Goal: Transaction & Acquisition: Purchase product/service

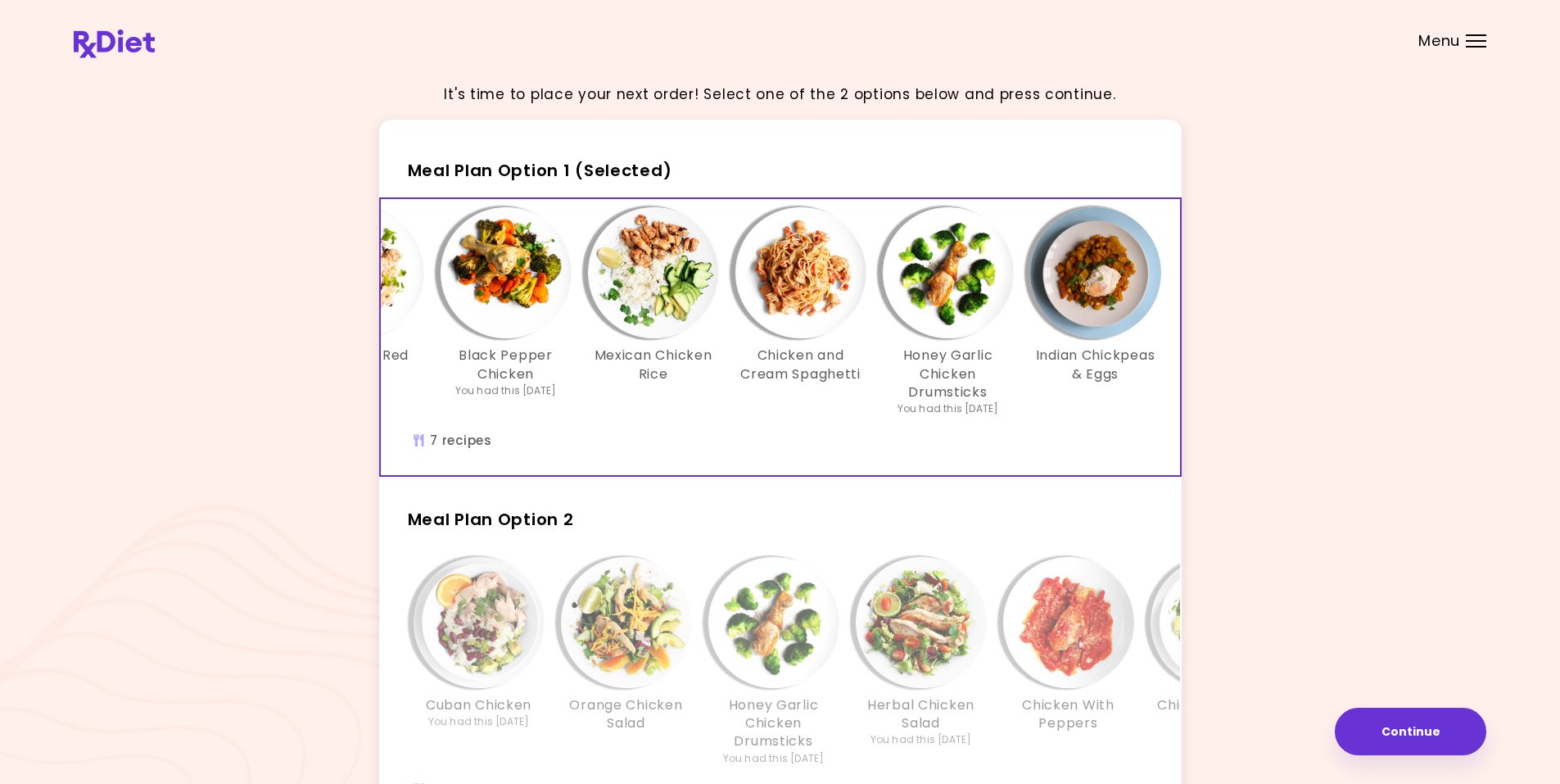
scroll to position [0, 282]
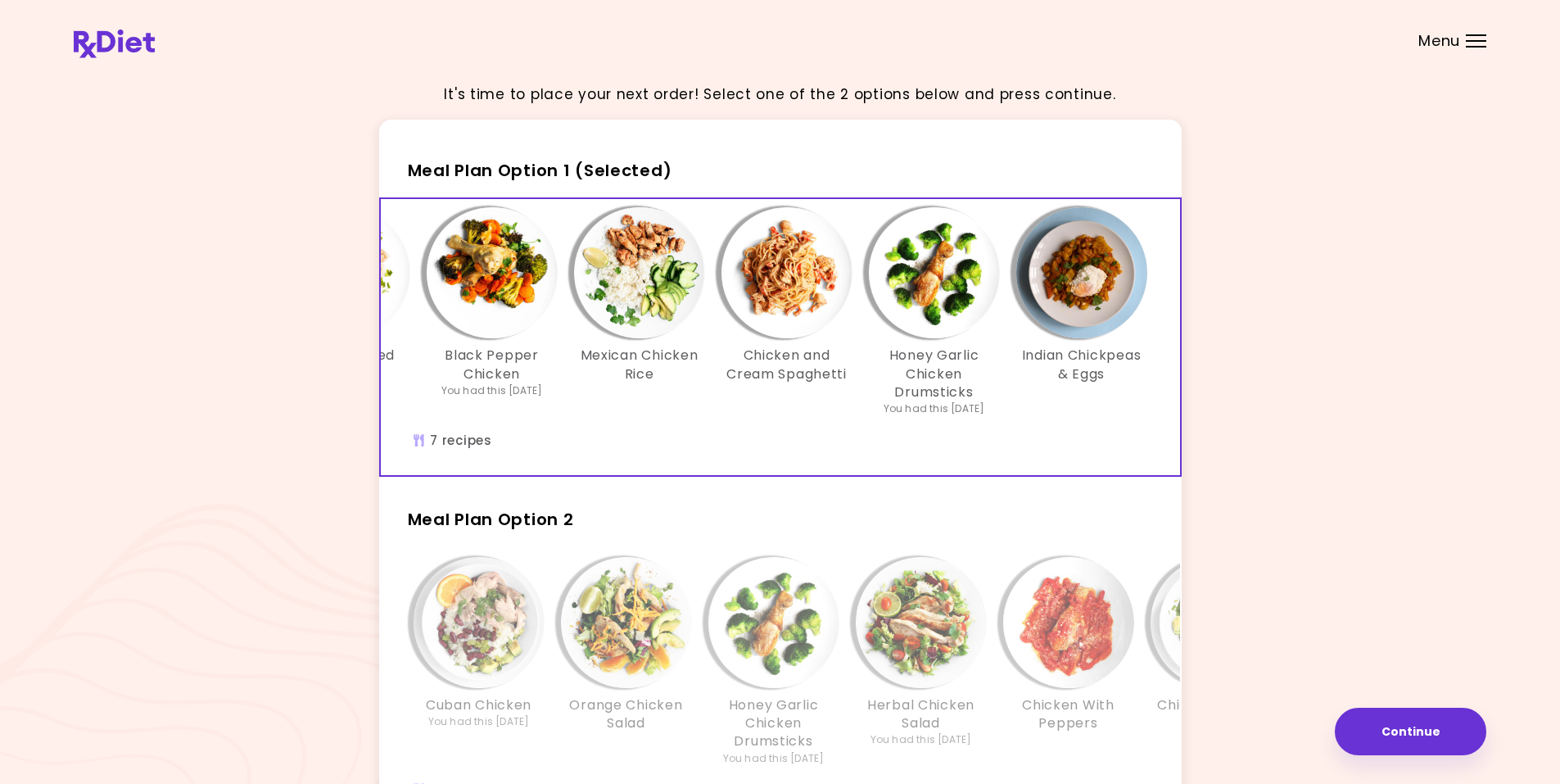
click at [1480, 45] on div "Menu" at bounding box center [1476, 40] width 21 height 13
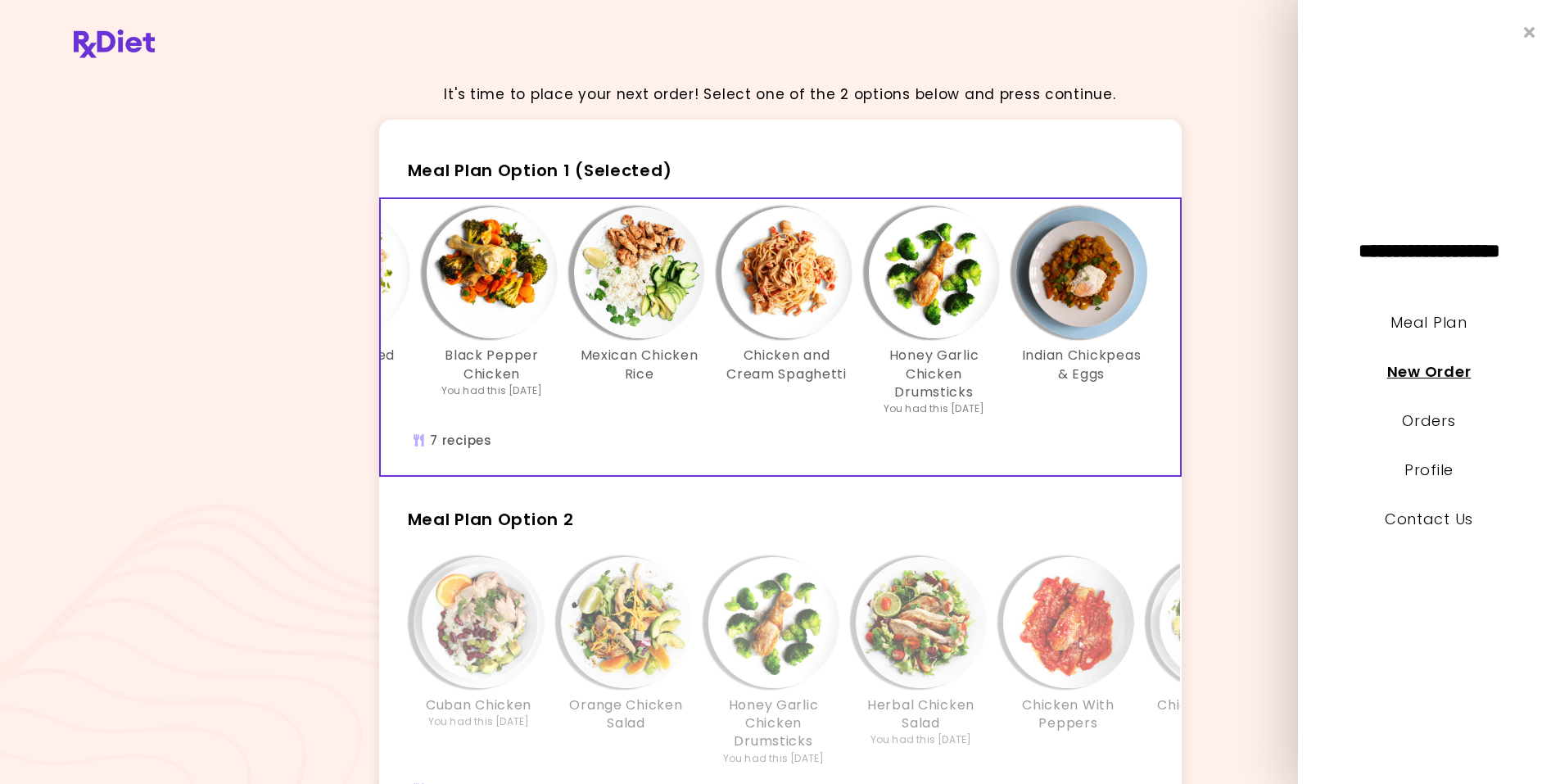
click at [1448, 371] on link "New Order" at bounding box center [1428, 371] width 83 height 21
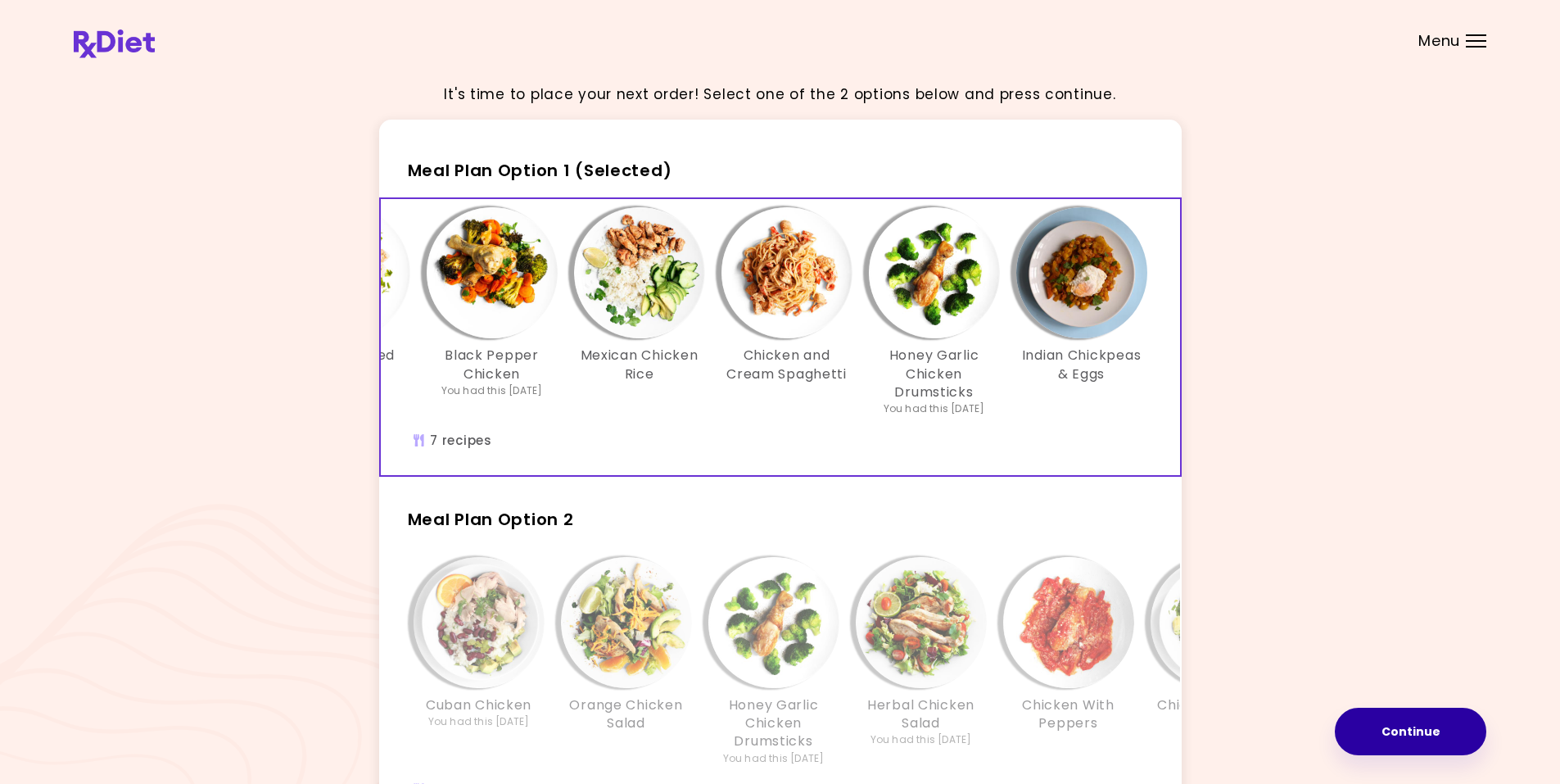
click at [1404, 723] on button "Continue" at bounding box center [1411, 731] width 151 height 47
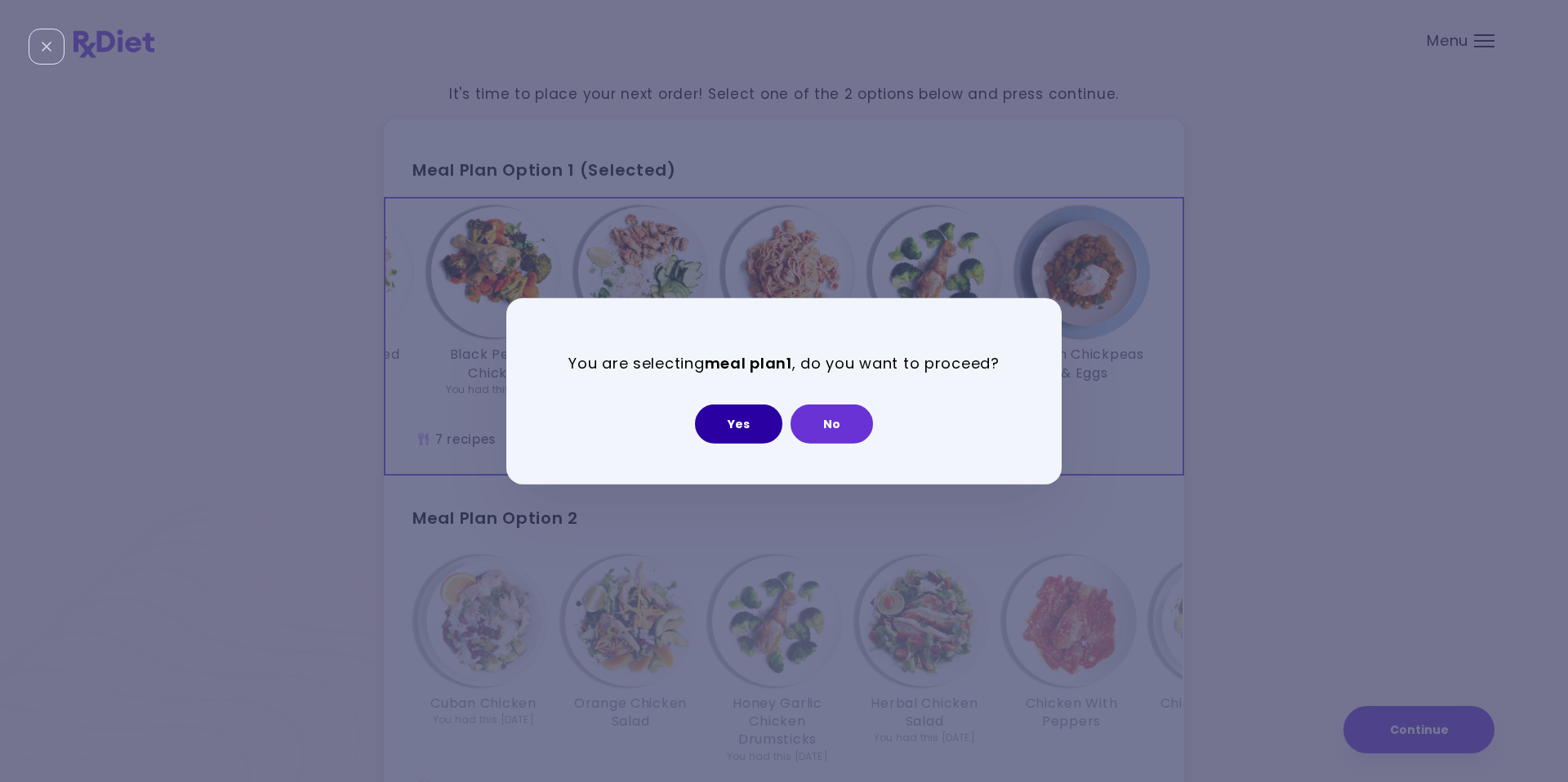
click at [731, 430] on button "Yes" at bounding box center [739, 424] width 87 height 39
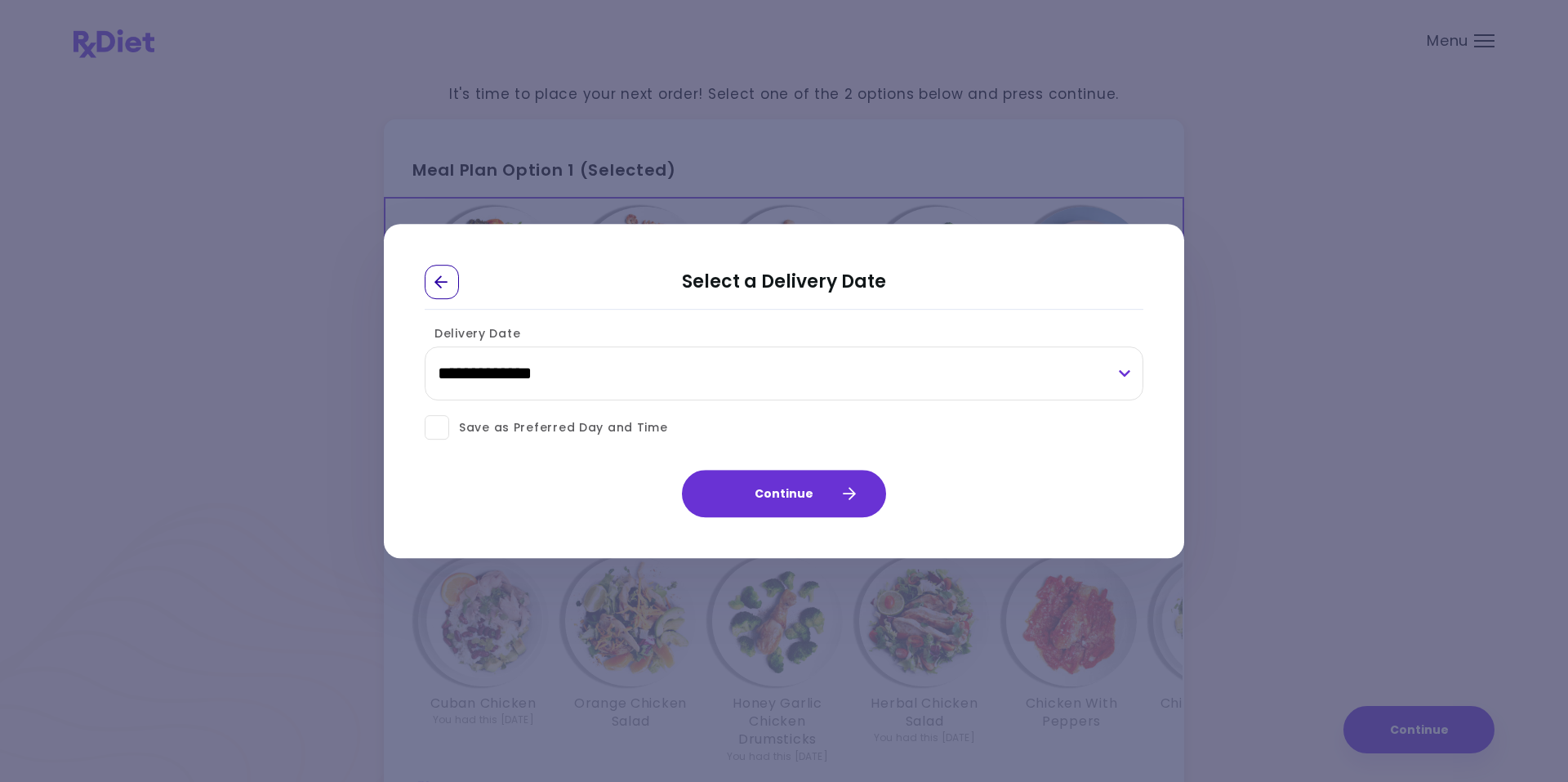
click at [437, 280] on icon "Go Back" at bounding box center [441, 281] width 13 height 13
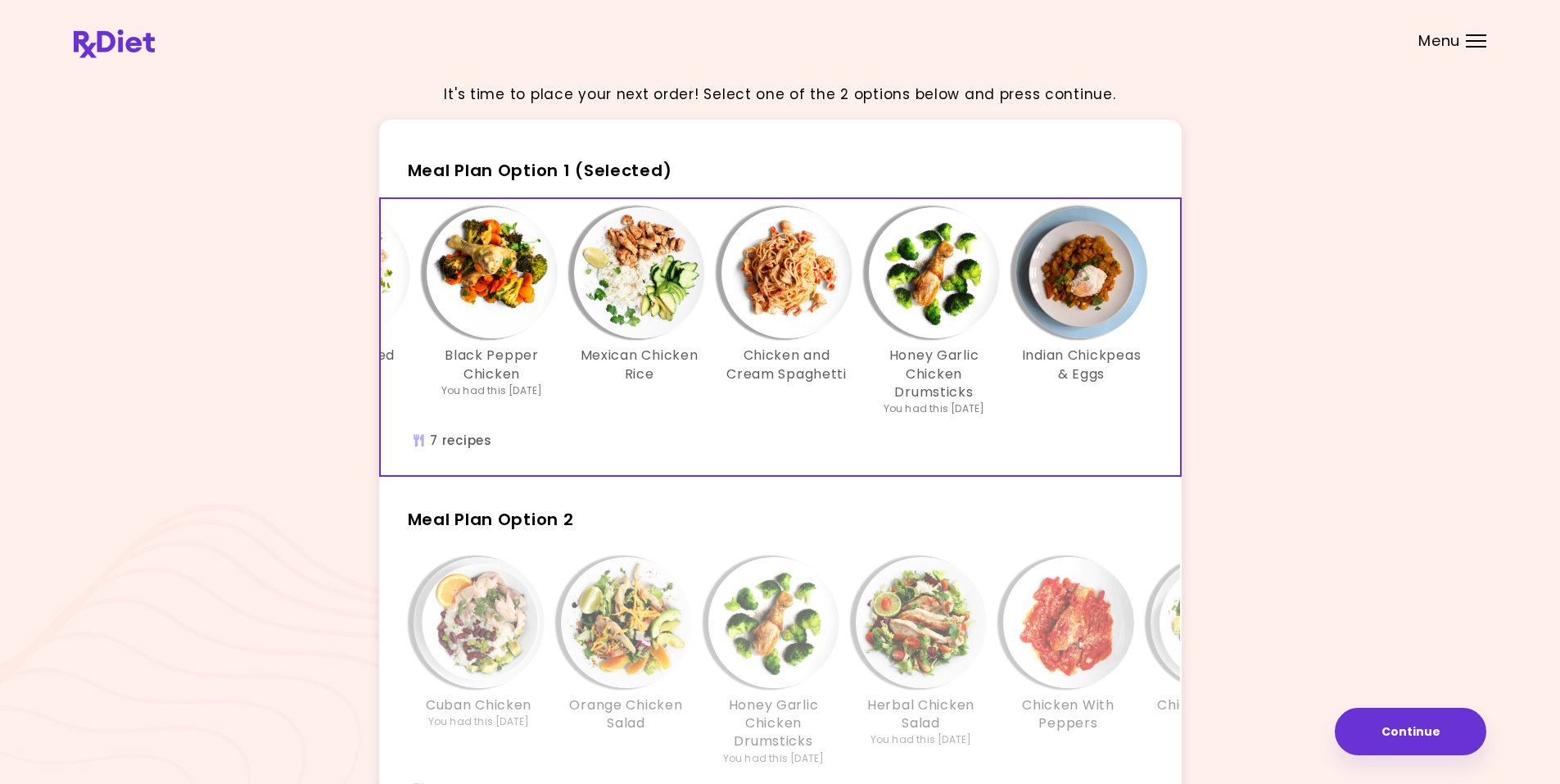
click at [113, 362] on div "It's time to place your next order! Select one of the 2 options below and press…" at bounding box center [780, 502] width 1412 height 865
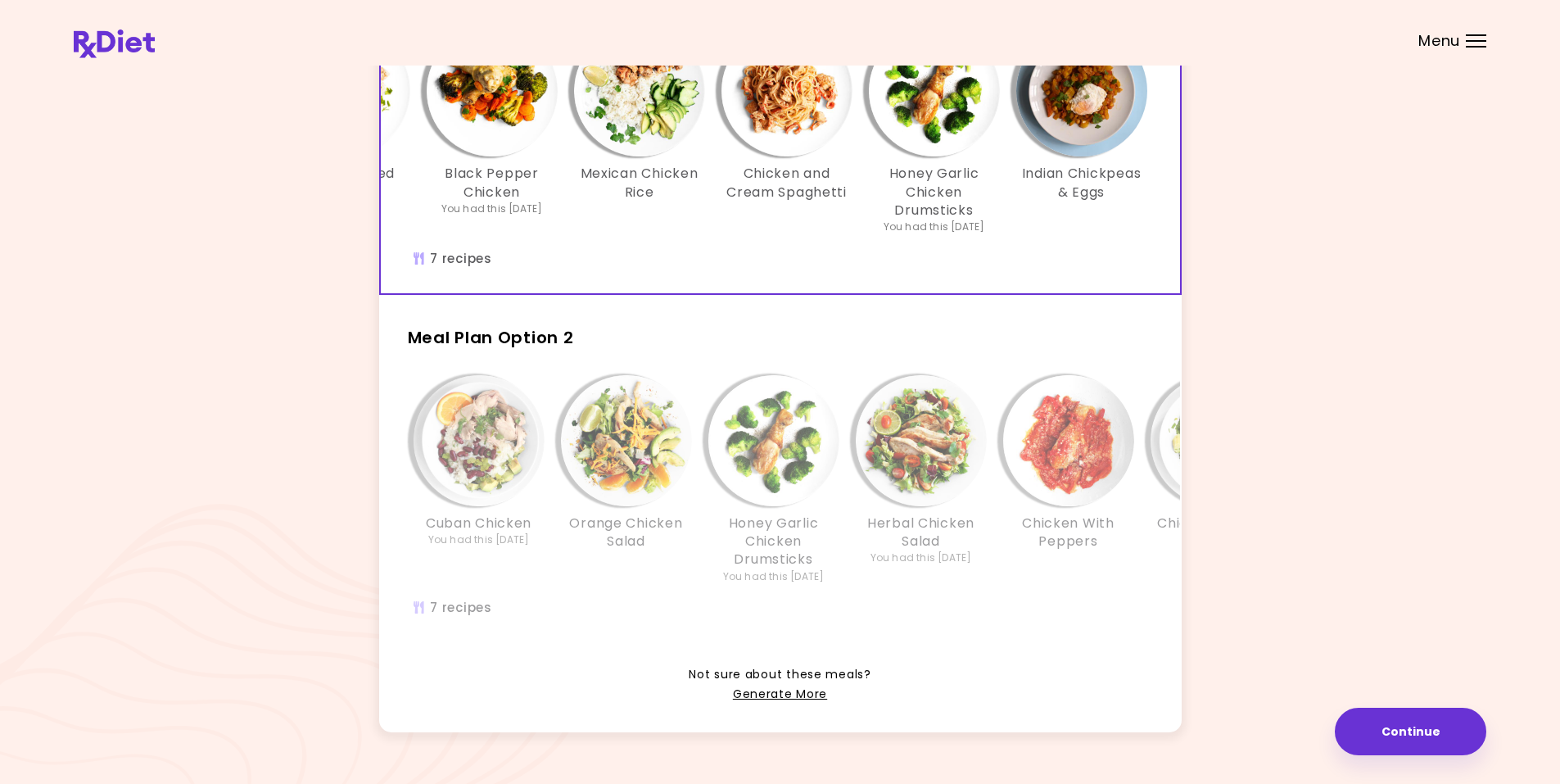
scroll to position [245, 0]
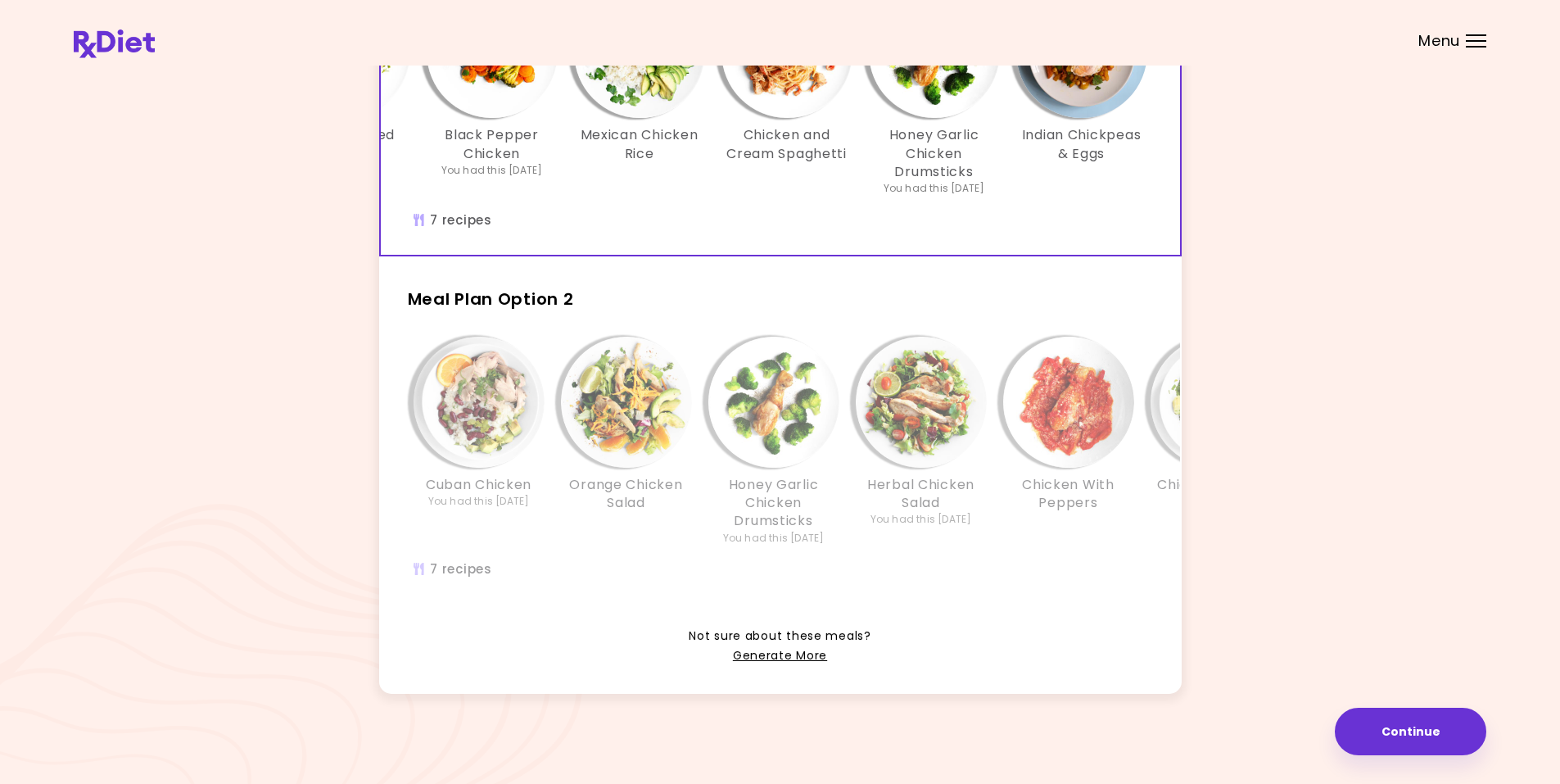
click at [554, 551] on div "Cuban Chicken You had this [DATE] Orange Chicken Salad Honey Garlic Chicken Dru…" at bounding box center [921, 466] width 1081 height 276
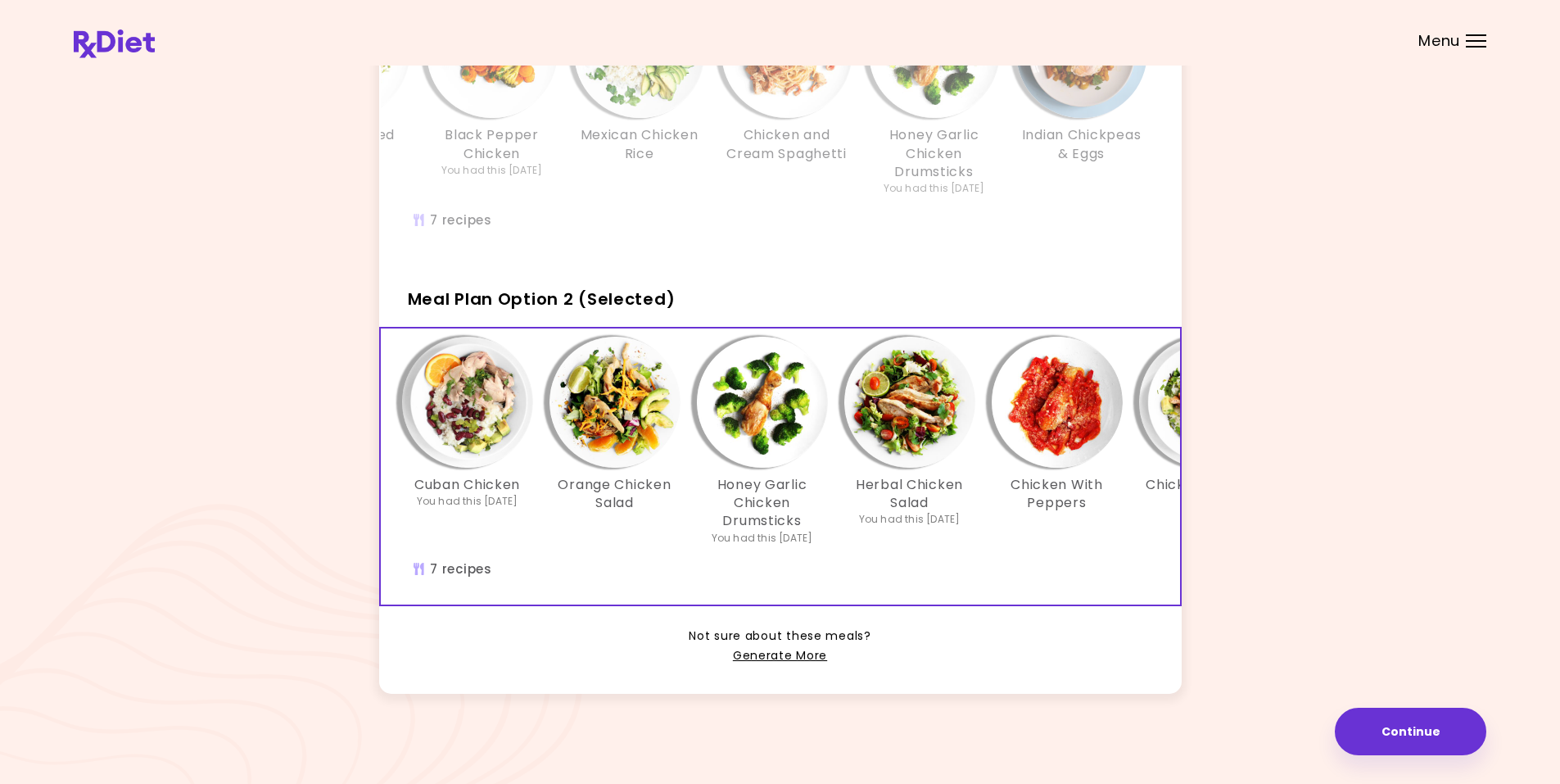
scroll to position [0, 0]
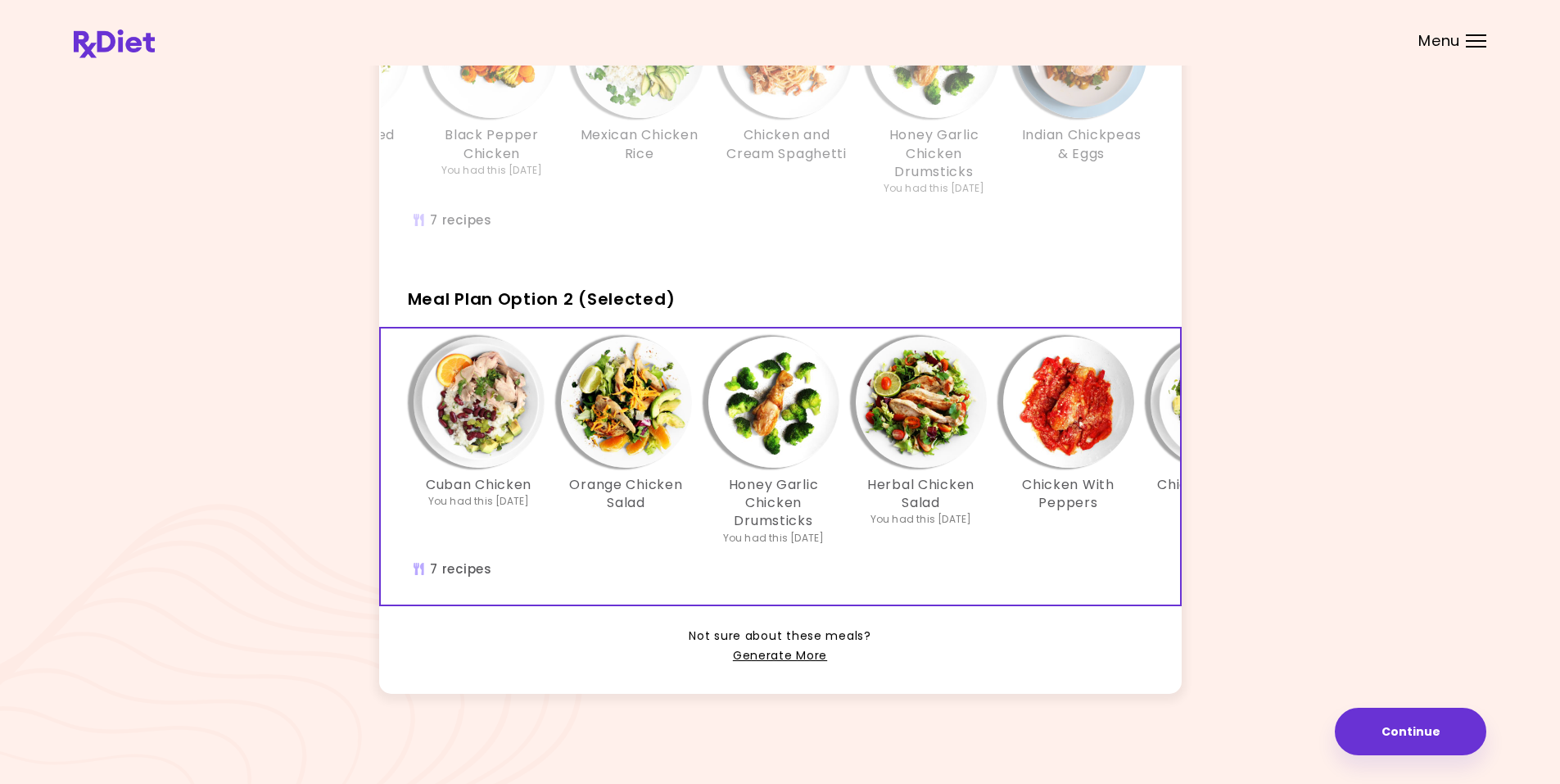
click at [495, 183] on div "[PERSON_NAME] Chicken & Eggs Chicken & Red Beans Black Pepper Chicken You had t…" at bounding box center [639, 99] width 1032 height 226
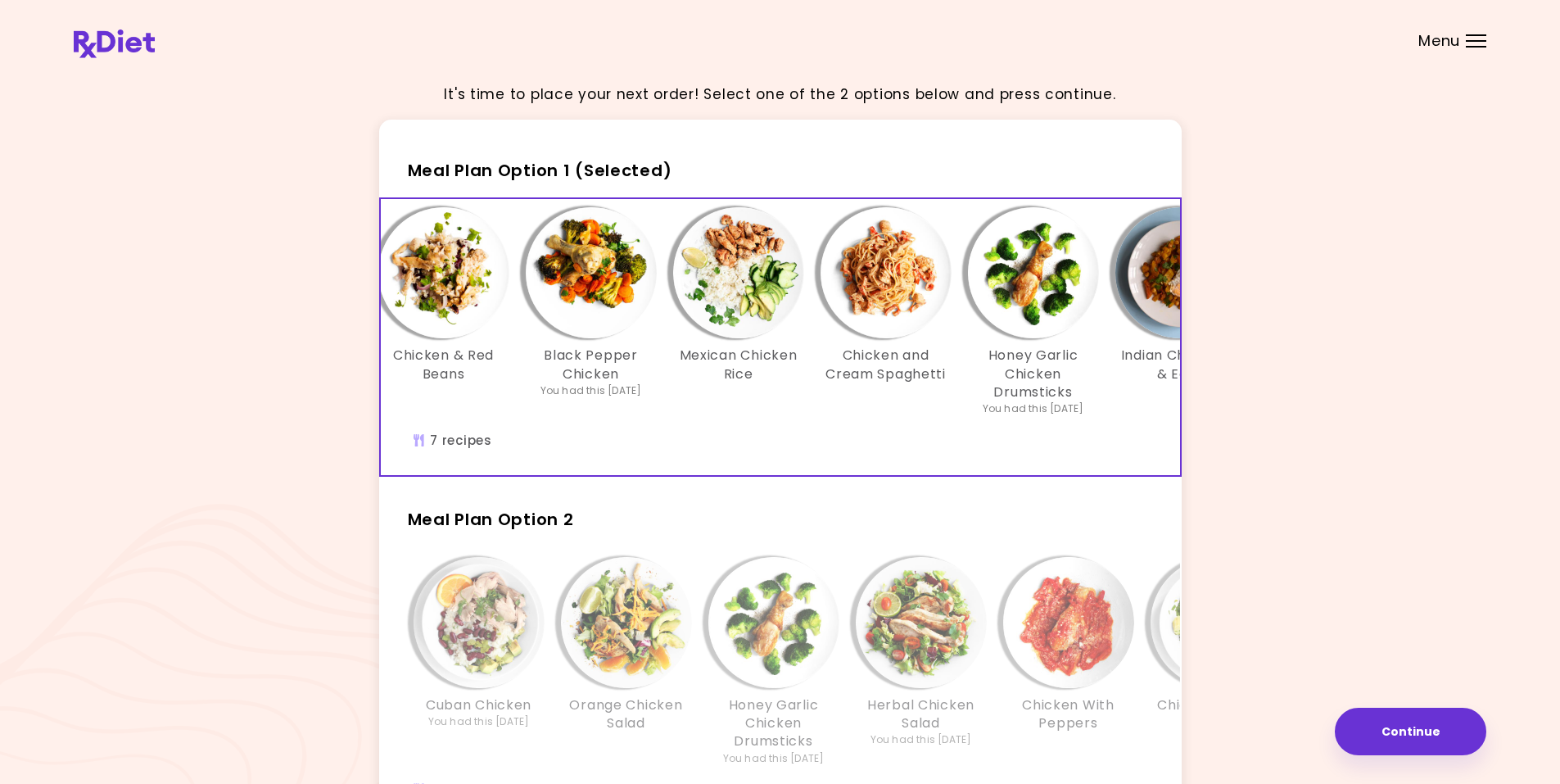
scroll to position [0, 282]
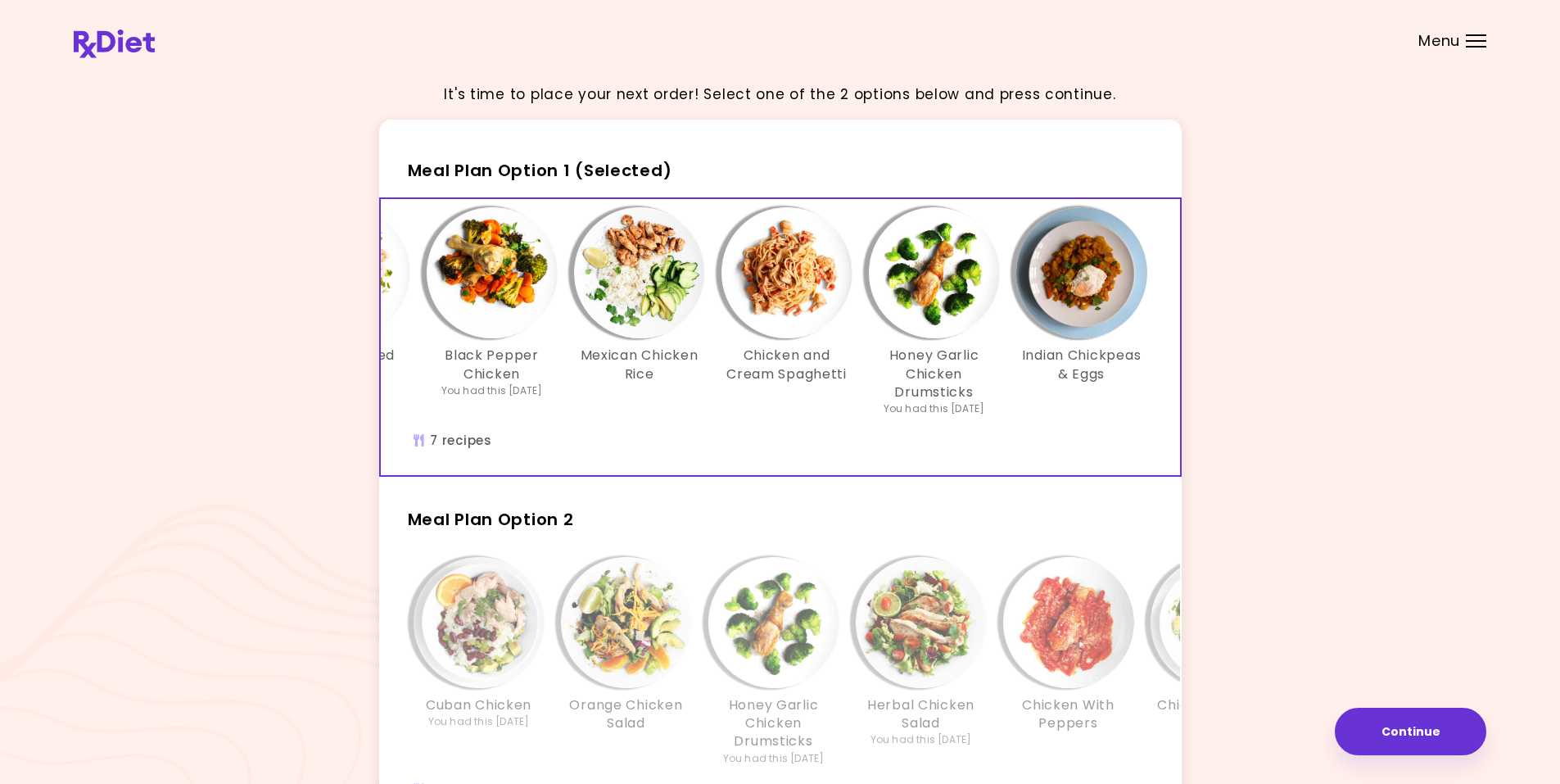
click at [1052, 477] on div "[PERSON_NAME] Chicken & Eggs Chicken & Red Beans Black Pepper Chicken You had t…" at bounding box center [780, 337] width 803 height 279
click at [676, 533] on h2 "Meal Plan Option 2" at bounding box center [780, 512] width 803 height 43
click at [686, 584] on div "Info - Orange Chicken Salad - Meal Plan Option 2" at bounding box center [627, 622] width 131 height 131
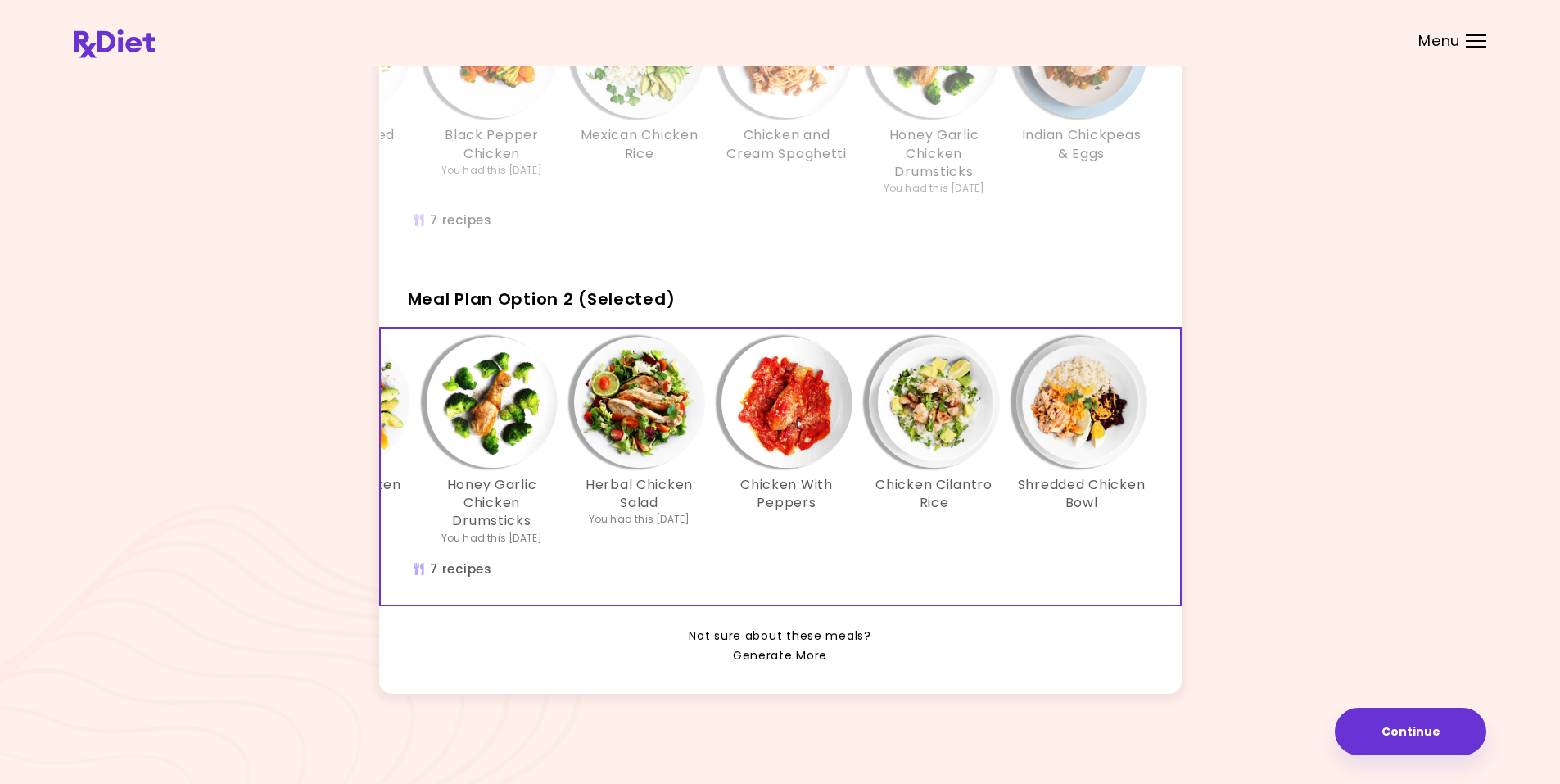
click at [800, 653] on link "Generate More" at bounding box center [780, 656] width 94 height 20
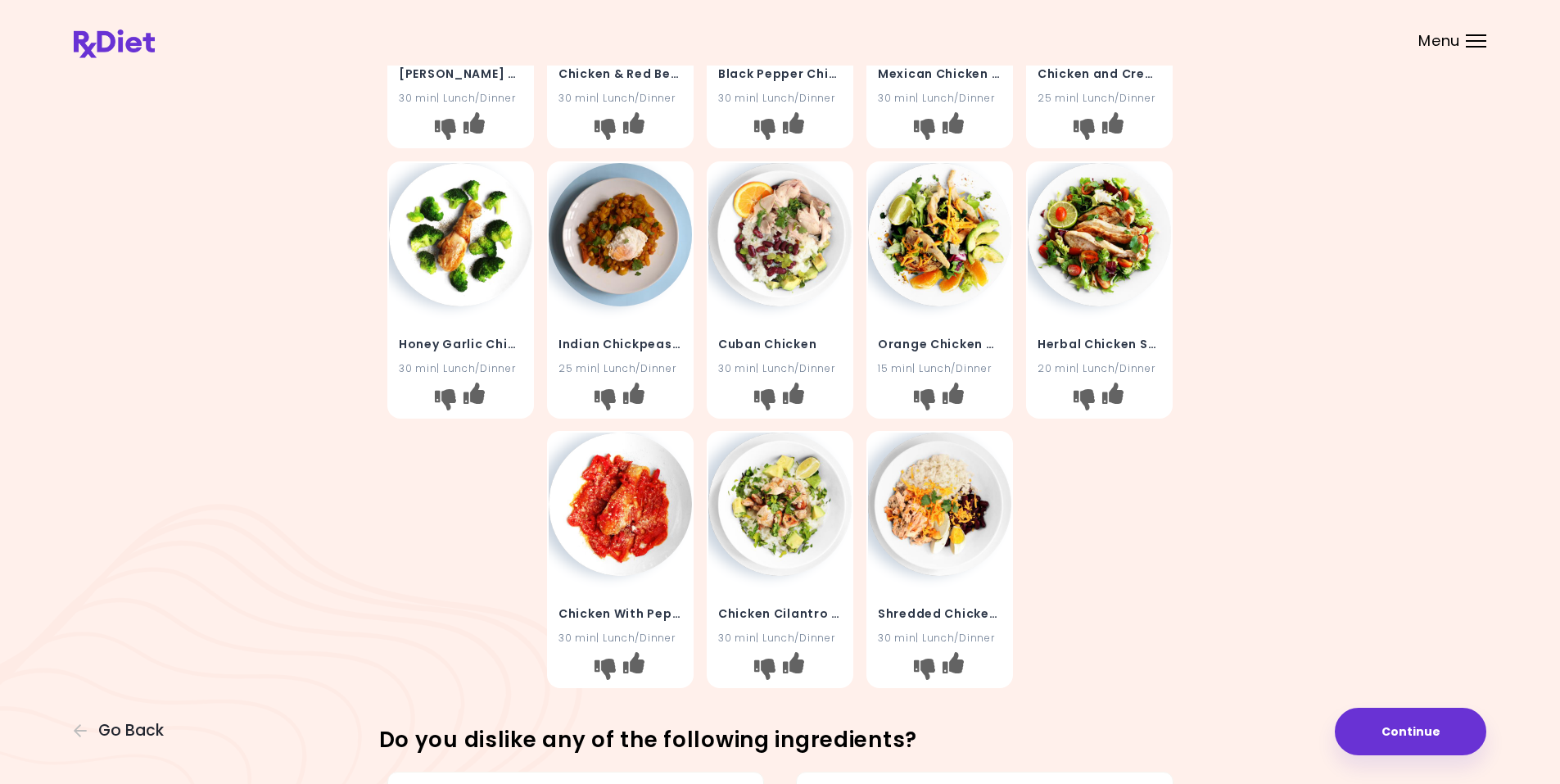
scroll to position [328, 0]
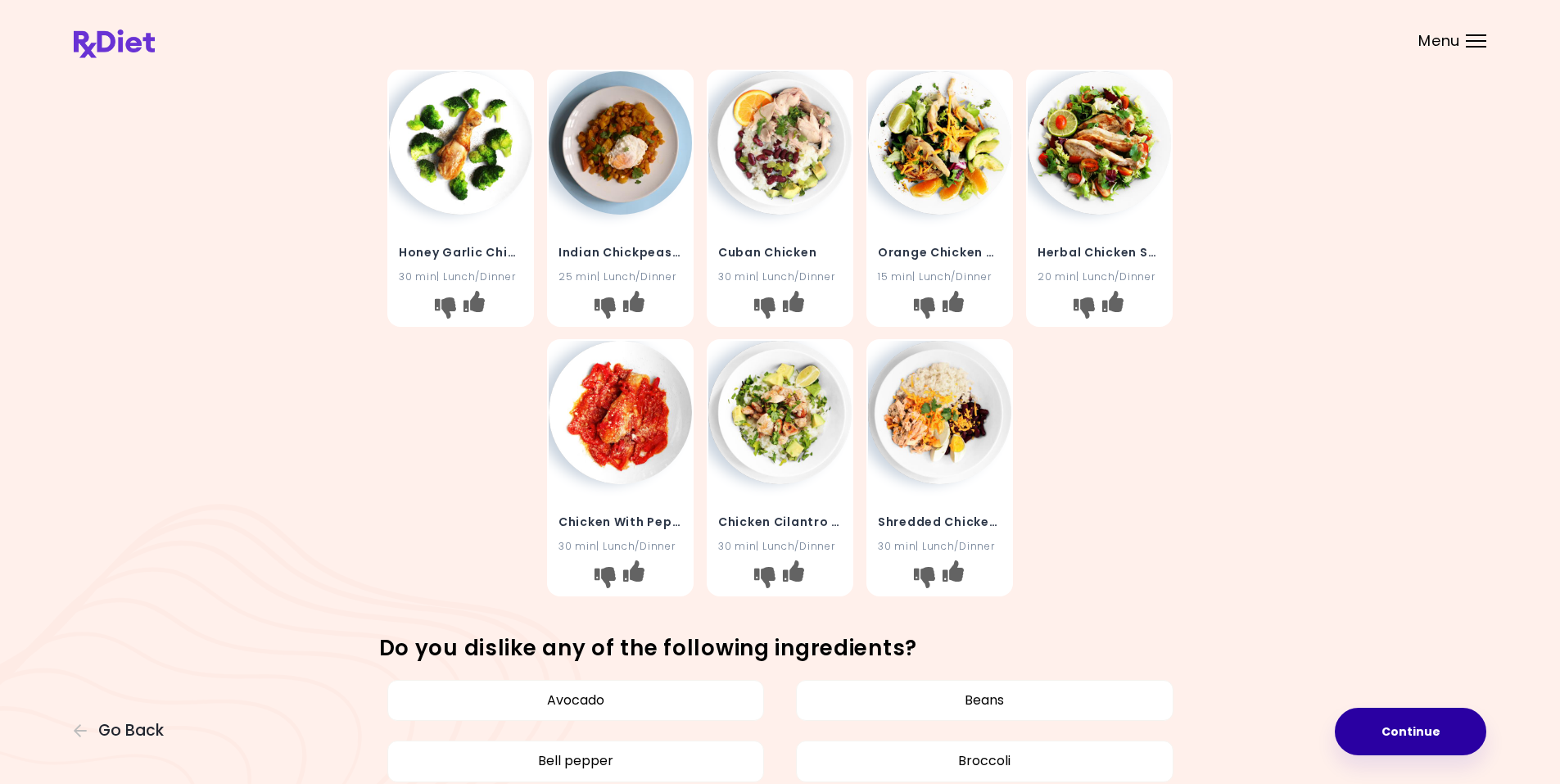
click at [1436, 746] on button "Continue" at bounding box center [1411, 731] width 151 height 47
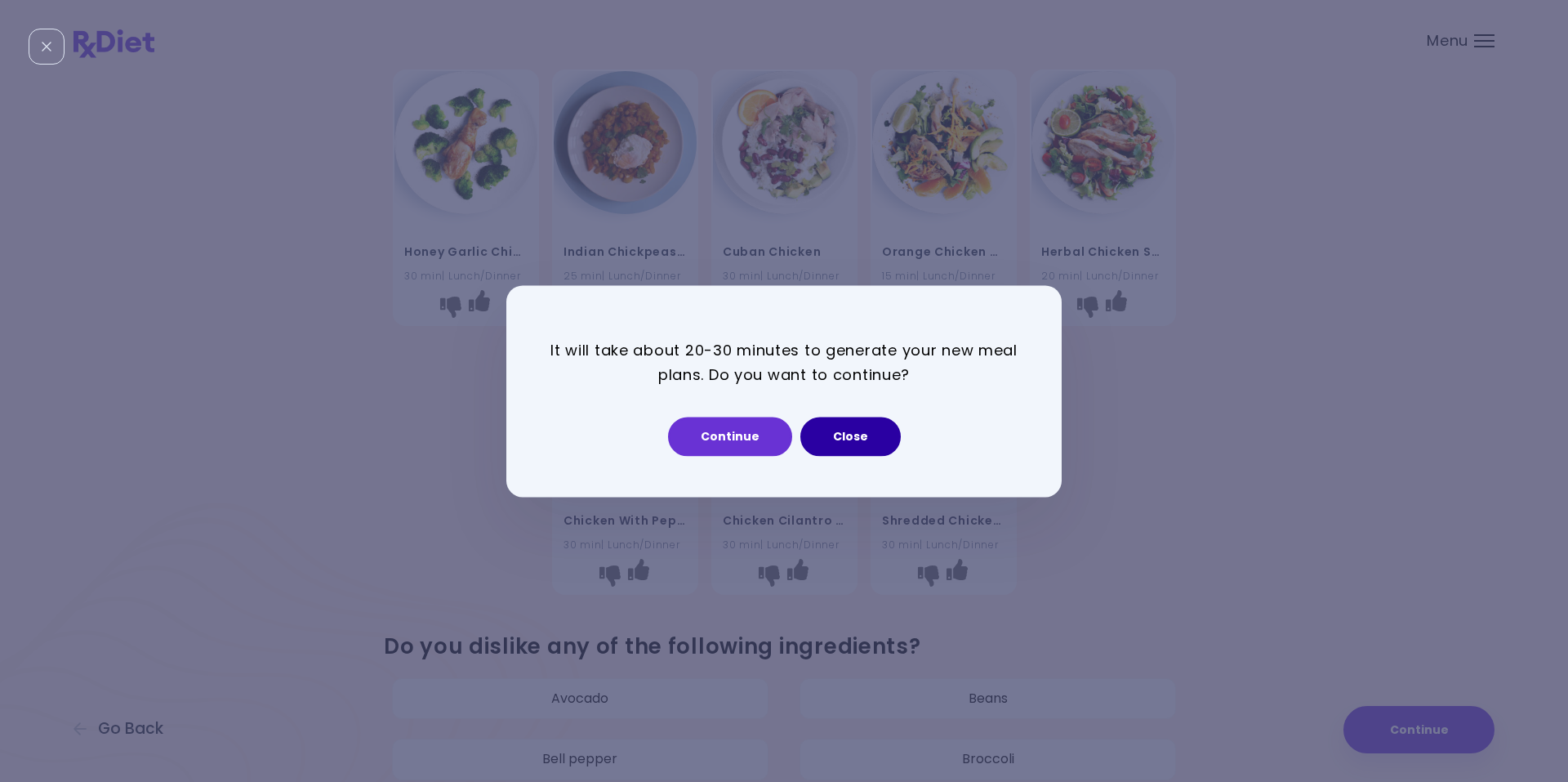
click at [849, 439] on button "Close" at bounding box center [850, 437] width 101 height 39
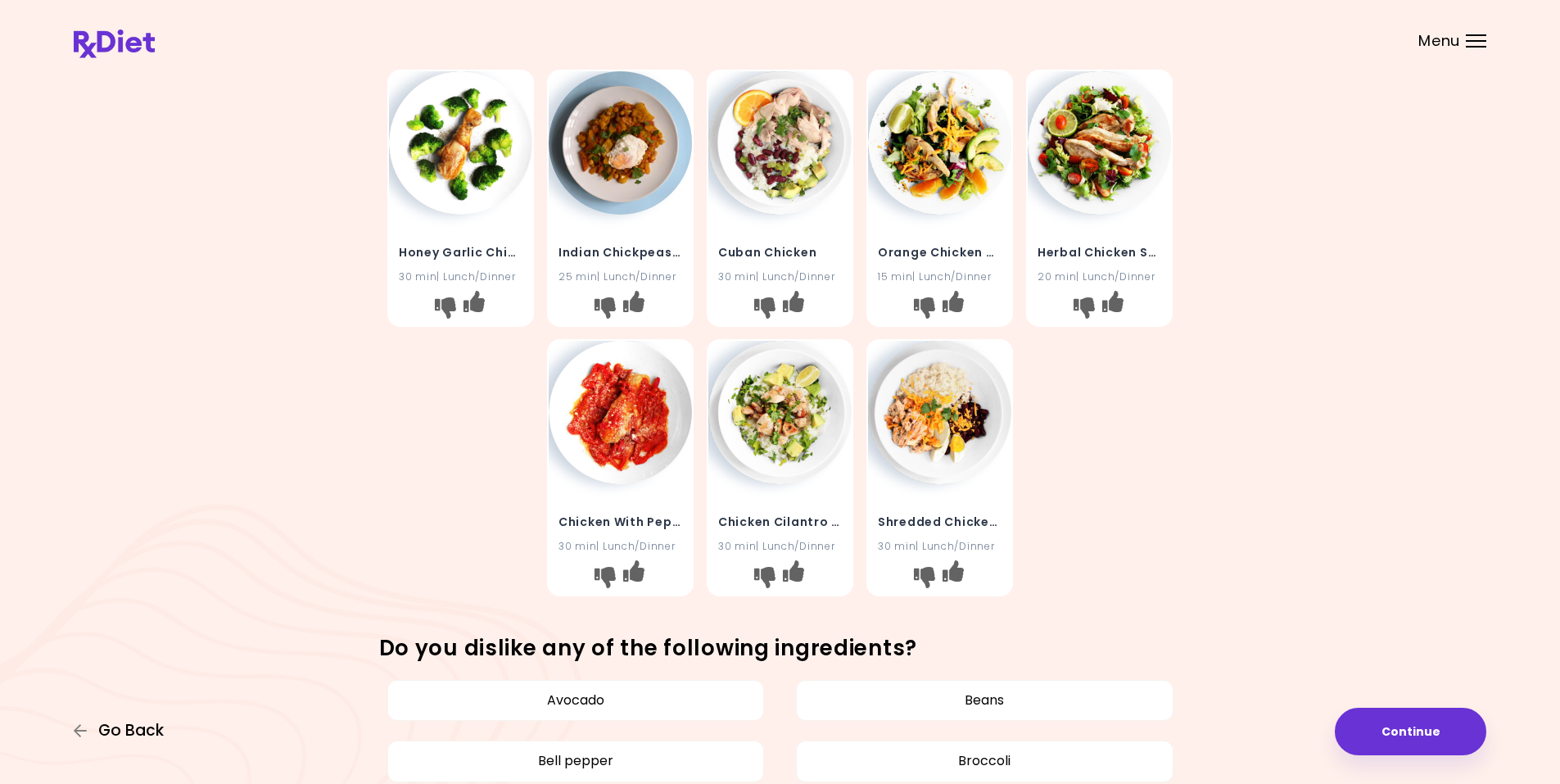
click at [107, 729] on span "Go Back" at bounding box center [131, 730] width 65 height 18
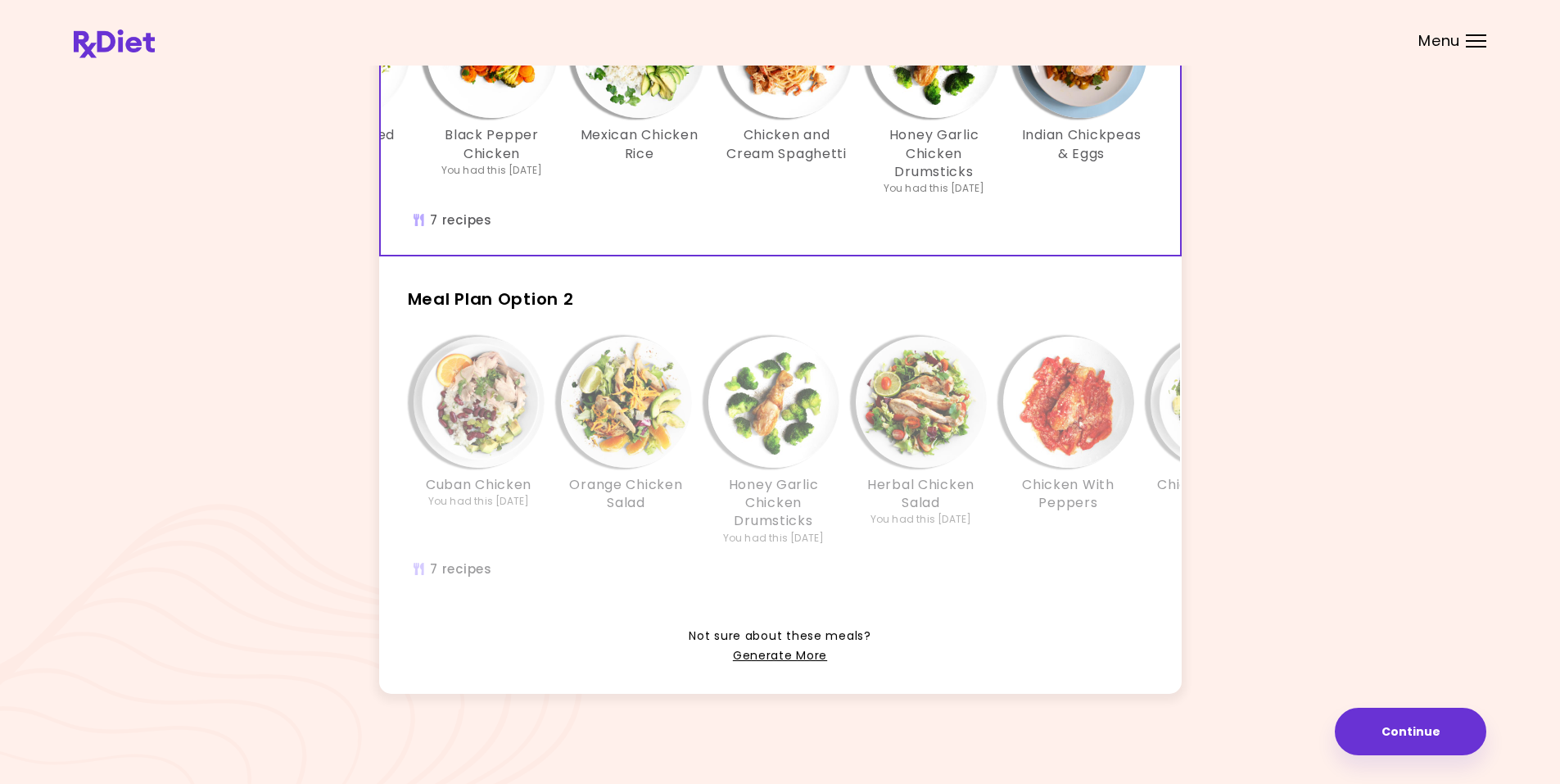
scroll to position [245, 0]
click at [614, 409] on img "Info - Orange Chicken Salad - Meal Plan Option 2" at bounding box center [627, 402] width 131 height 131
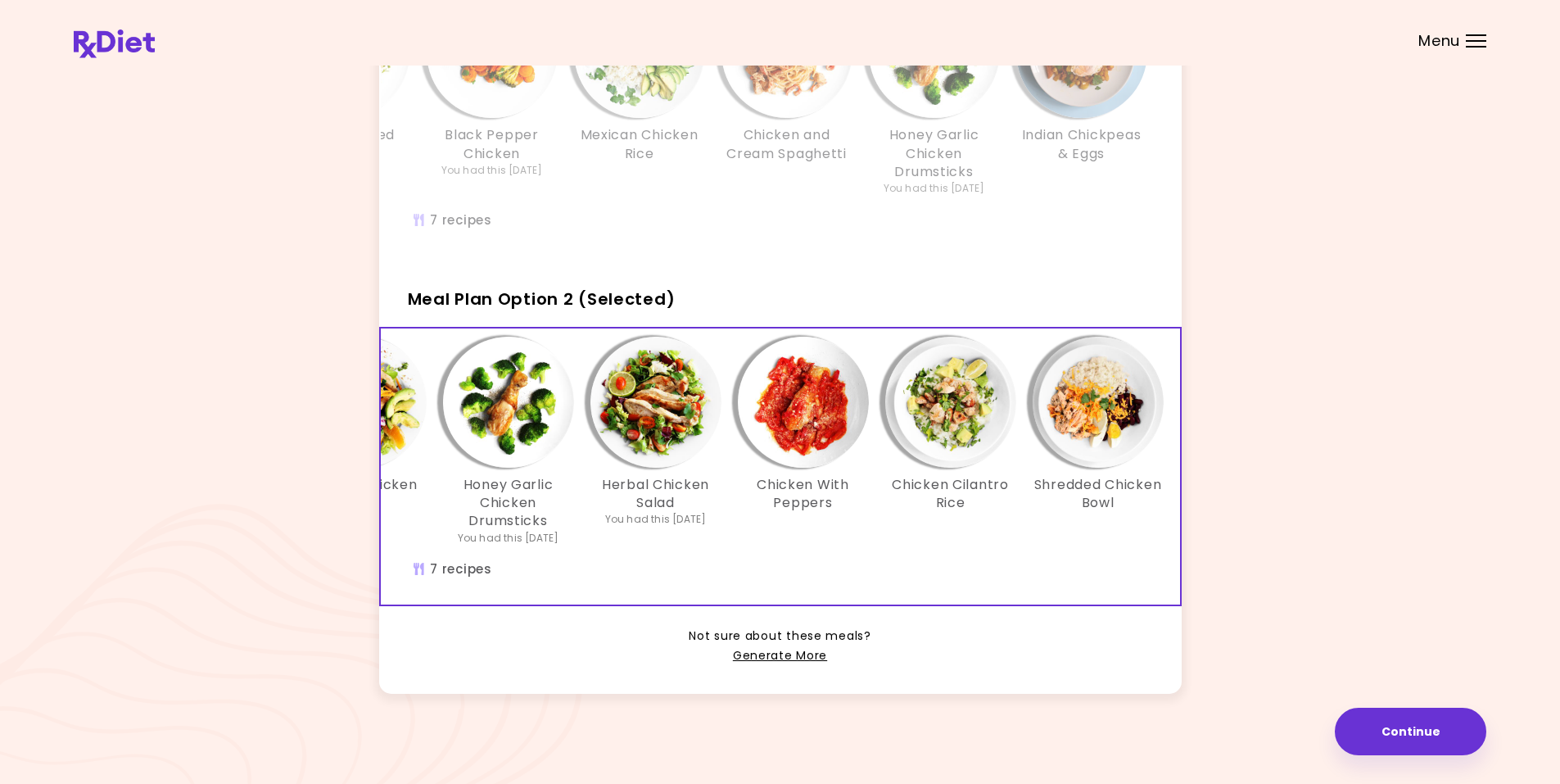
scroll to position [0, 282]
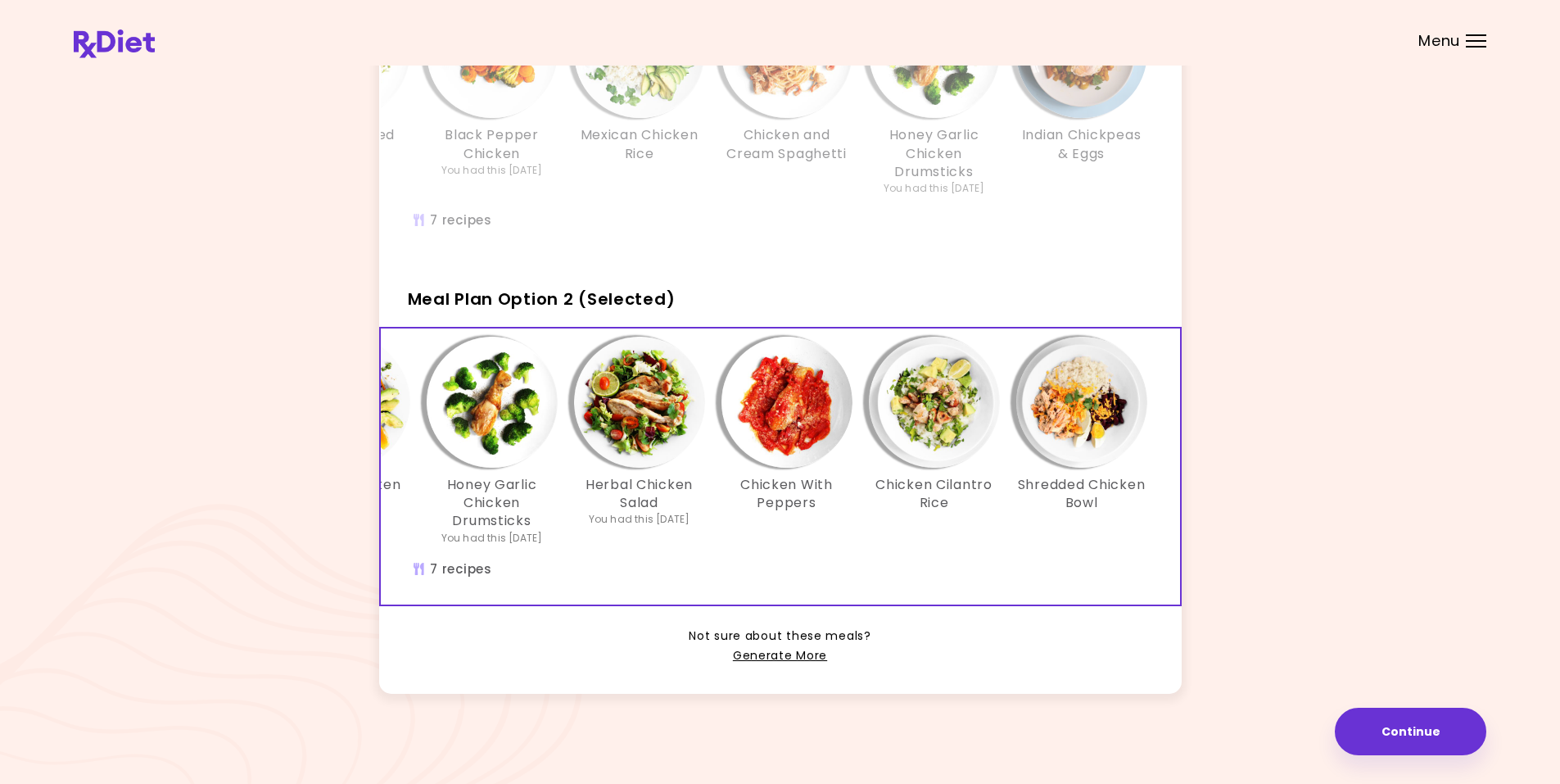
click at [1071, 389] on img "Info - Shredded Chicken Bowl - Meal Plan Option 2 (Selected)" at bounding box center [1082, 402] width 131 height 131
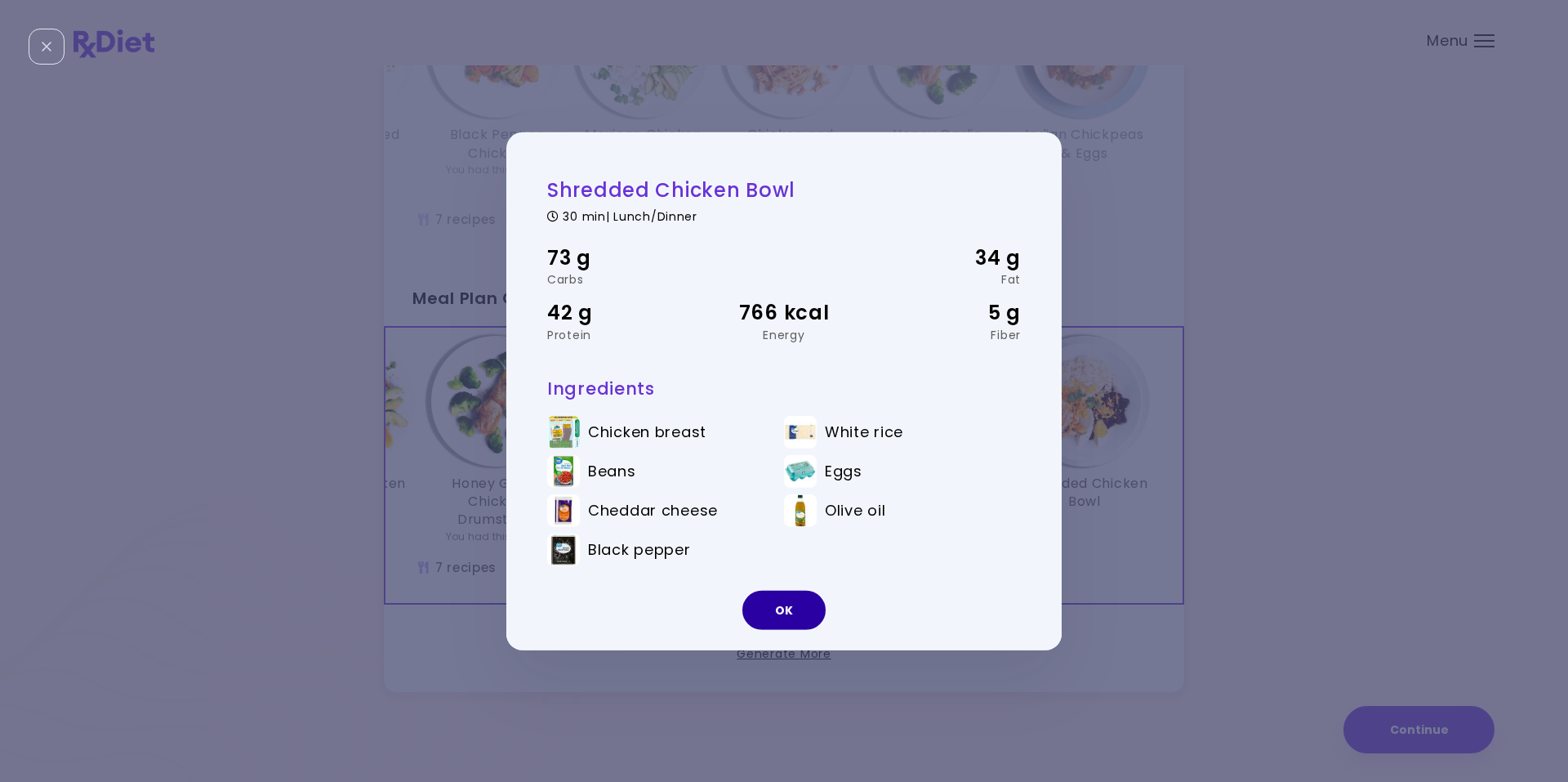
click at [775, 613] on button "OK" at bounding box center [784, 611] width 83 height 39
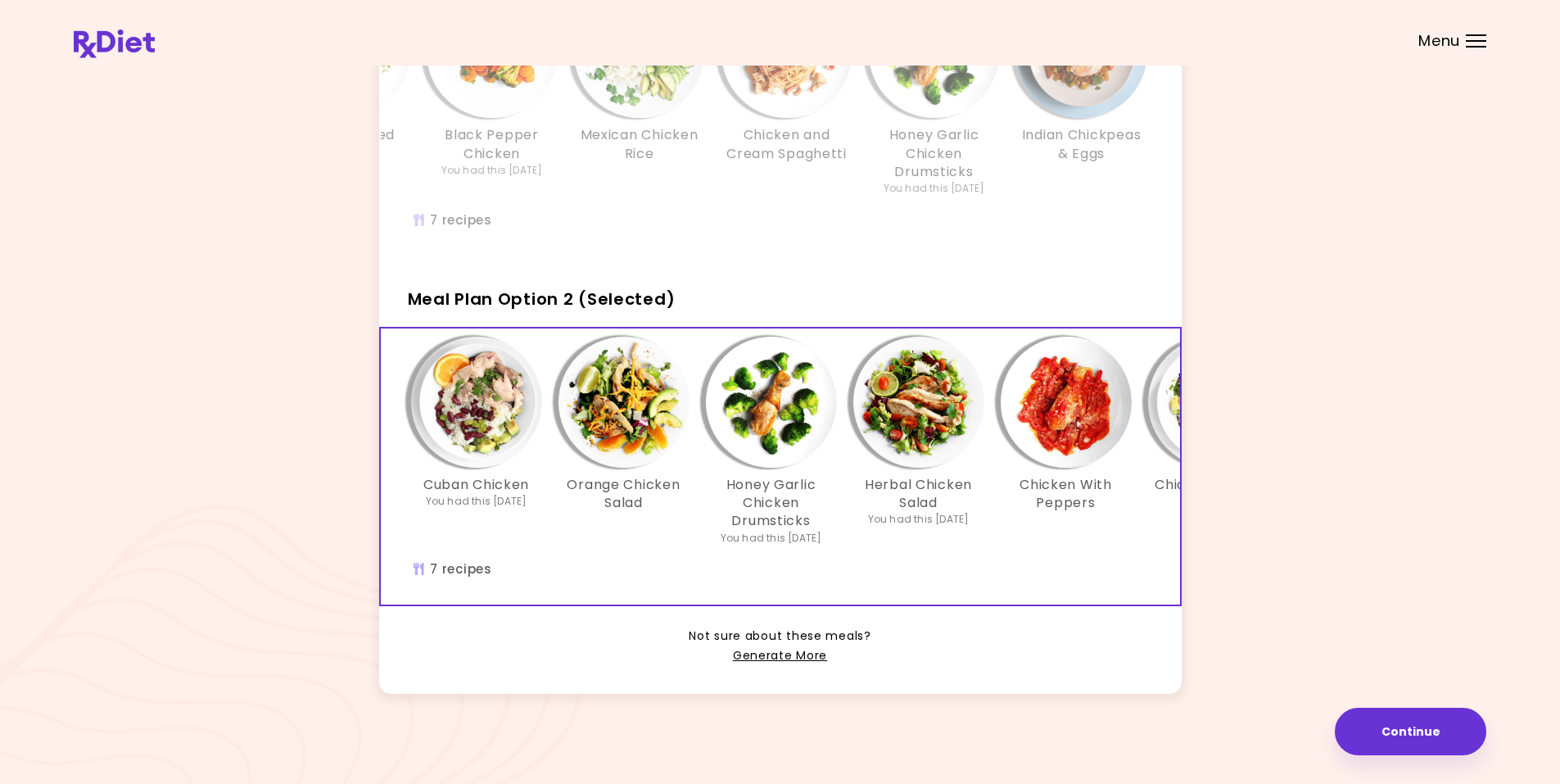
scroll to position [0, 0]
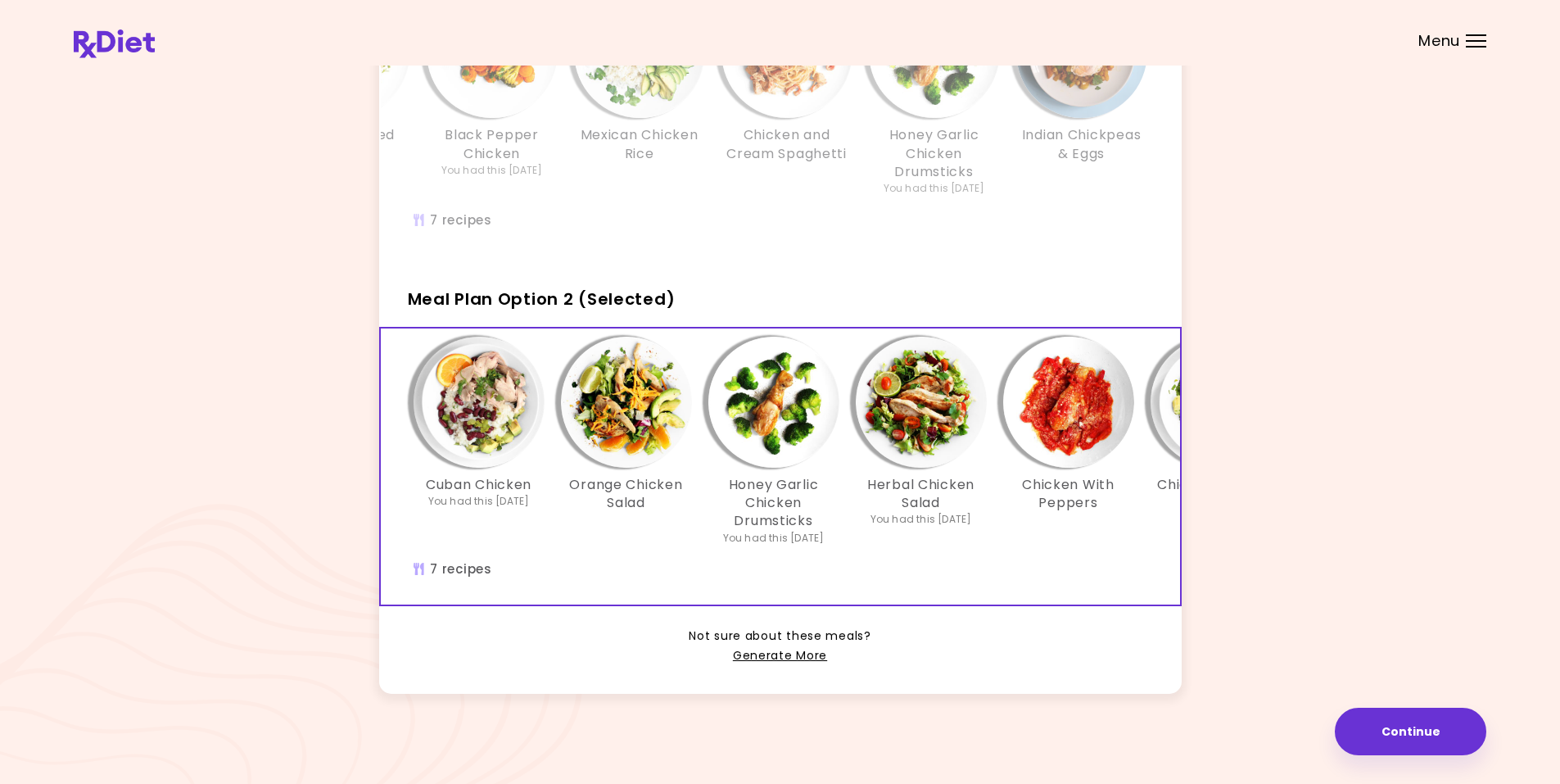
click at [603, 403] on img "Info - Orange Chicken Salad - Meal Plan Option 2 (Selected)" at bounding box center [627, 402] width 131 height 131
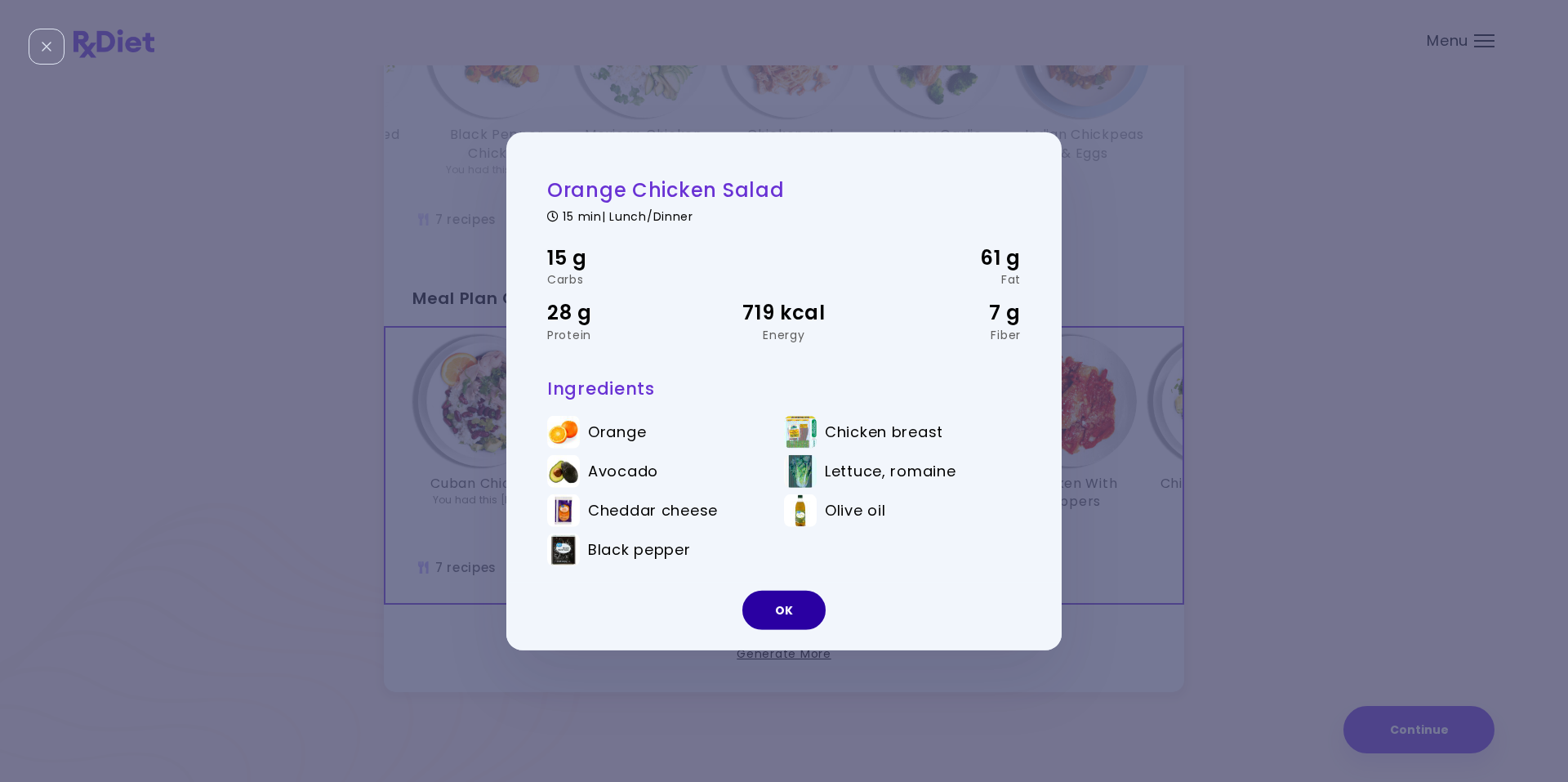
click at [776, 615] on button "OK" at bounding box center [784, 611] width 83 height 39
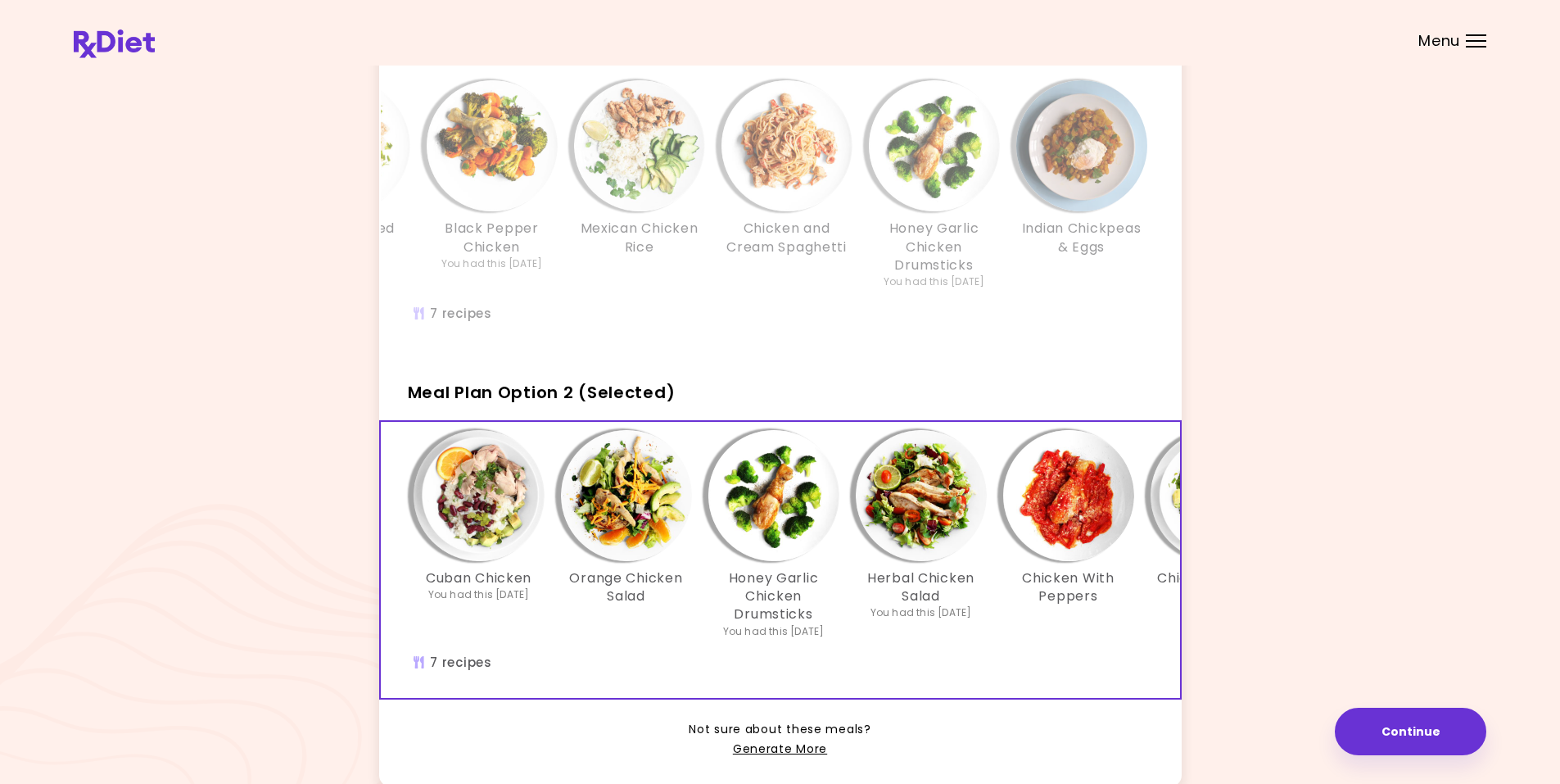
scroll to position [163, 0]
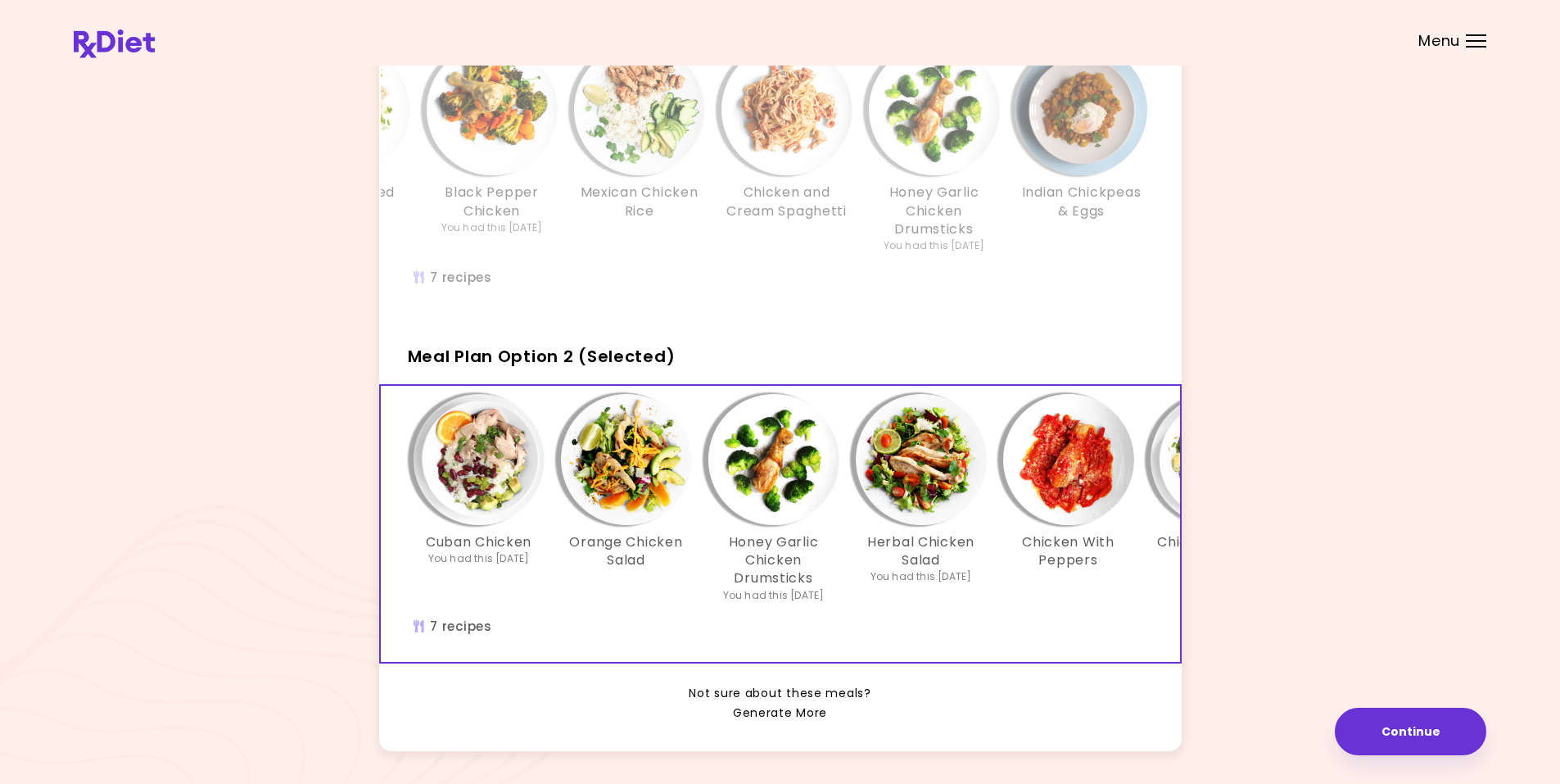
click at [772, 723] on link "Generate More" at bounding box center [780, 713] width 94 height 20
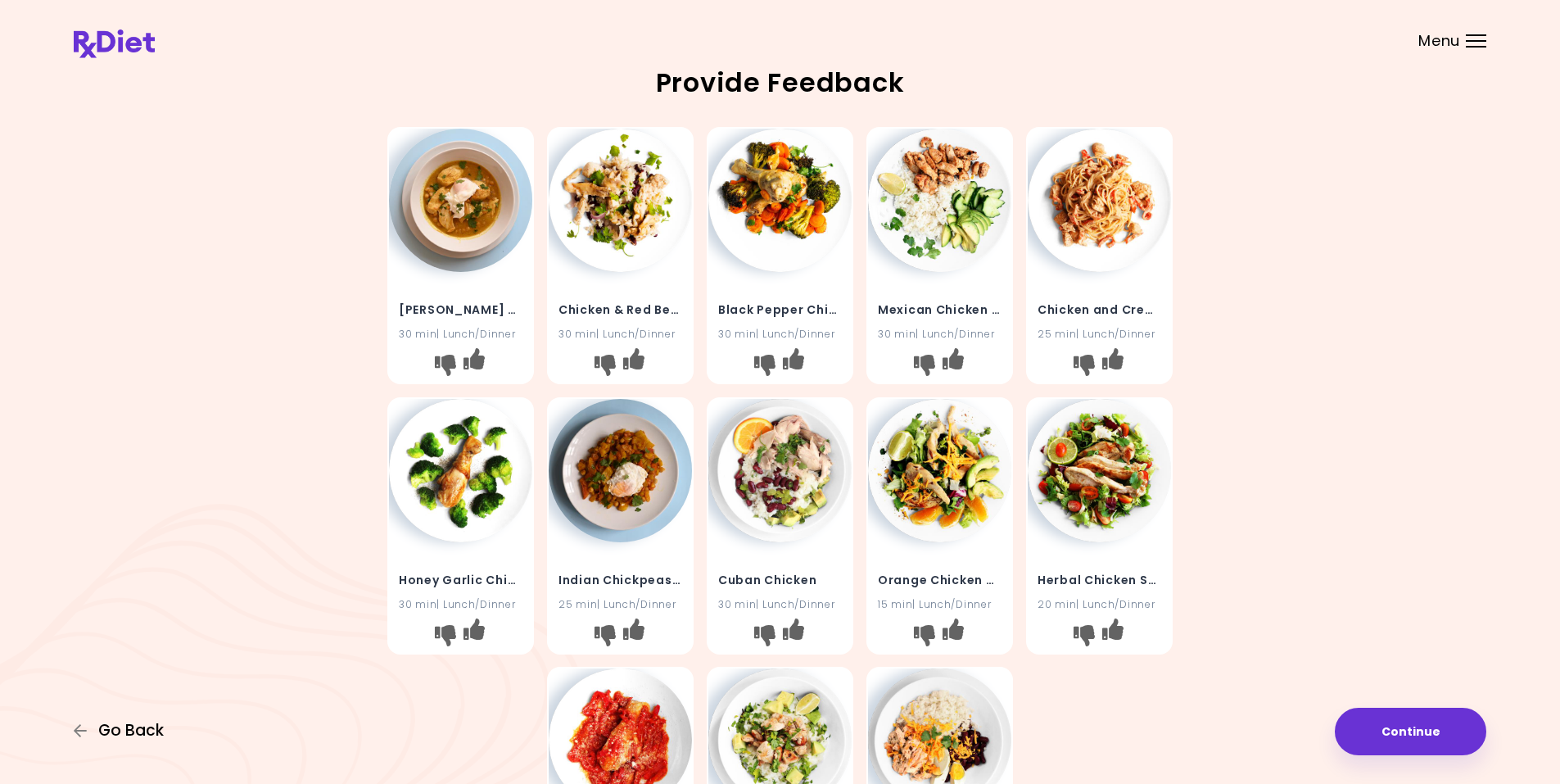
click at [111, 725] on span "Go Back" at bounding box center [131, 730] width 65 height 18
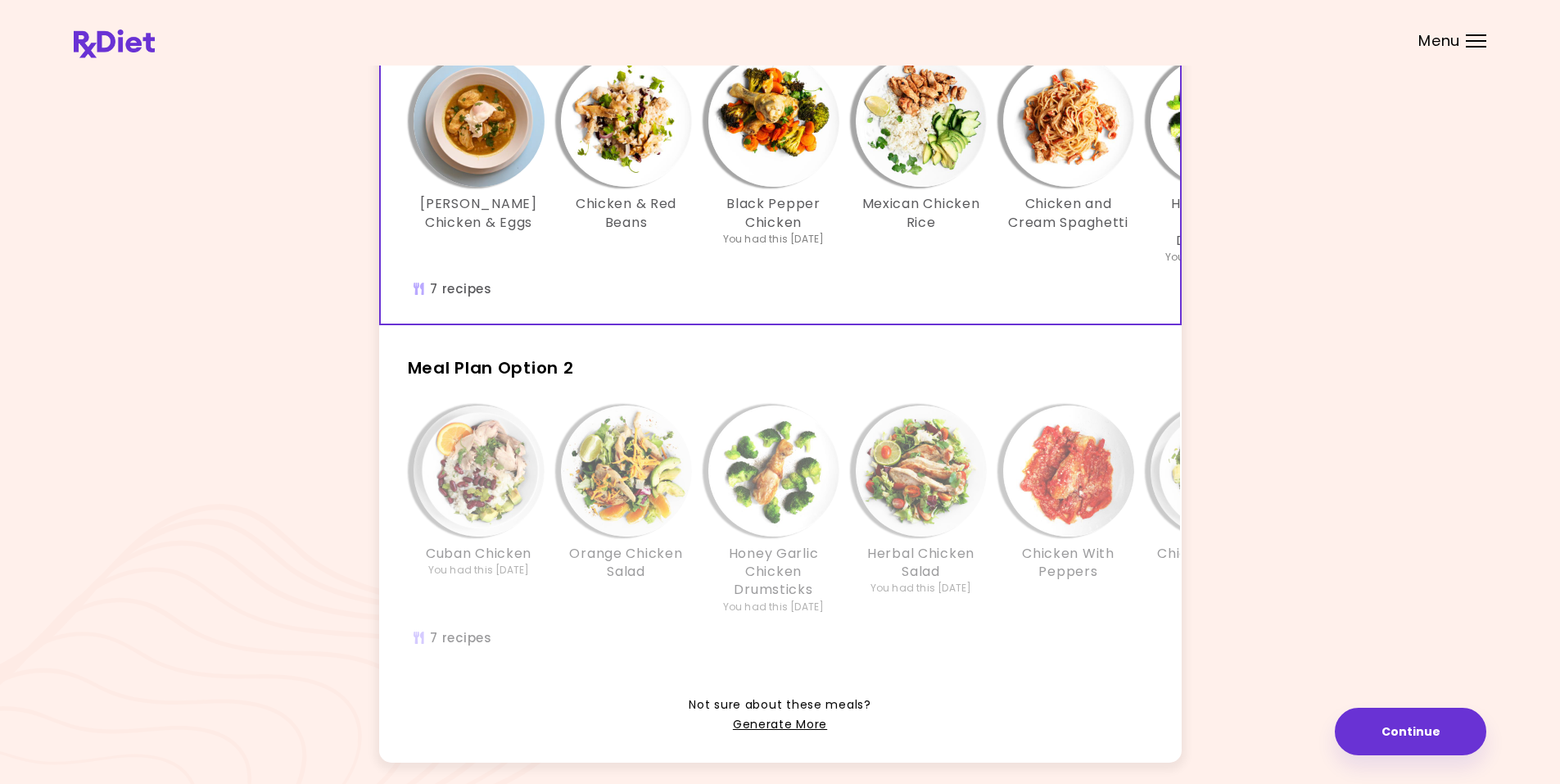
scroll to position [245, 0]
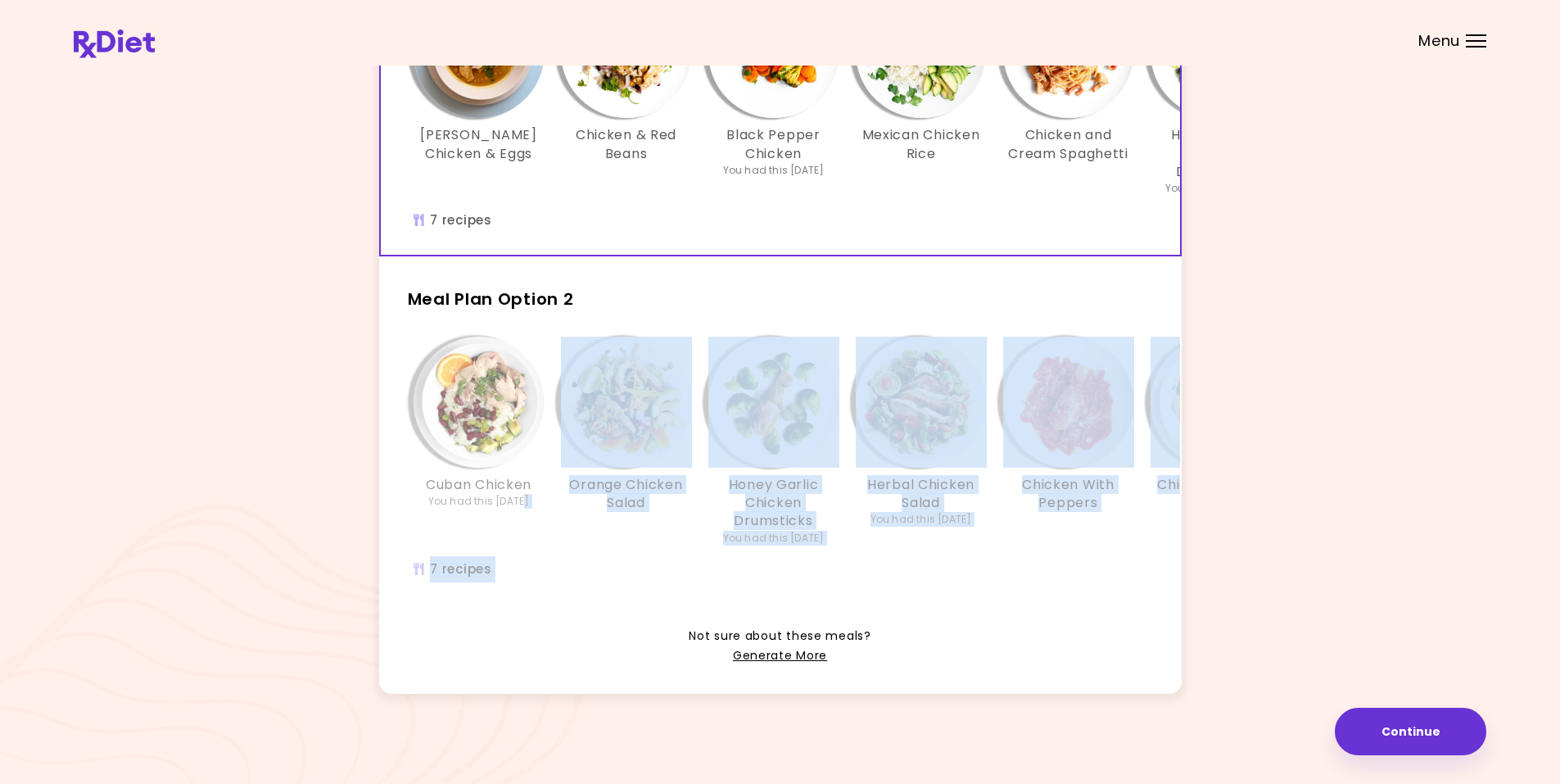
drag, startPoint x: 511, startPoint y: 590, endPoint x: 554, endPoint y: 605, distance: 45.5
click at [554, 605] on div "Meal Plan Option 1 (Selected) [PERSON_NAME] Chicken & Eggs Chicken & Red Beans …" at bounding box center [780, 296] width 803 height 795
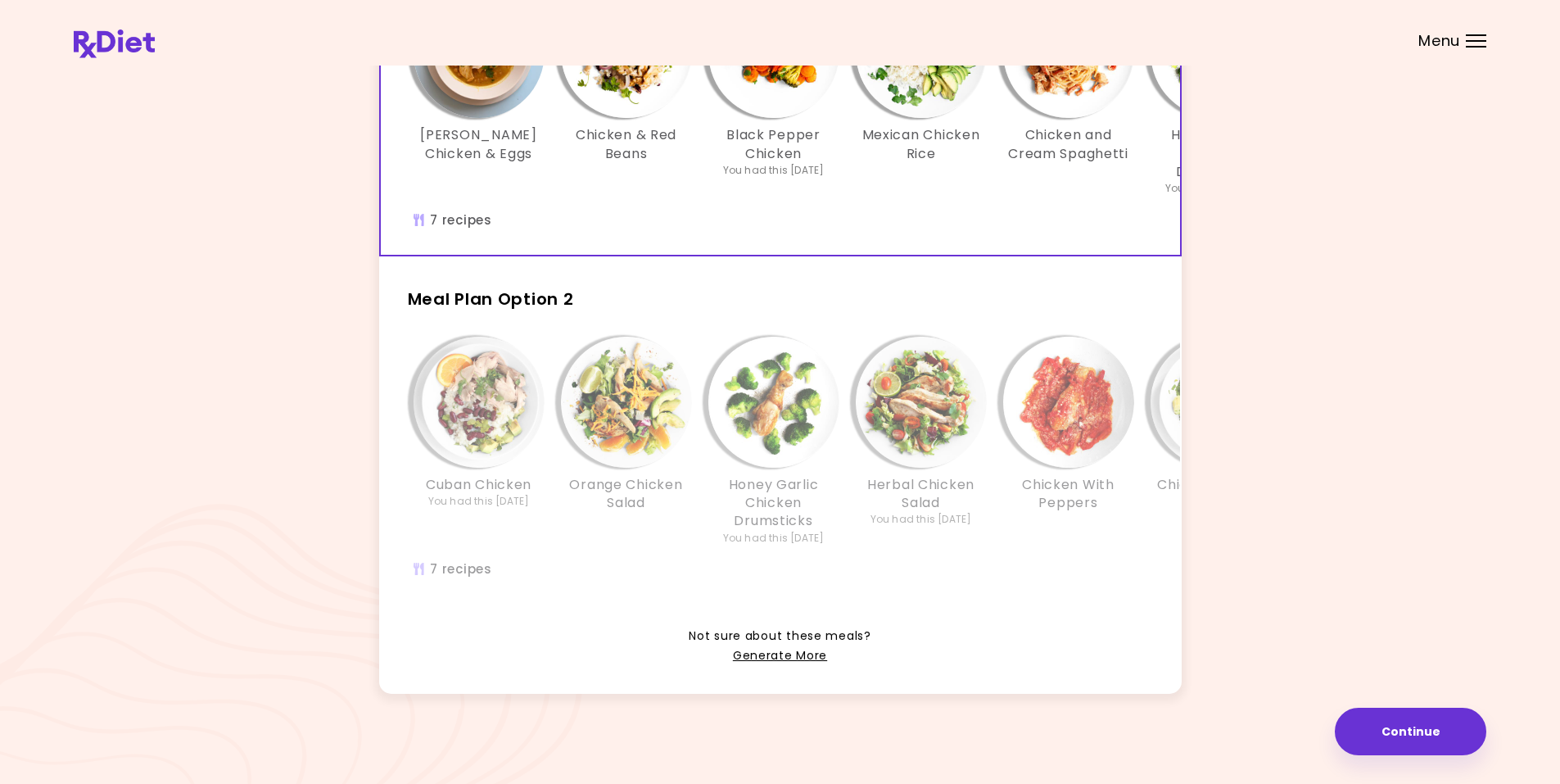
click at [242, 411] on div "It's time to place your next order! Select one of the 2 options below and press…" at bounding box center [780, 282] width 1412 height 865
click at [569, 554] on div "Cuban Chicken You had this [DATE] Orange Chicken Salad Honey Garlic Chicken Dru…" at bounding box center [921, 466] width 1081 height 276
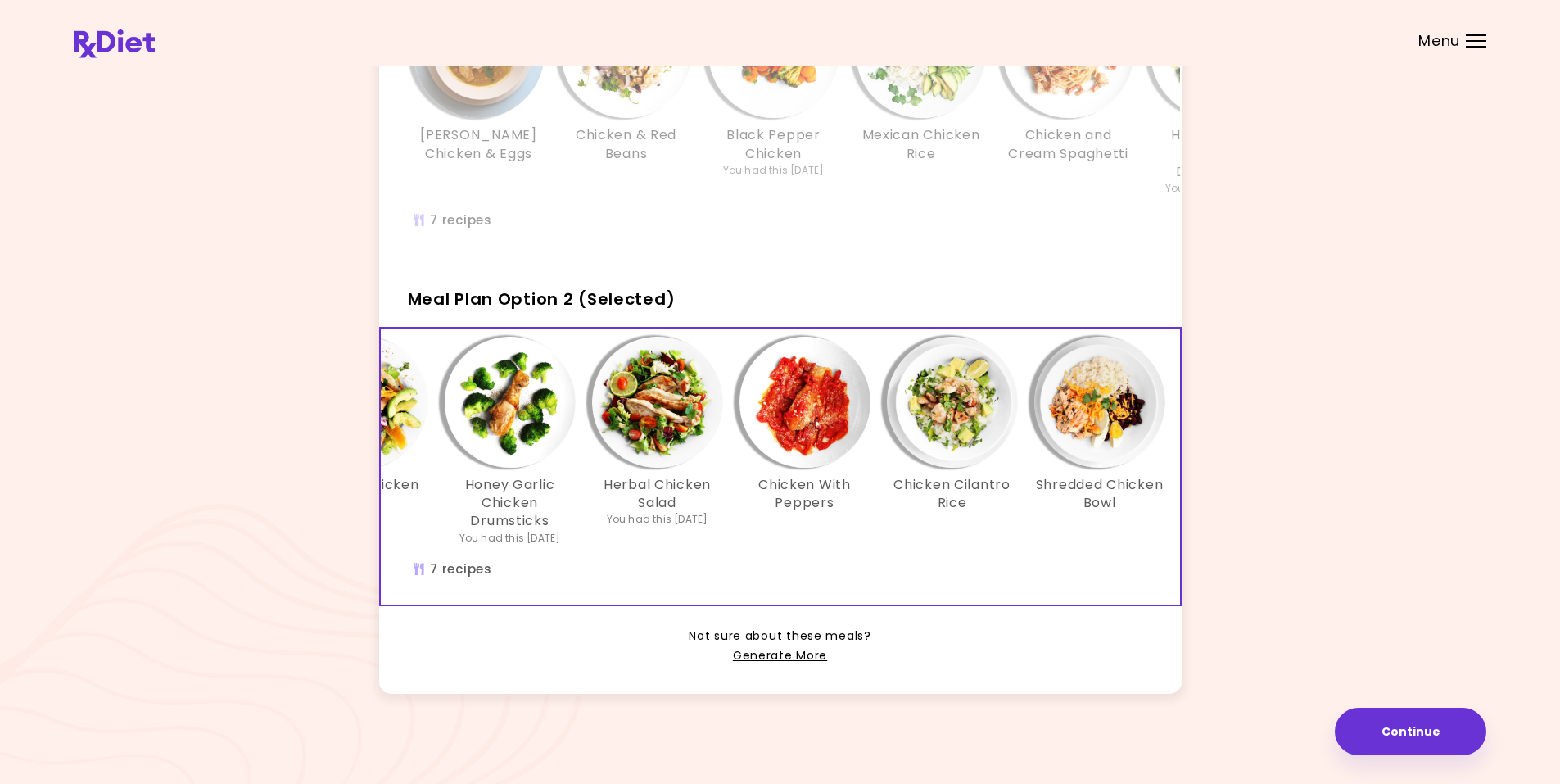
scroll to position [0, 282]
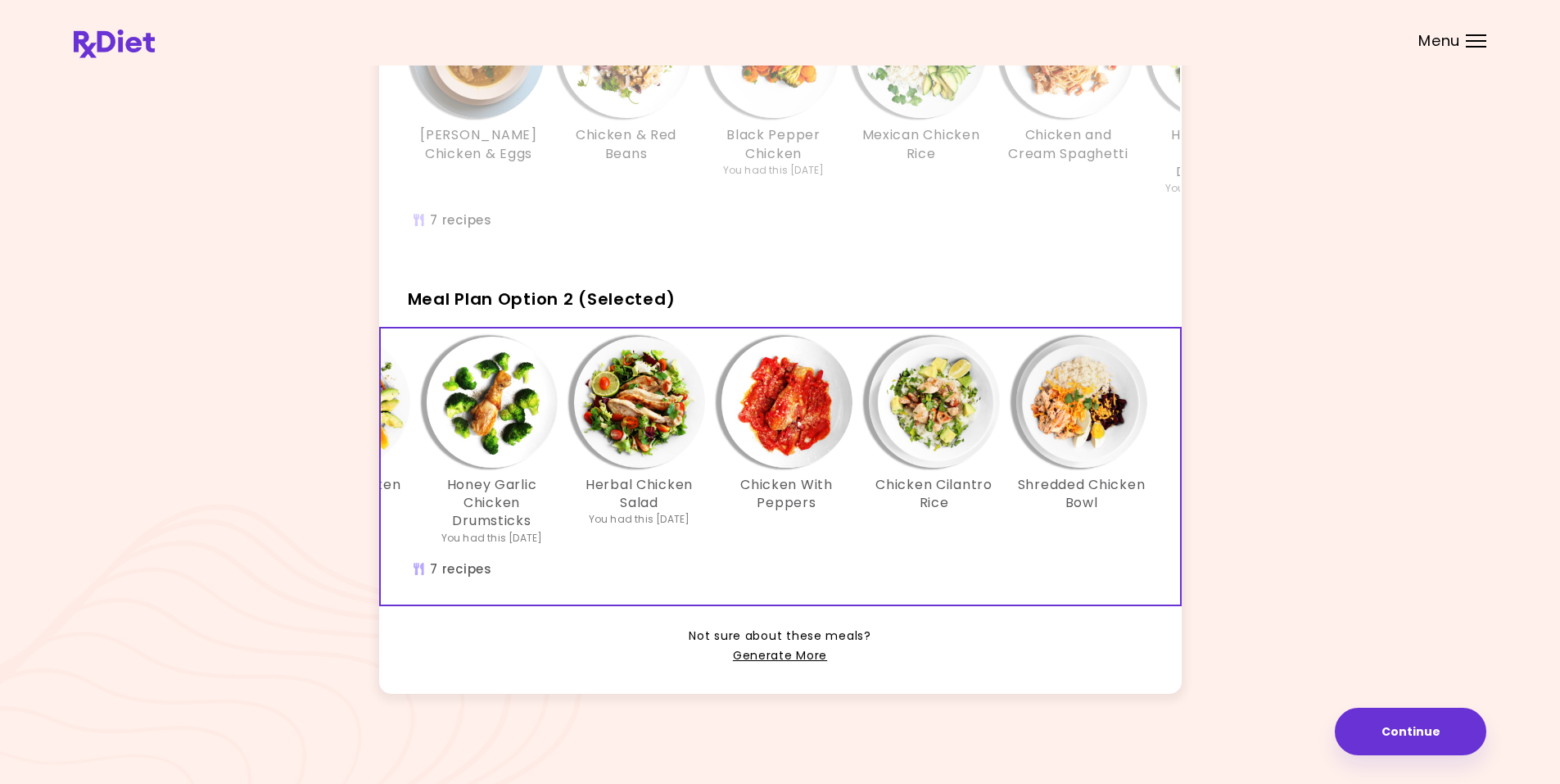
click at [1072, 408] on img "Info - Shredded Chicken Bowl - Meal Plan Option 2 (Selected)" at bounding box center [1082, 402] width 131 height 131
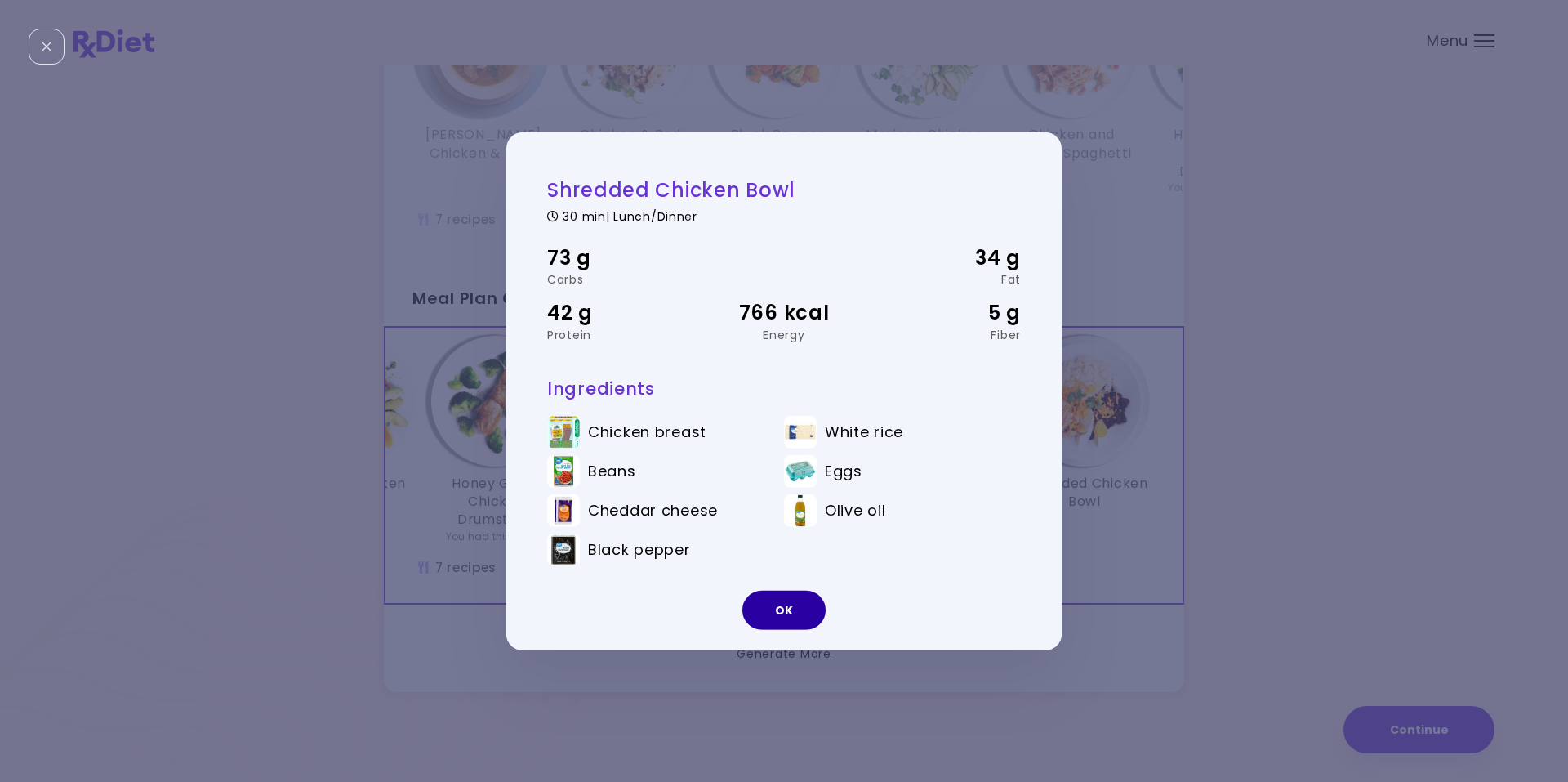
click at [784, 620] on button "OK" at bounding box center [784, 611] width 83 height 39
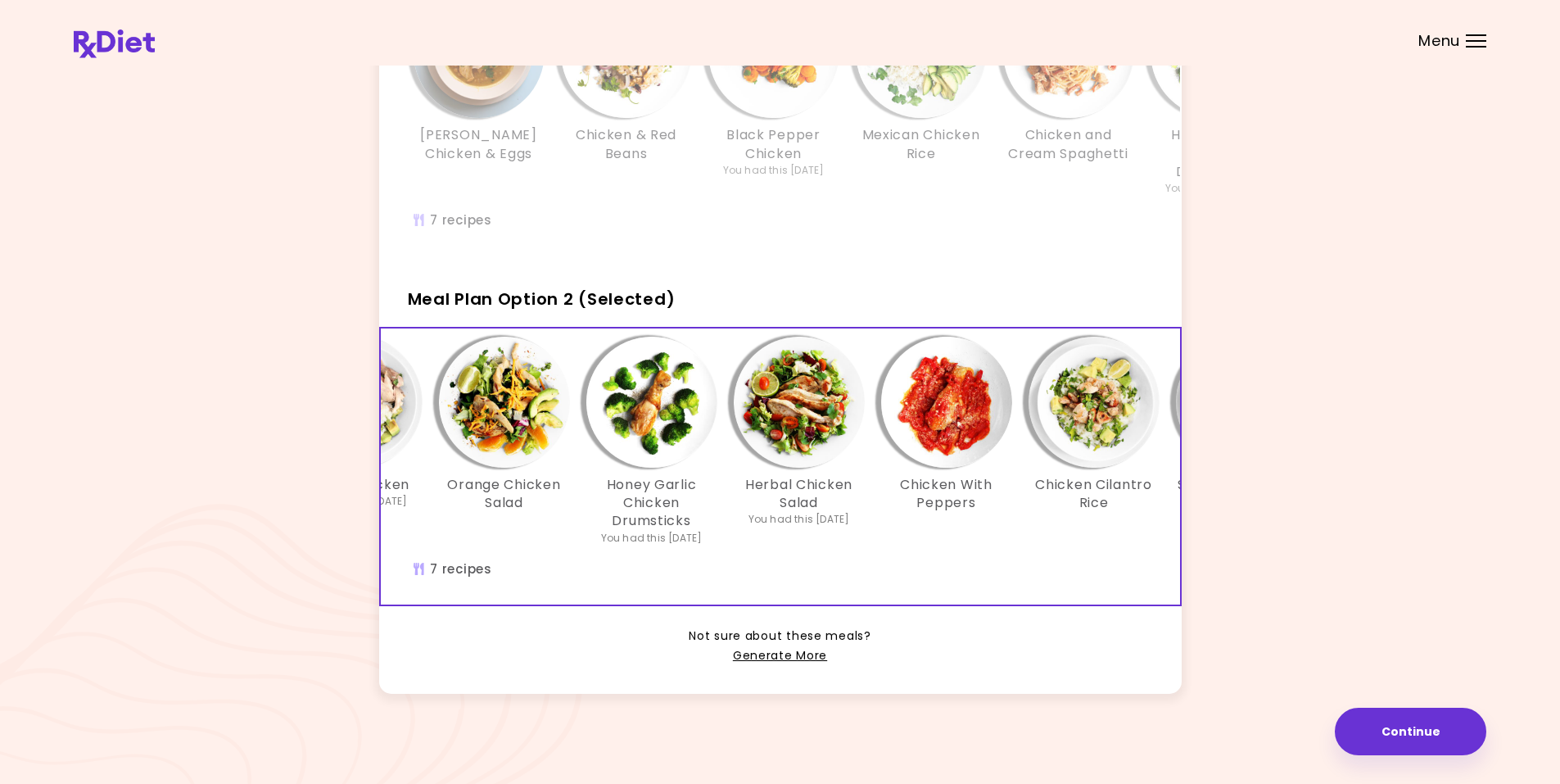
scroll to position [0, 0]
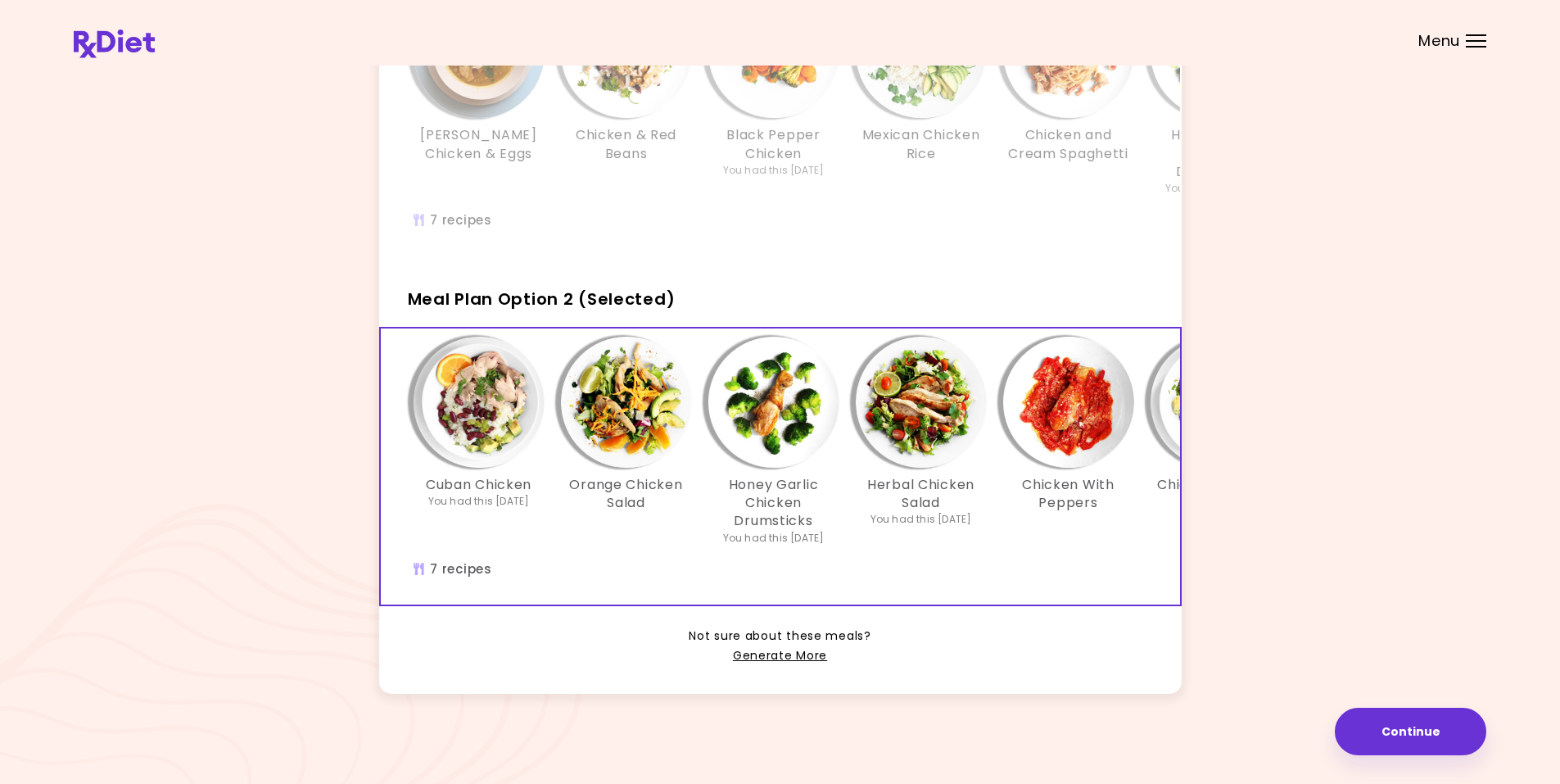
click at [474, 401] on img "Info - Cuban Chicken - Meal Plan Option 2 (Selected)" at bounding box center [479, 402] width 131 height 131
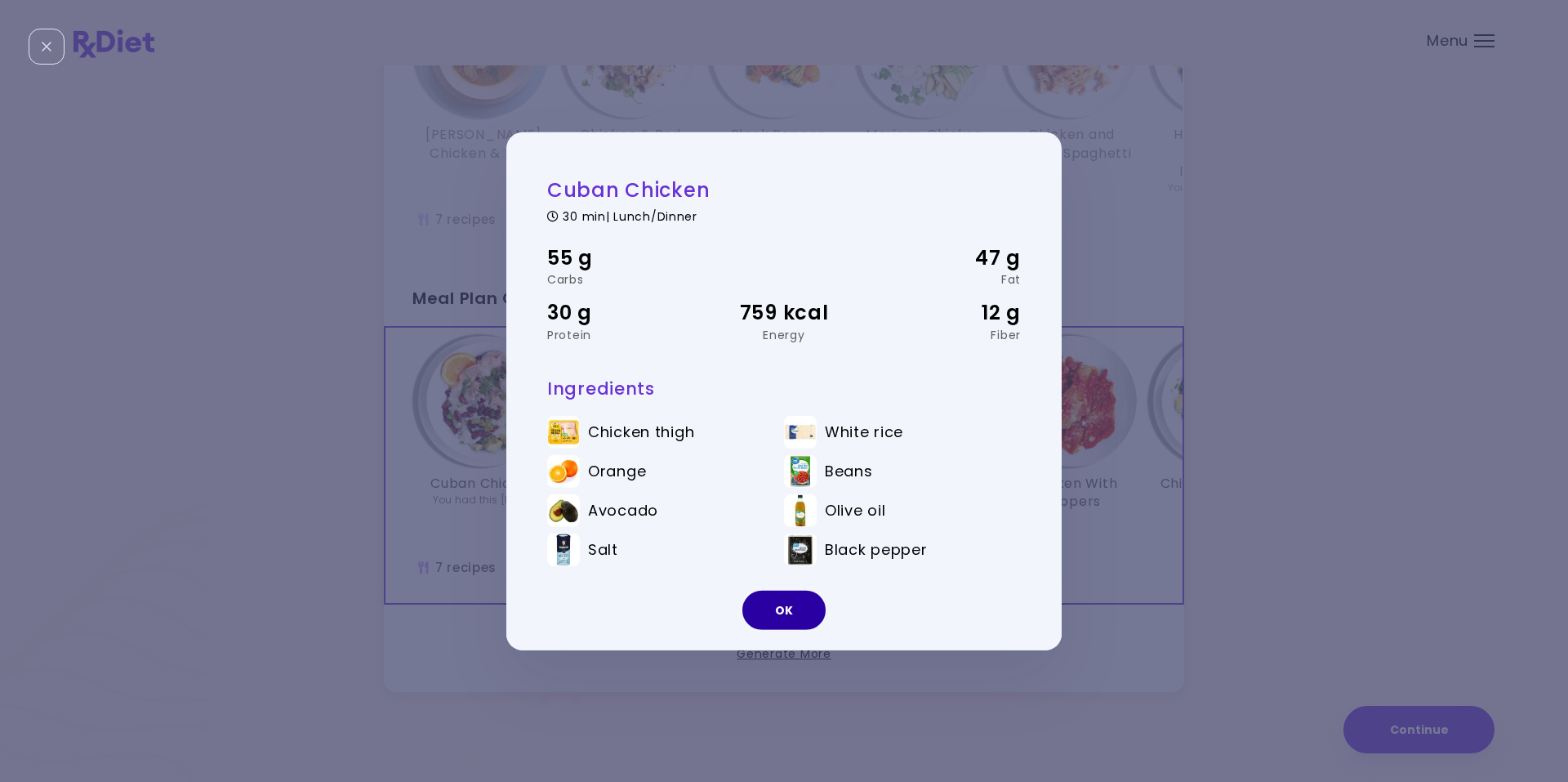
click at [785, 611] on button "OK" at bounding box center [784, 611] width 83 height 39
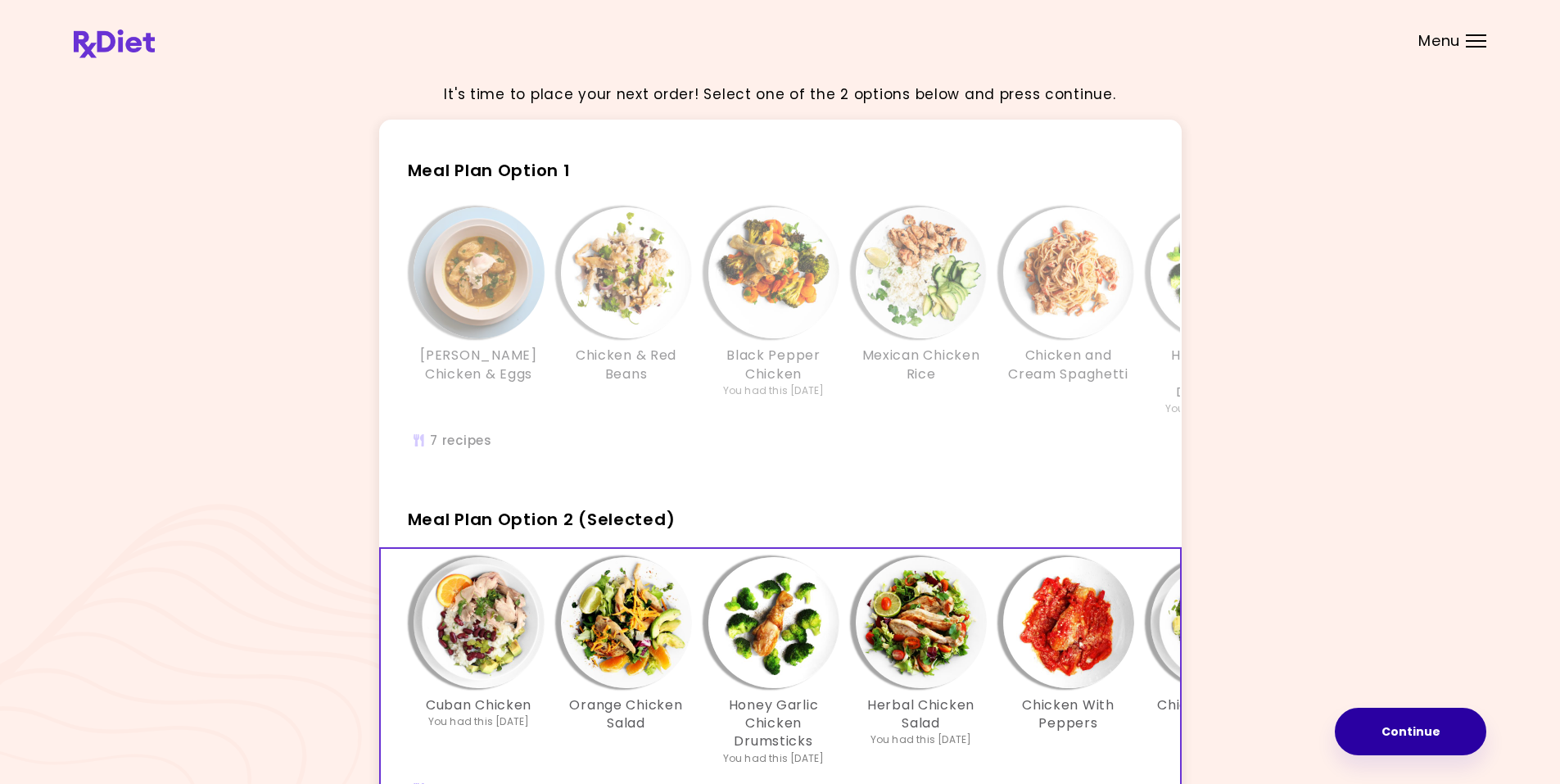
click at [1403, 732] on button "Continue" at bounding box center [1411, 731] width 151 height 47
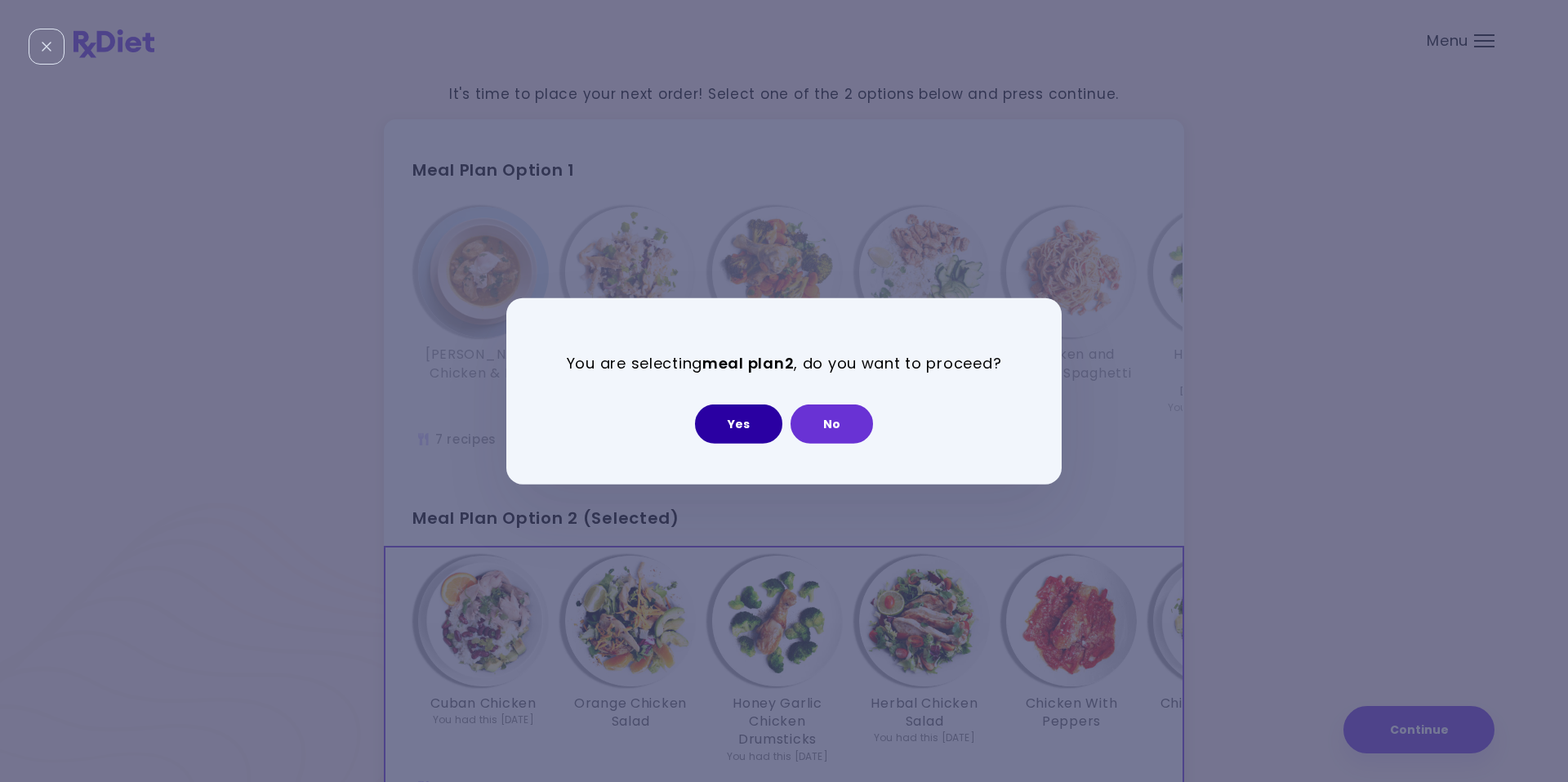
click at [733, 425] on button "Yes" at bounding box center [739, 424] width 87 height 39
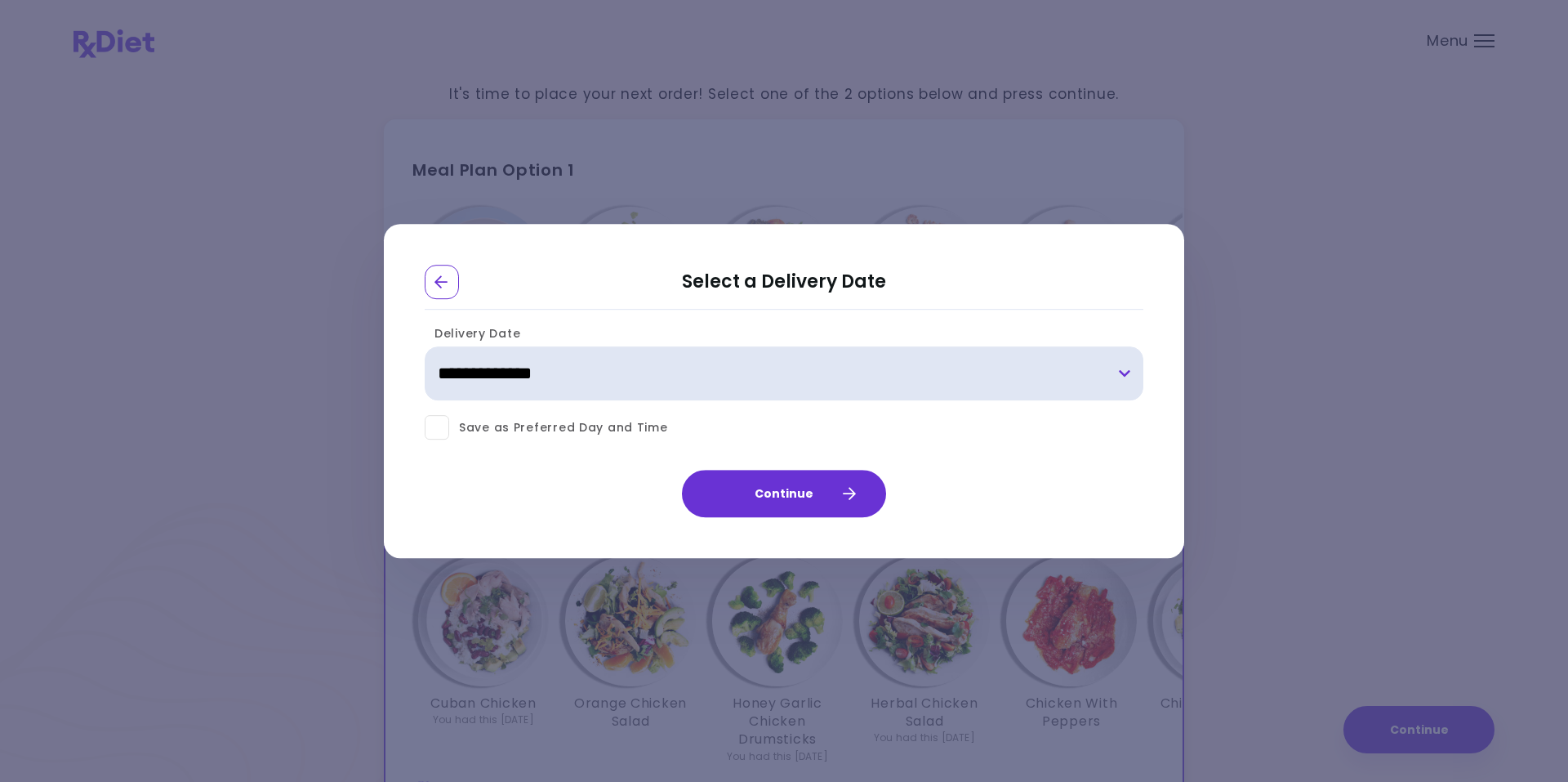
click at [1127, 371] on select "**********" at bounding box center [784, 374] width 718 height 54
select select "**********"
click at [425, 347] on select "**********" at bounding box center [784, 374] width 718 height 54
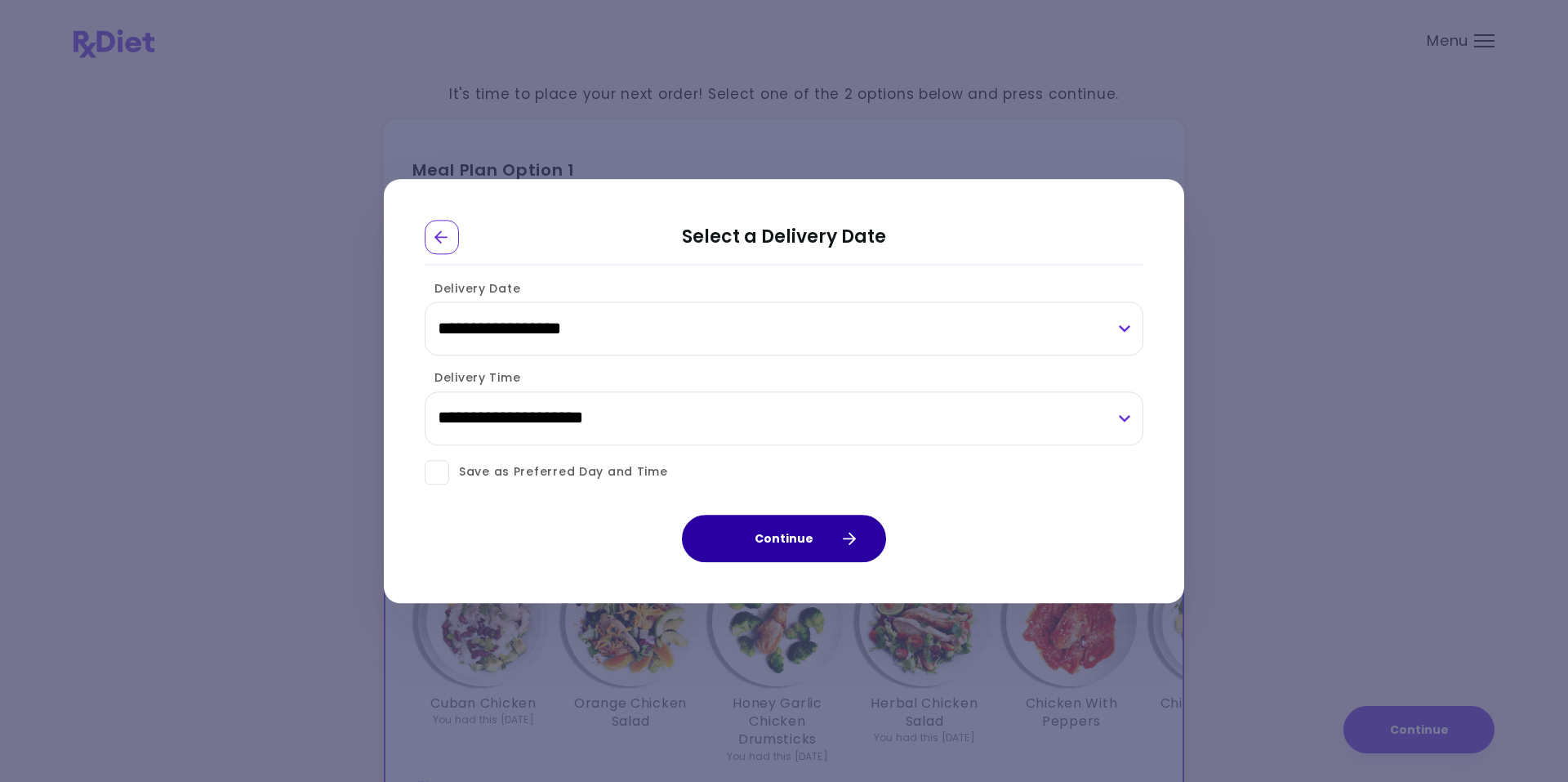
click at [775, 540] on button "Continue" at bounding box center [784, 537] width 204 height 47
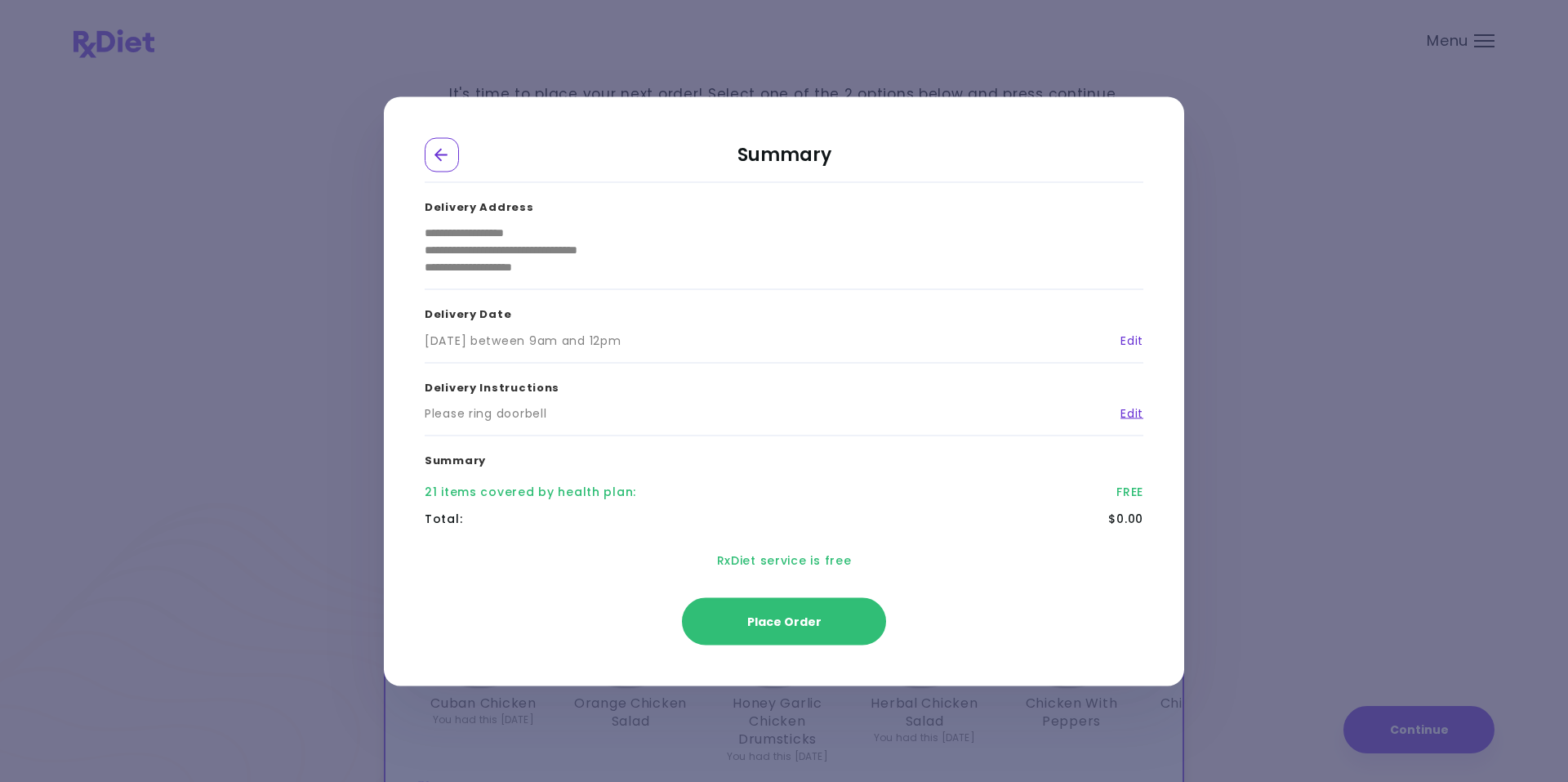
click at [1137, 340] on link "Edit" at bounding box center [1125, 340] width 35 height 17
select select "**********"
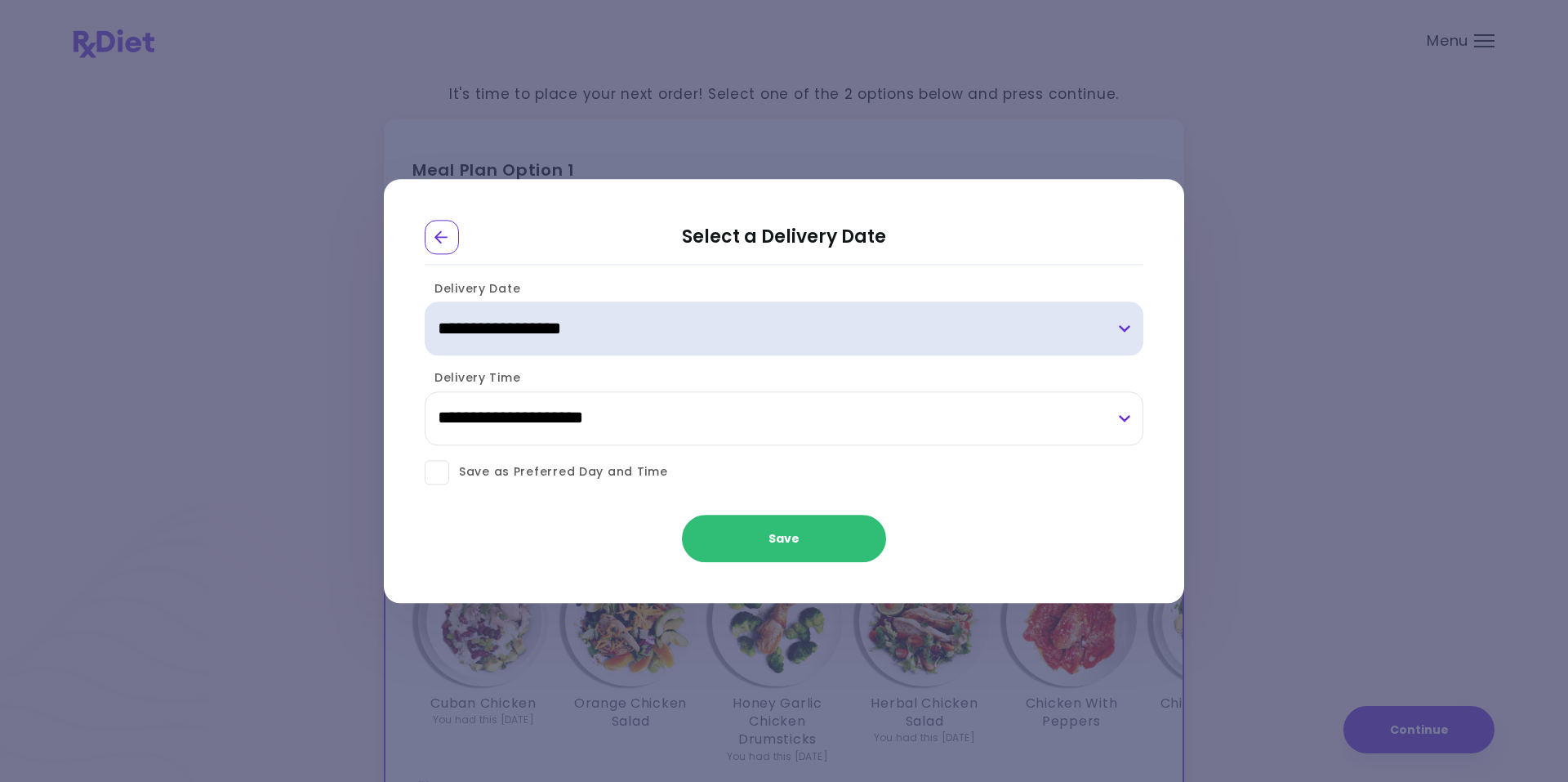
click at [754, 341] on select "**********" at bounding box center [784, 329] width 718 height 54
click at [425, 346] on select "**********" at bounding box center [784, 329] width 718 height 54
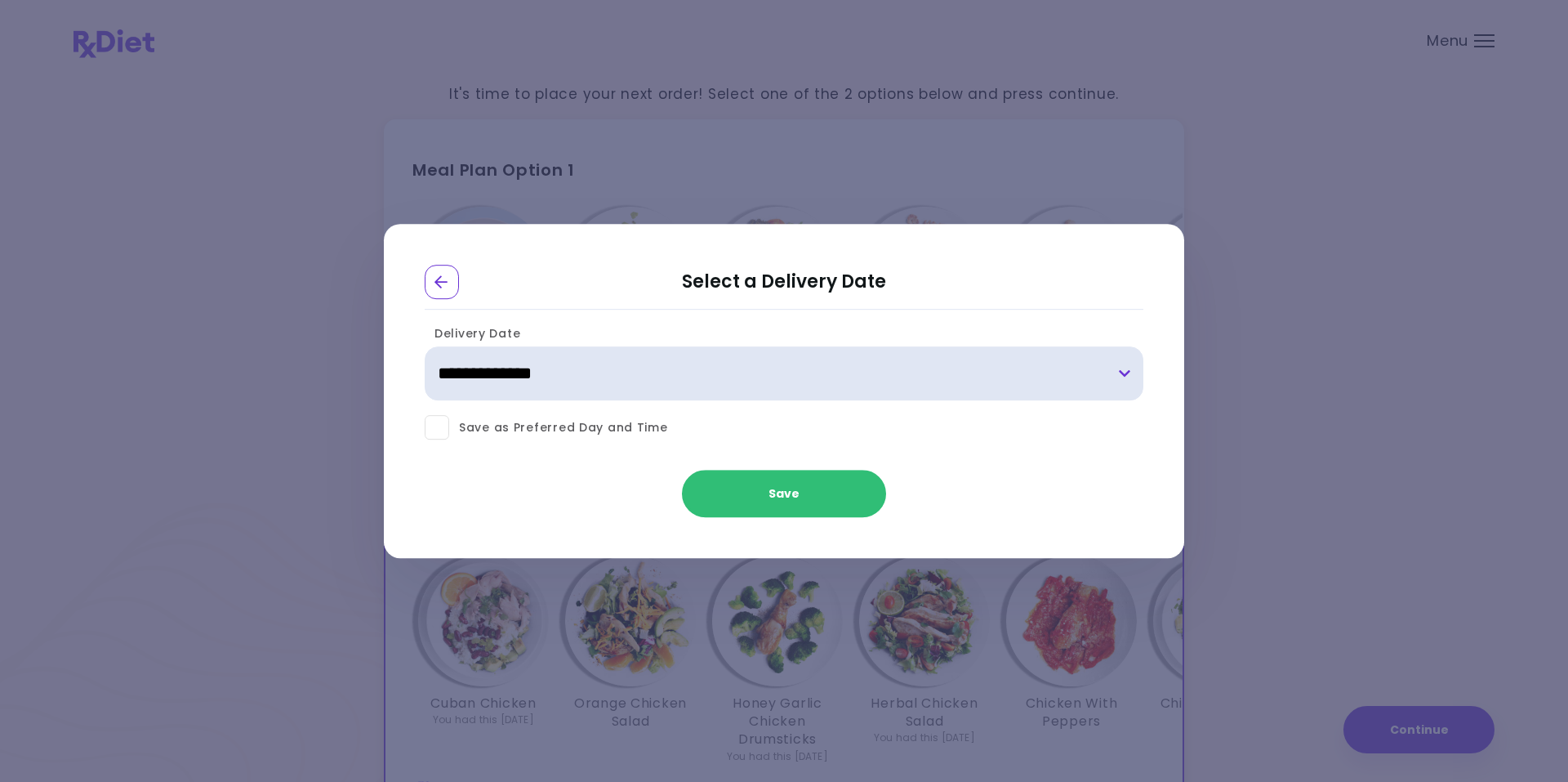
click at [543, 374] on select "**********" at bounding box center [784, 374] width 718 height 54
select select "**********"
click at [425, 347] on select "**********" at bounding box center [784, 374] width 718 height 54
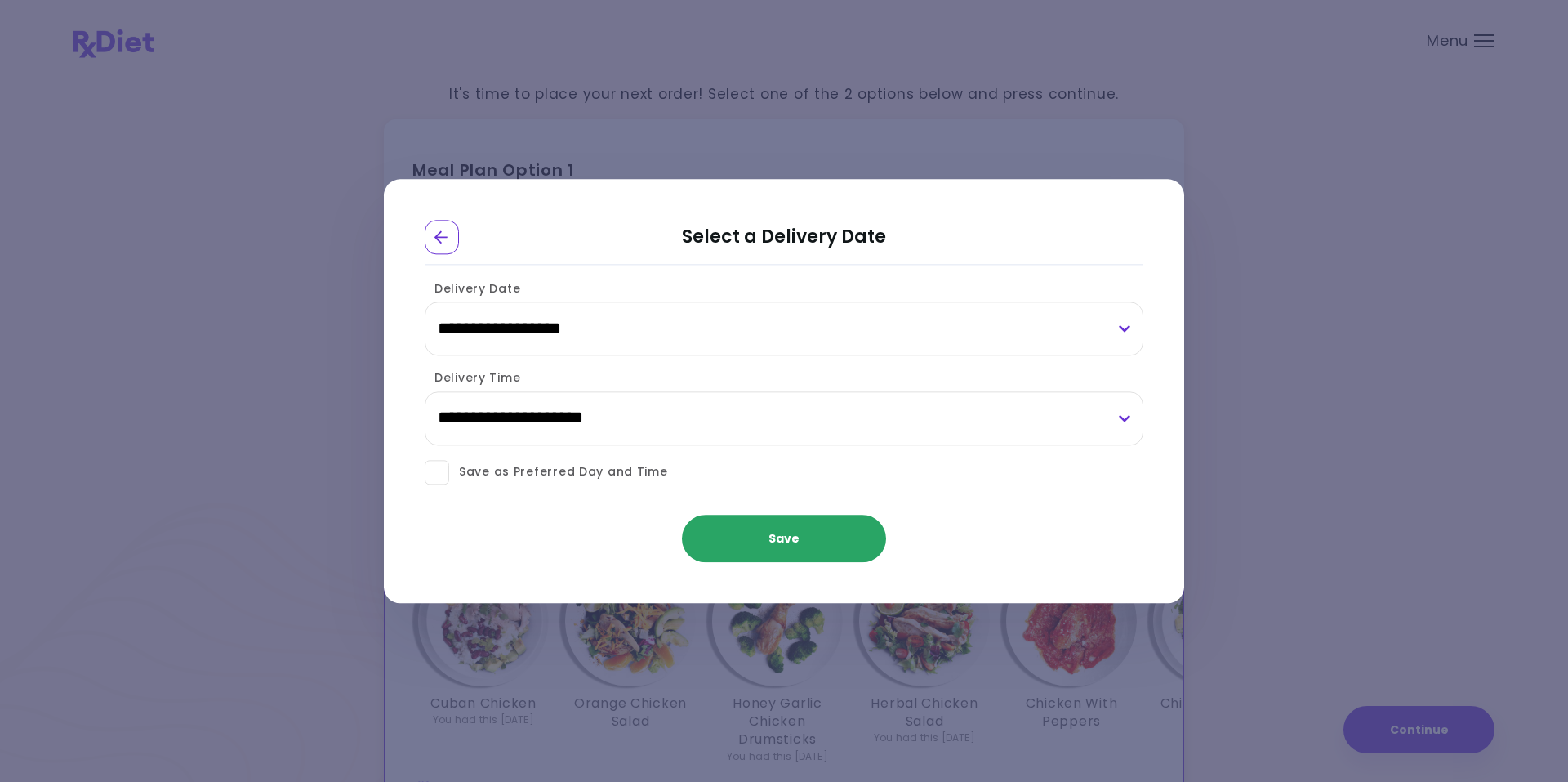
click at [765, 537] on button "Save" at bounding box center [784, 537] width 204 height 47
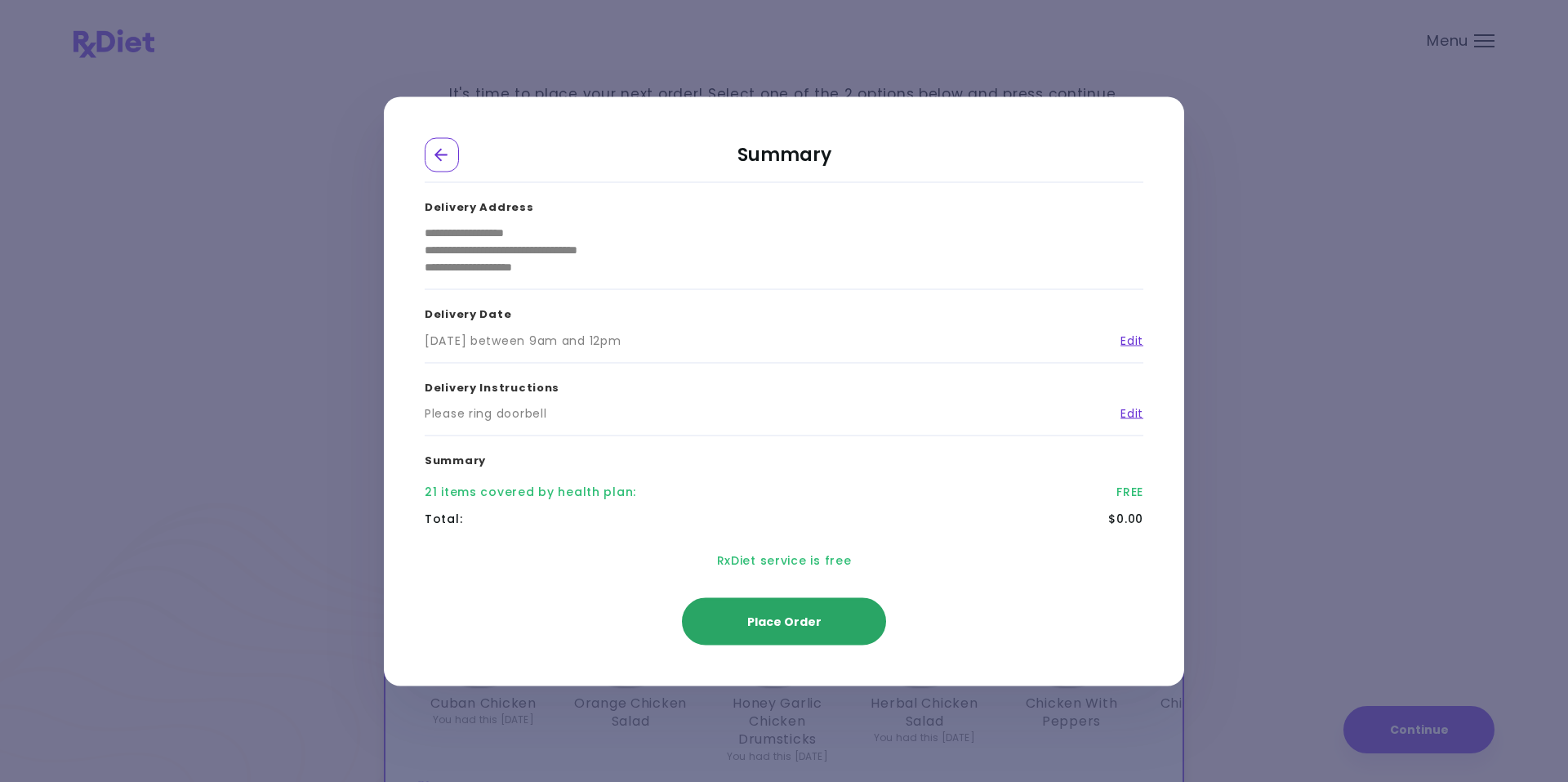
click at [768, 623] on span "Place Order" at bounding box center [784, 620] width 74 height 16
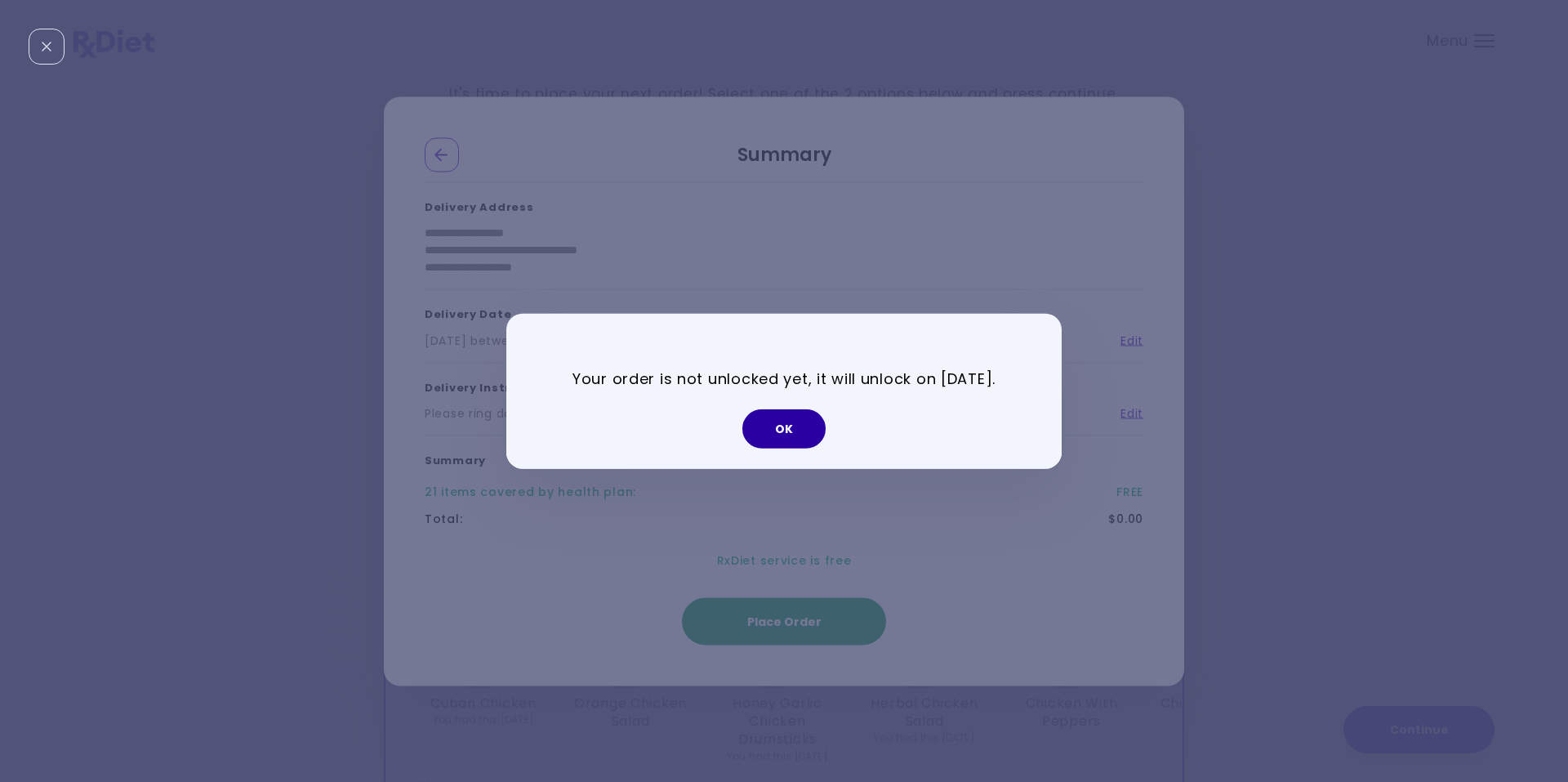
click at [772, 437] on button "OK" at bounding box center [784, 428] width 83 height 39
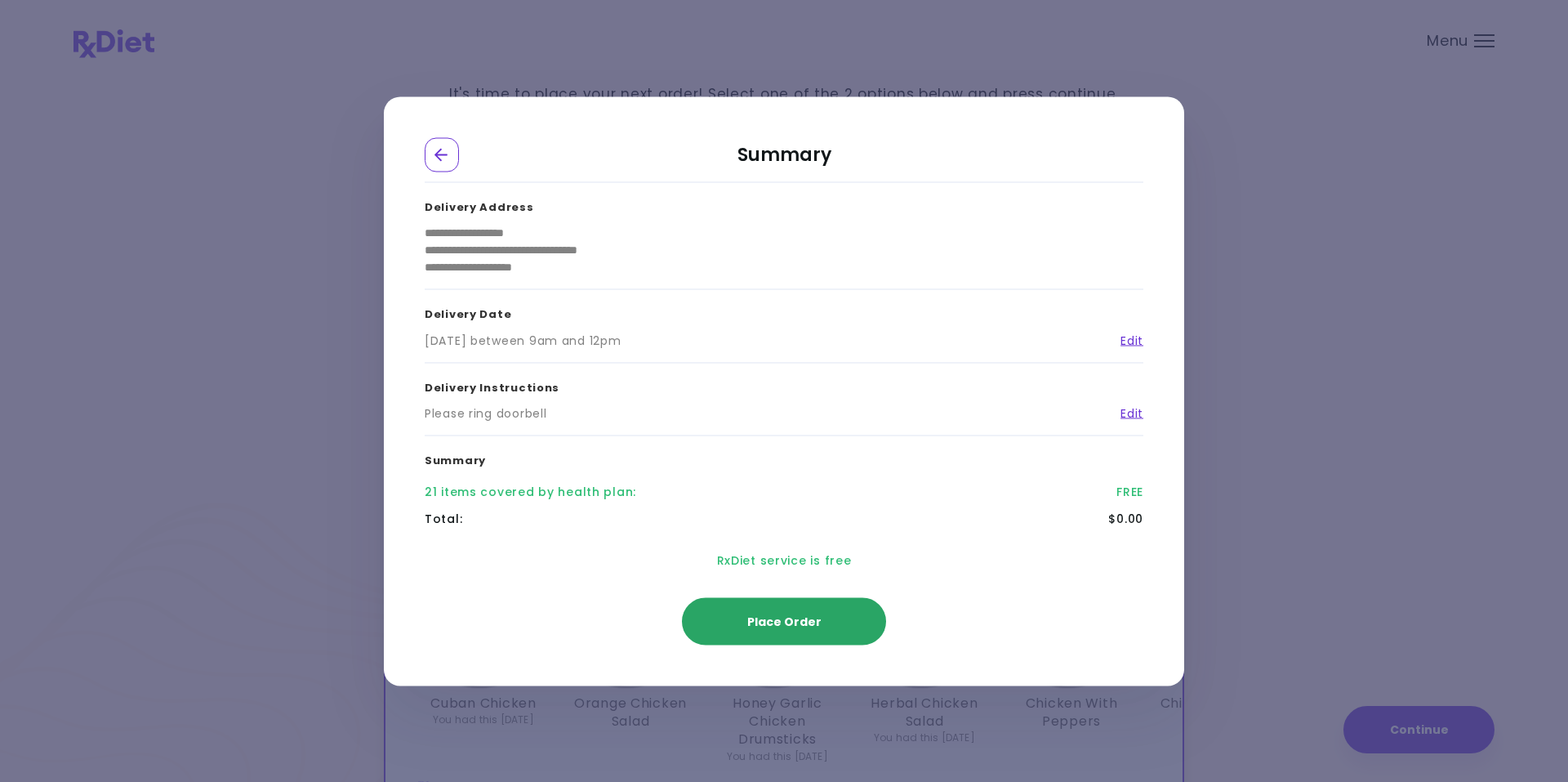
click at [784, 627] on span "Place Order" at bounding box center [784, 620] width 74 height 16
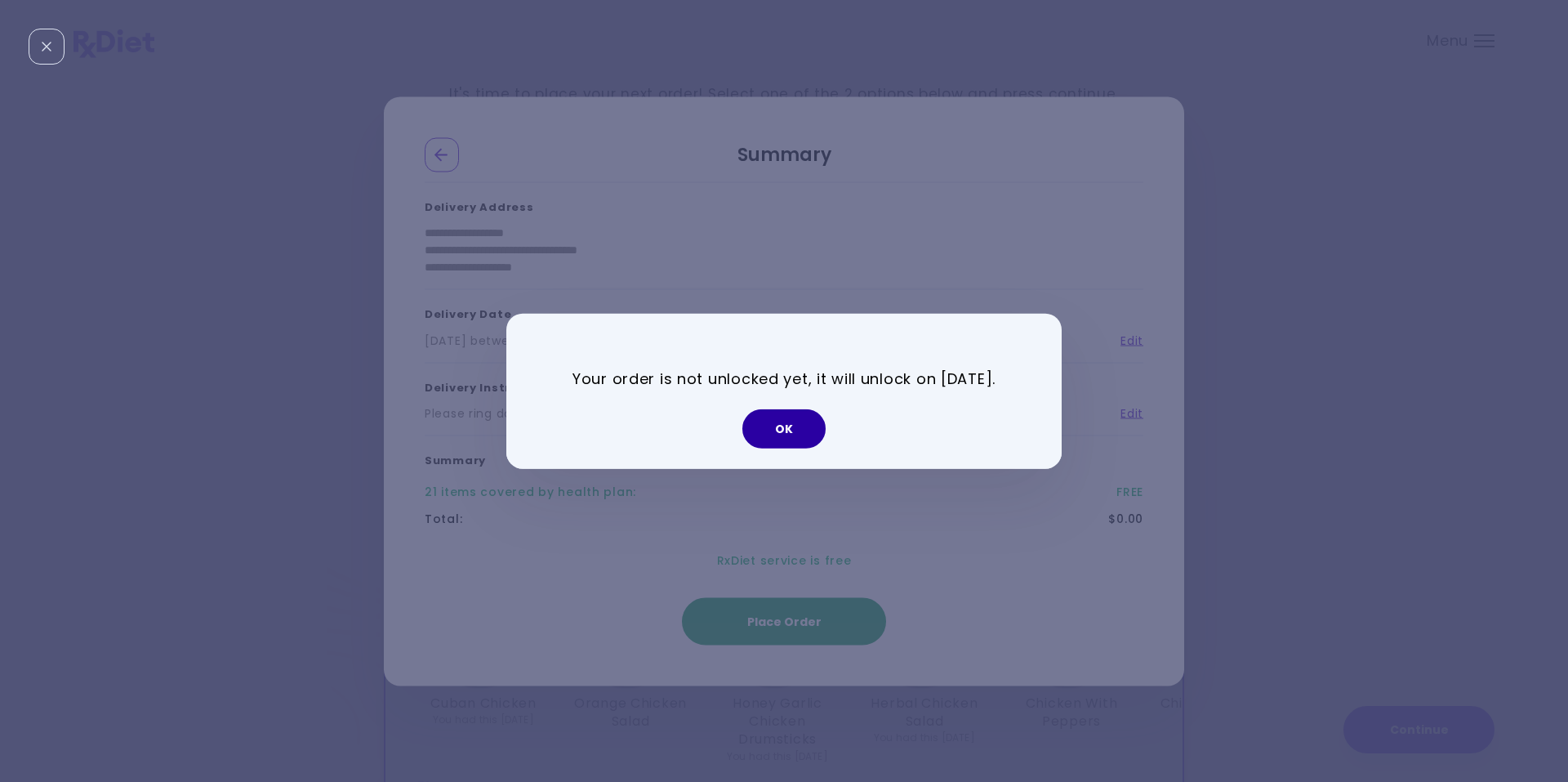
click at [790, 427] on button "OK" at bounding box center [784, 428] width 83 height 39
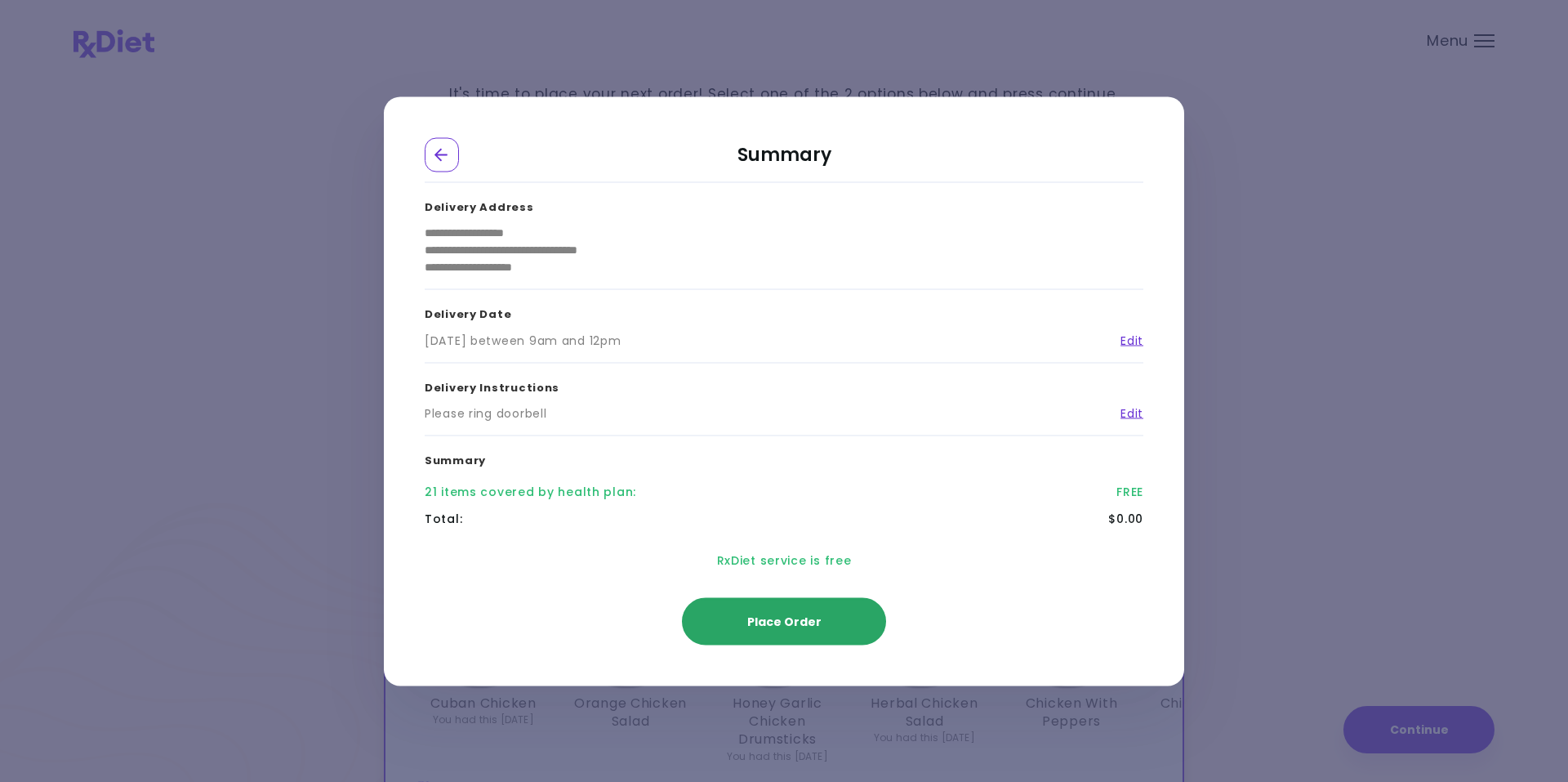
click at [158, 179] on div "**********" at bounding box center [784, 391] width 1568 height 782
click at [779, 620] on span "Place Order" at bounding box center [784, 620] width 74 height 16
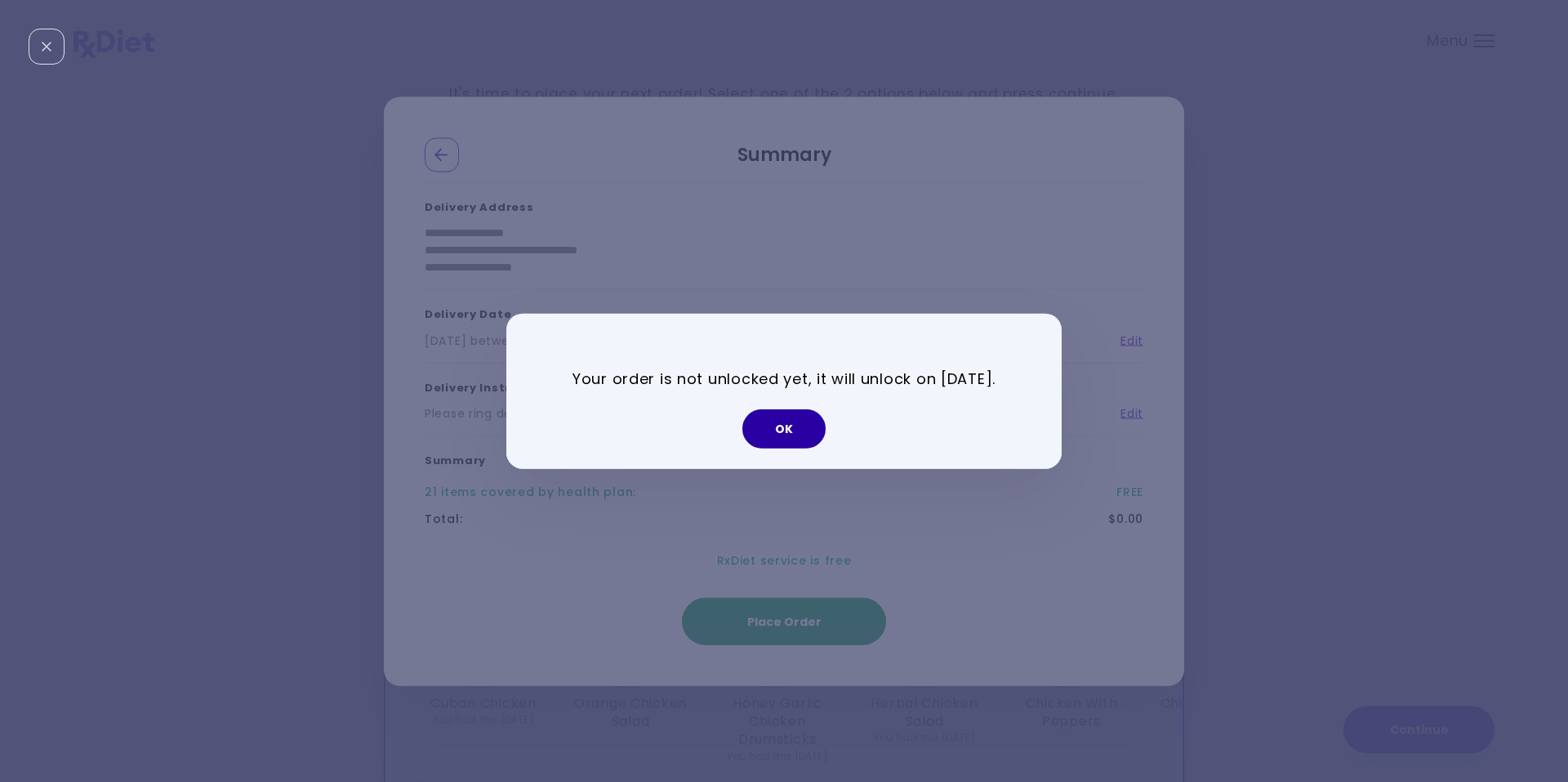
click at [772, 428] on button "OK" at bounding box center [784, 428] width 83 height 39
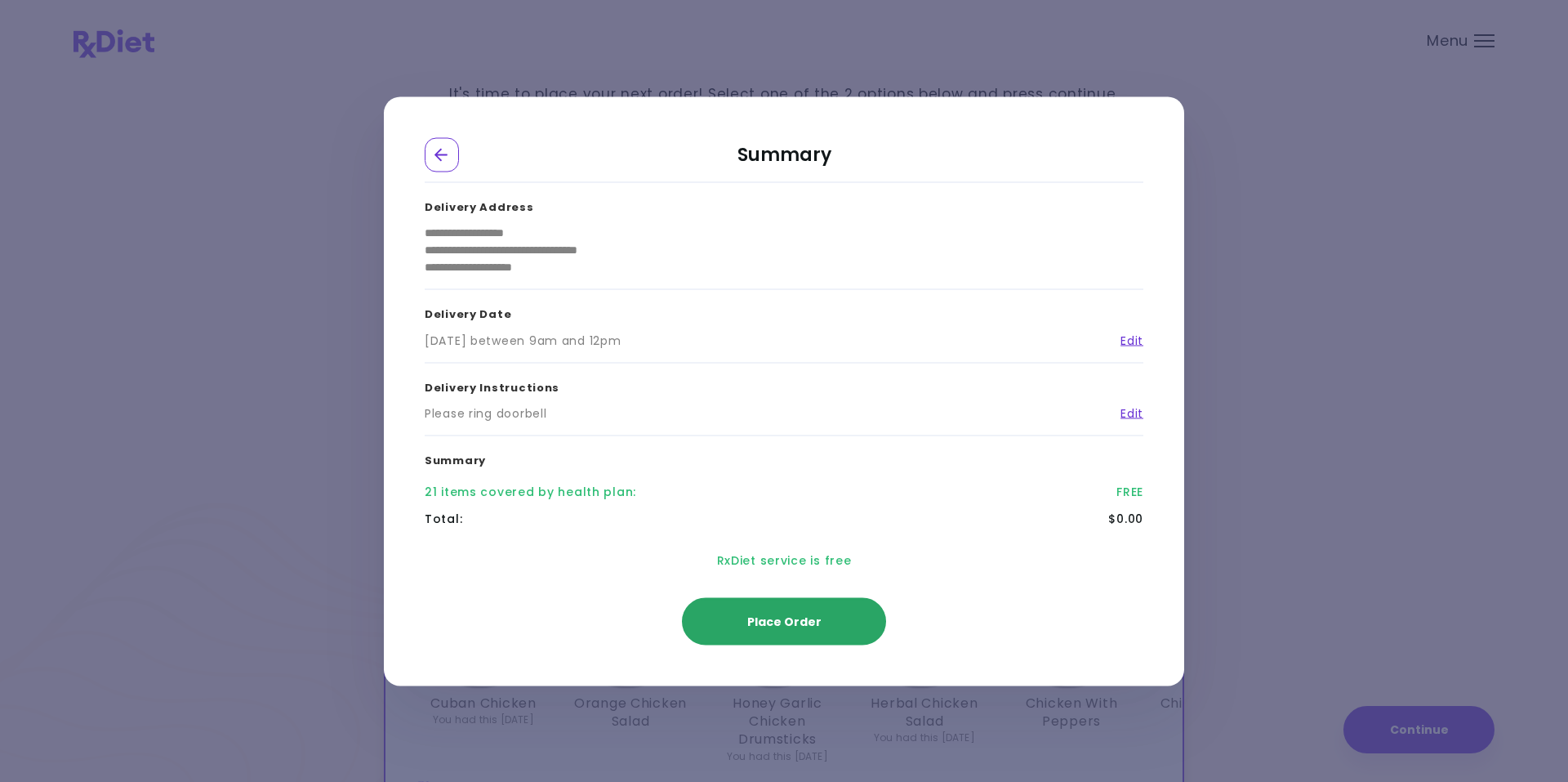
click at [590, 565] on div "RxDiet service is free" at bounding box center [784, 560] width 718 height 56
click at [435, 152] on icon "Go Back" at bounding box center [442, 154] width 14 height 14
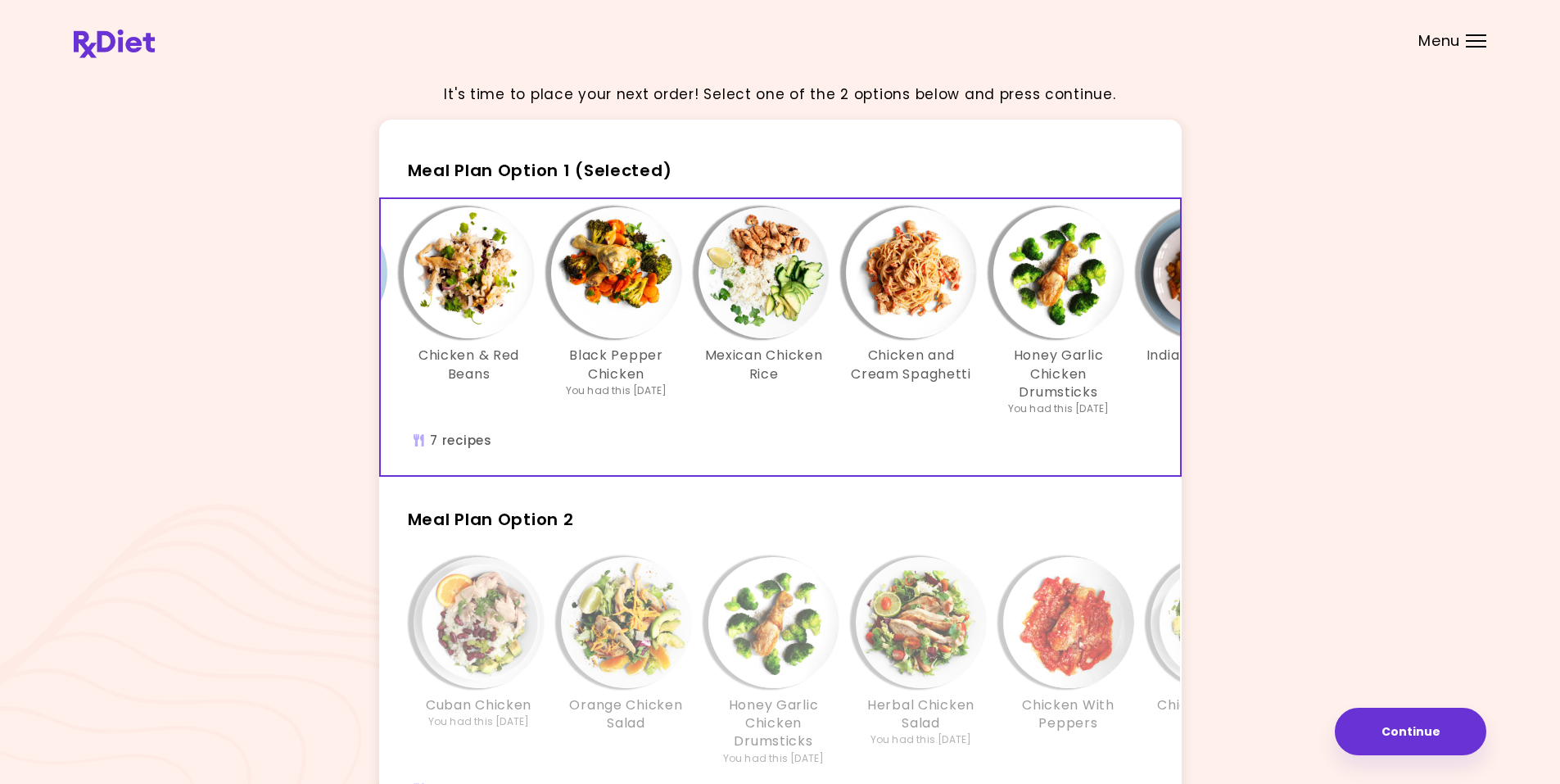
scroll to position [0, 161]
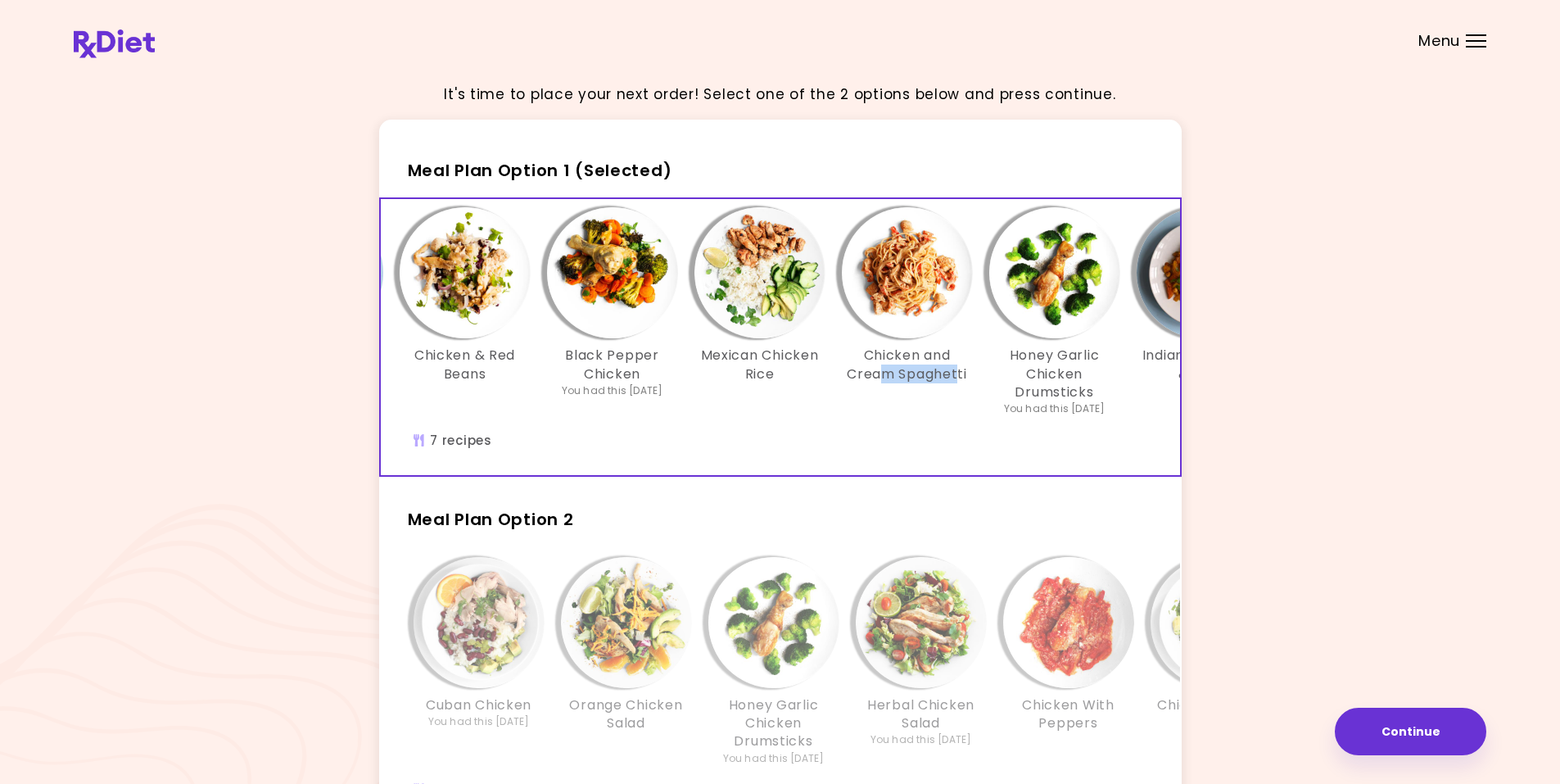
drag, startPoint x: 958, startPoint y: 468, endPoint x: 879, endPoint y: 491, distance: 82.3
click at [879, 491] on div "Meal Plan Option 1 (Selected) [PERSON_NAME] Chicken & Eggs Chicken & Red Beans …" at bounding box center [780, 517] width 803 height 795
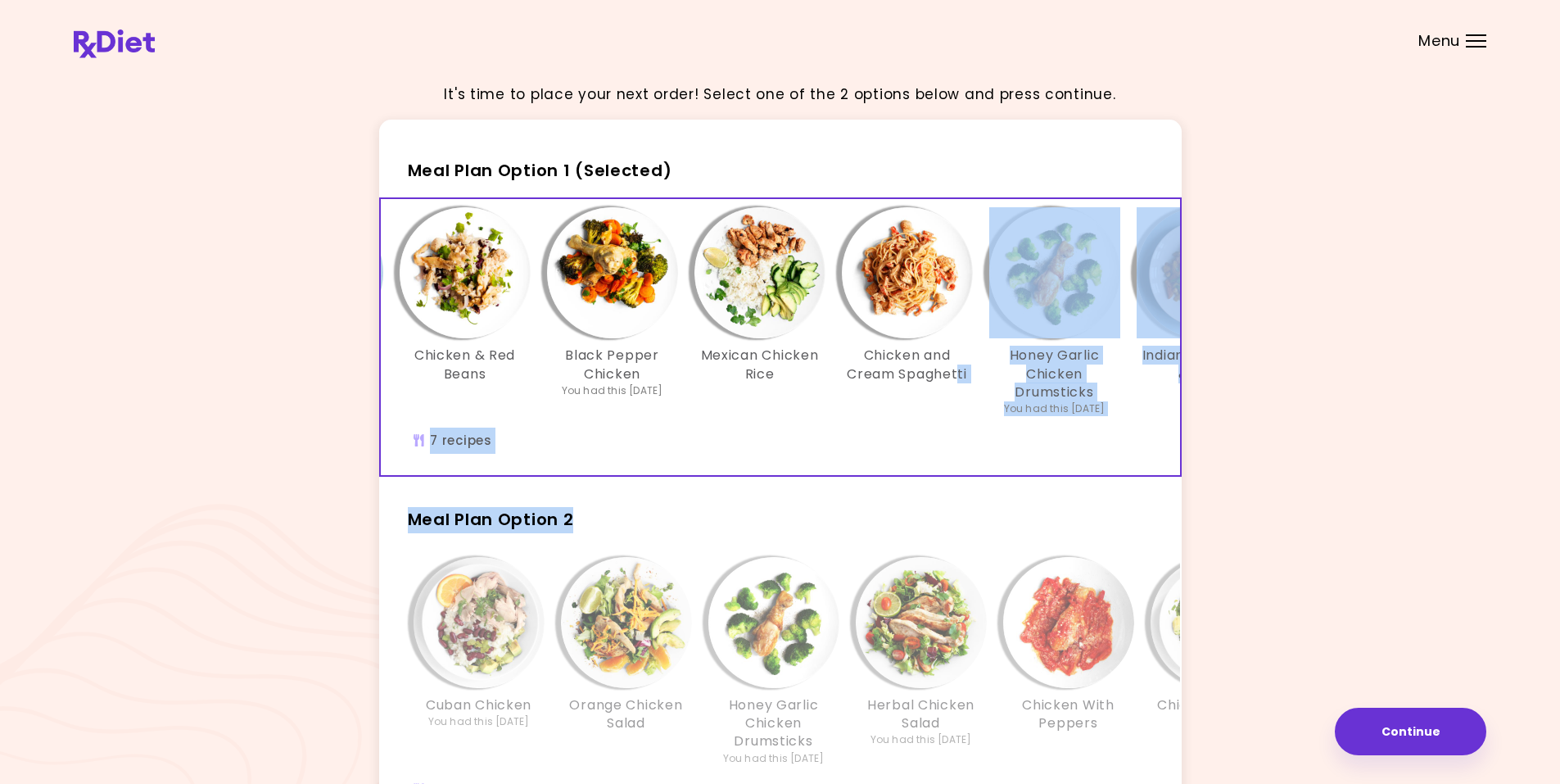
drag, startPoint x: 879, startPoint y: 491, endPoint x: 960, endPoint y: 468, distance: 84.2
click at [960, 468] on div "[PERSON_NAME] Chicken & Eggs Chicken & Red Beans Black Pepper Chicken You had t…" at bounding box center [760, 337] width 1081 height 276
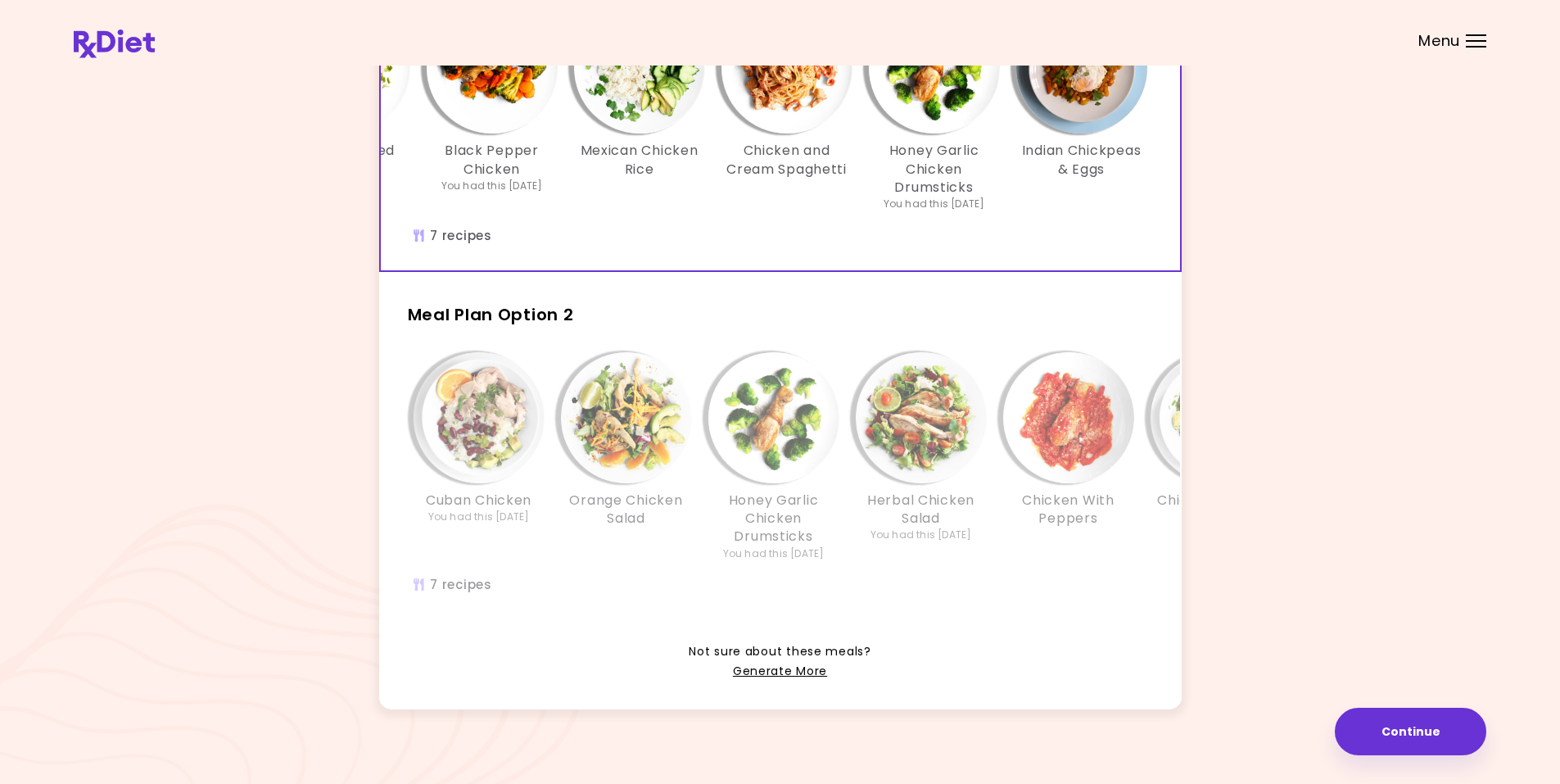
scroll to position [245, 0]
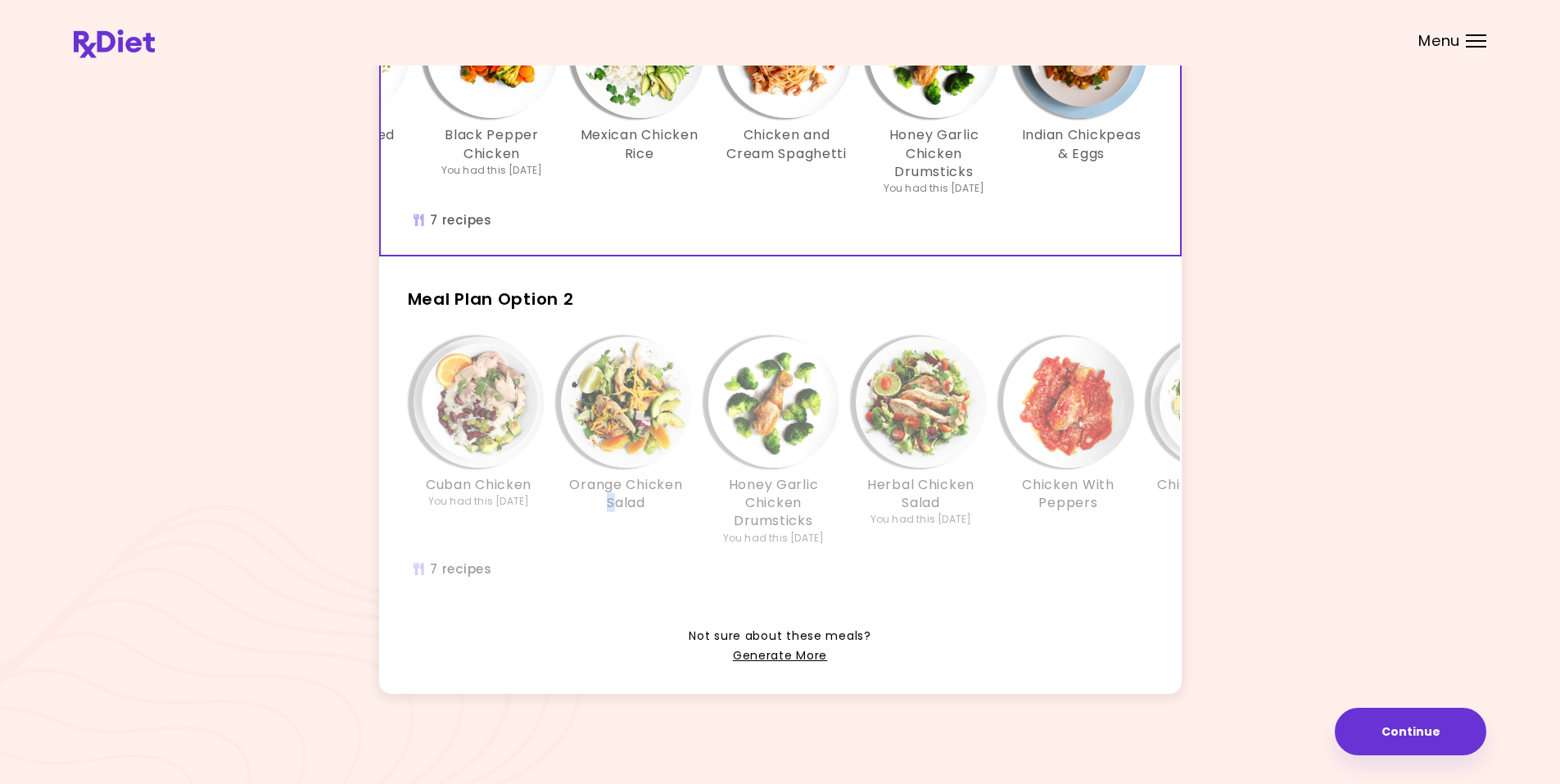
drag, startPoint x: 618, startPoint y: 590, endPoint x: 558, endPoint y: 584, distance: 60.3
click at [558, 584] on div "Cuban Chicken You had this [DATE] Orange Chicken Salad Honey Garlic Chicken Dru…" at bounding box center [921, 466] width 1081 height 276
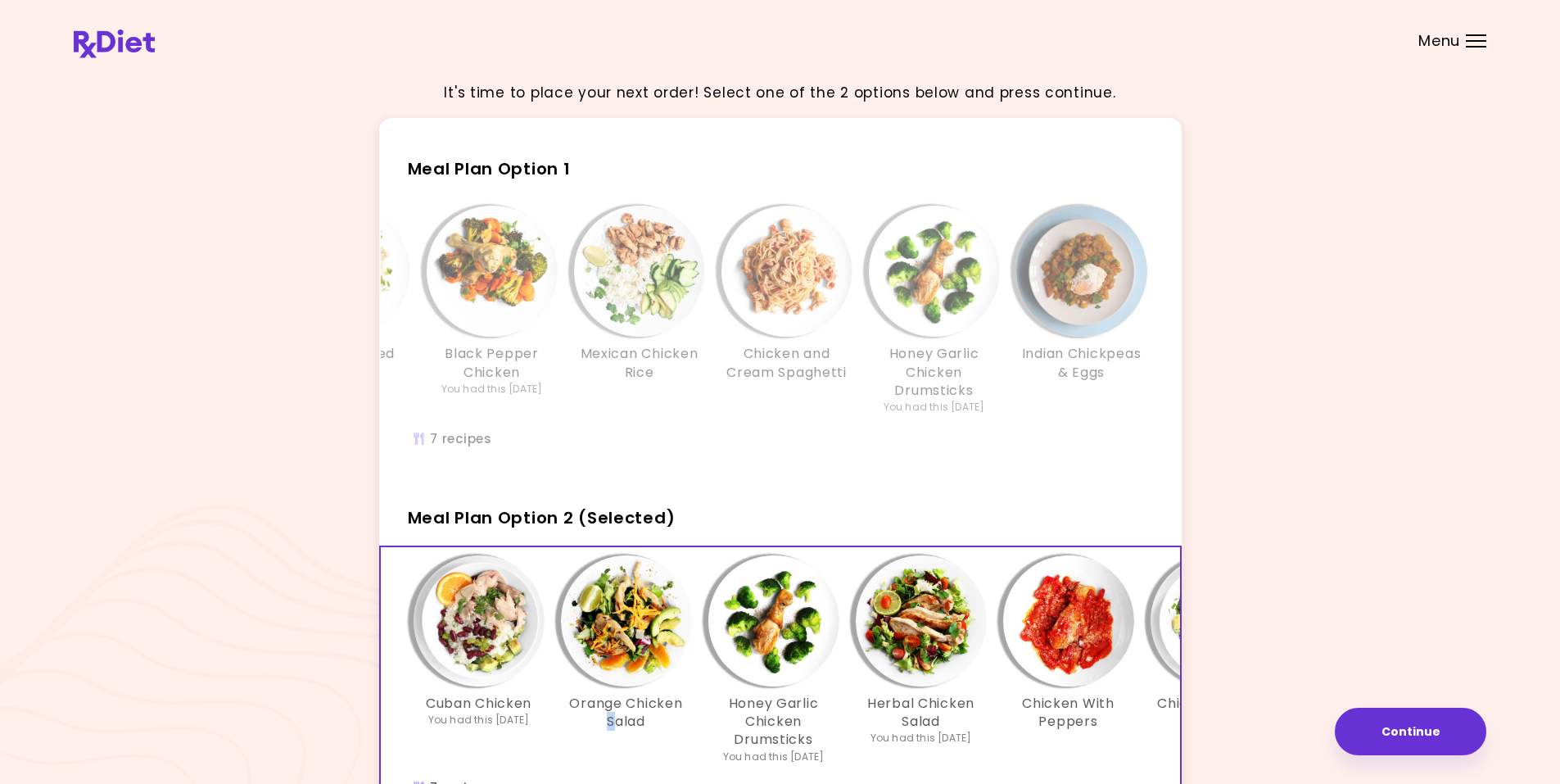
scroll to position [0, 0]
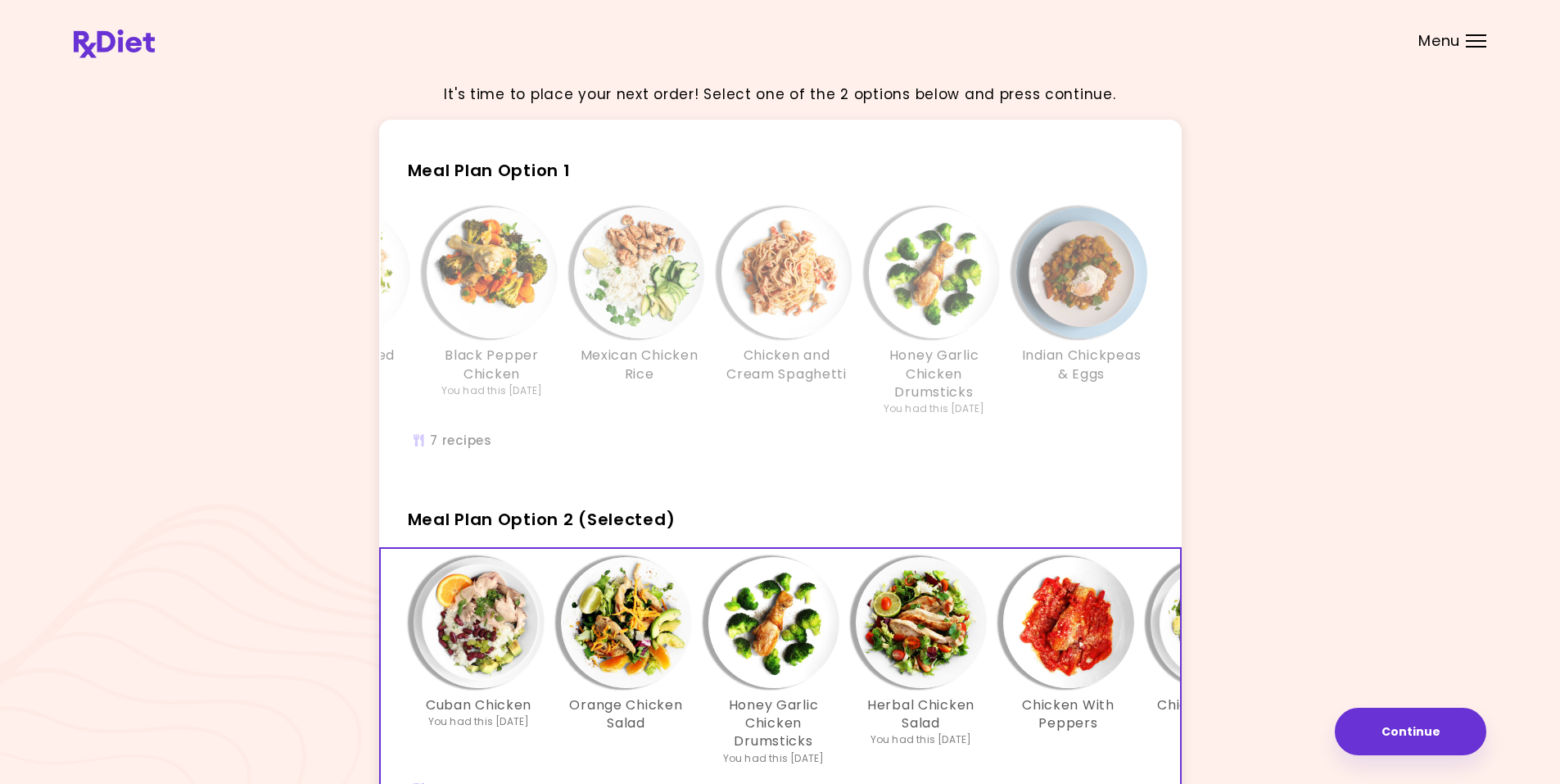
click at [1480, 36] on div "Menu" at bounding box center [1476, 40] width 21 height 13
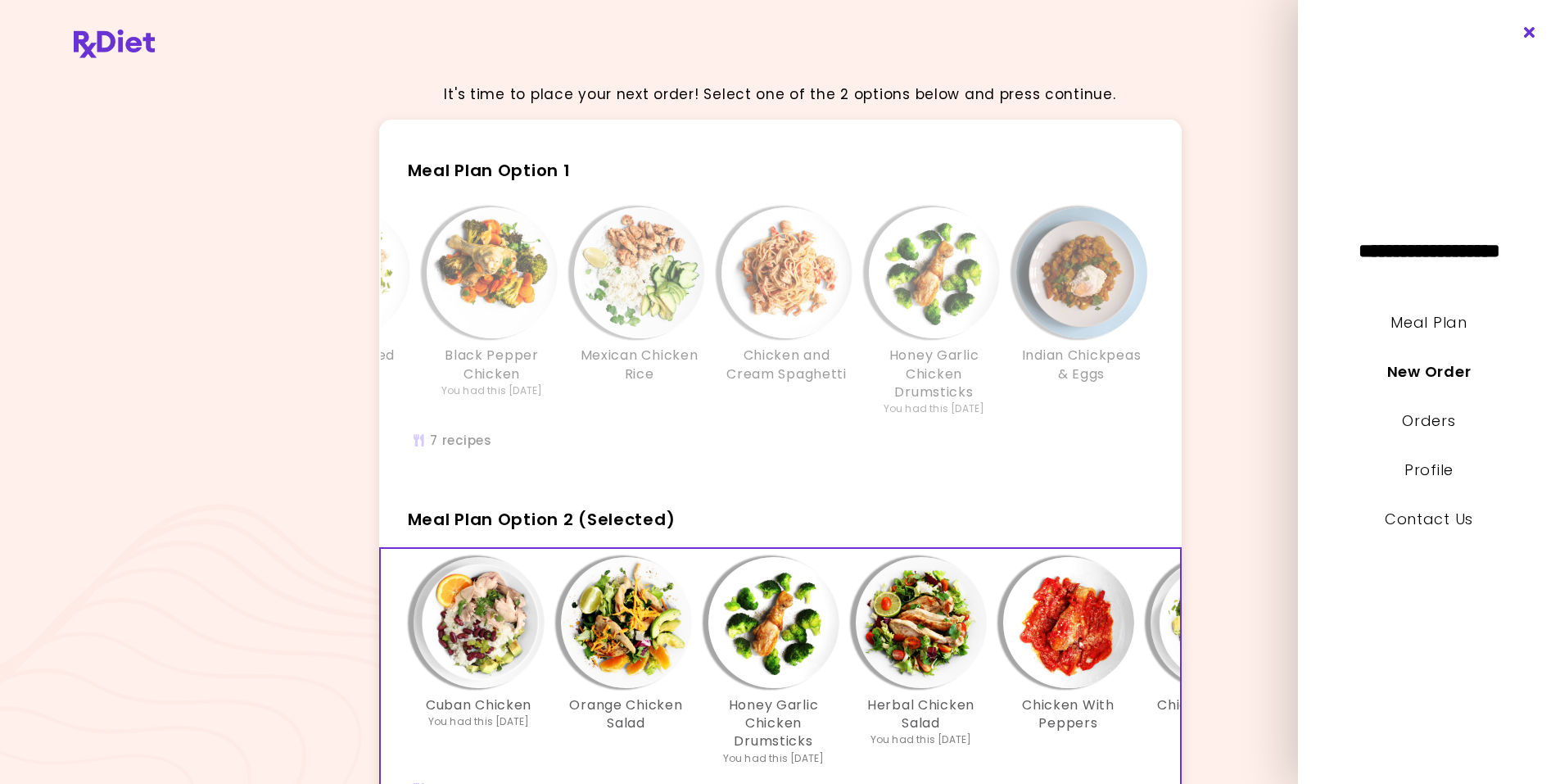
click at [1532, 28] on icon "Close" at bounding box center [1530, 32] width 15 height 12
